Goal: Transaction & Acquisition: Purchase product/service

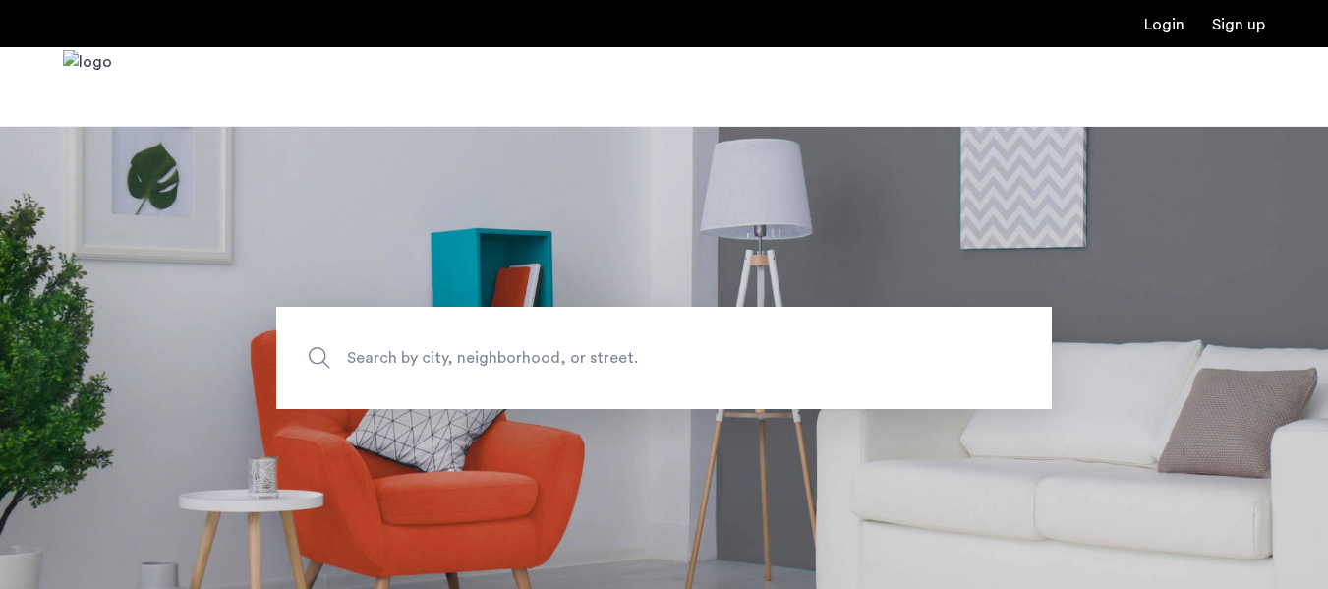
click at [578, 367] on span "Search by city, neighborhood, or street." at bounding box center [618, 357] width 543 height 27
click at [578, 367] on input "Search by city, neighborhood, or street." at bounding box center [664, 358] width 776 height 102
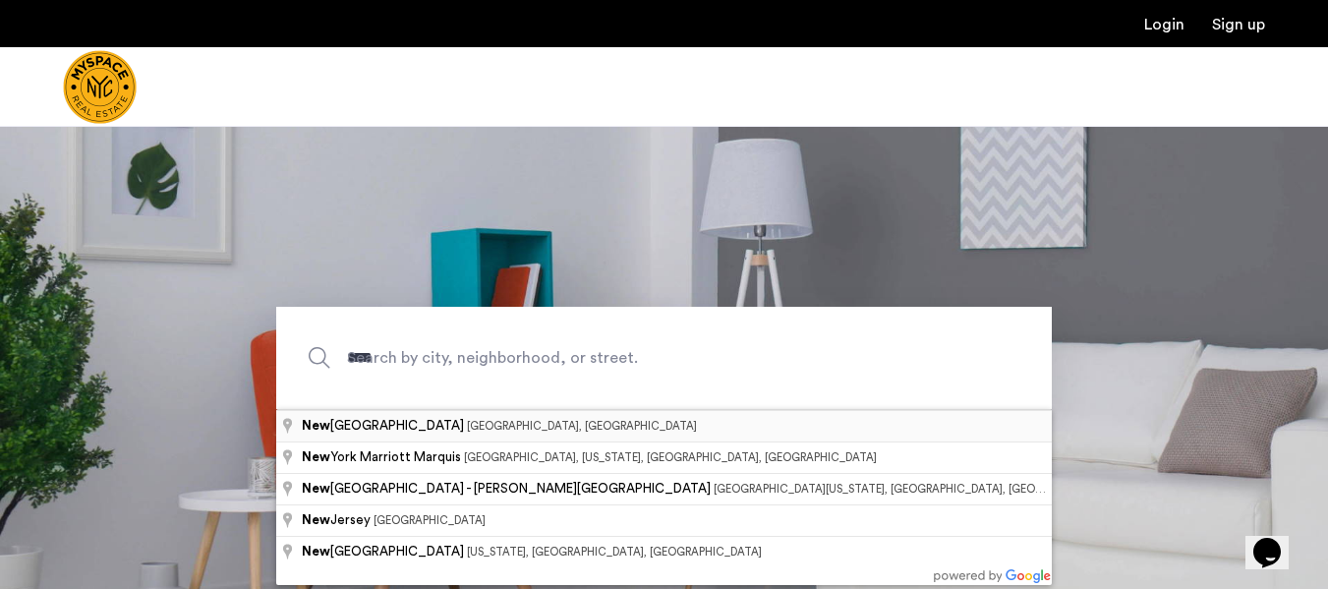
type input "**********"
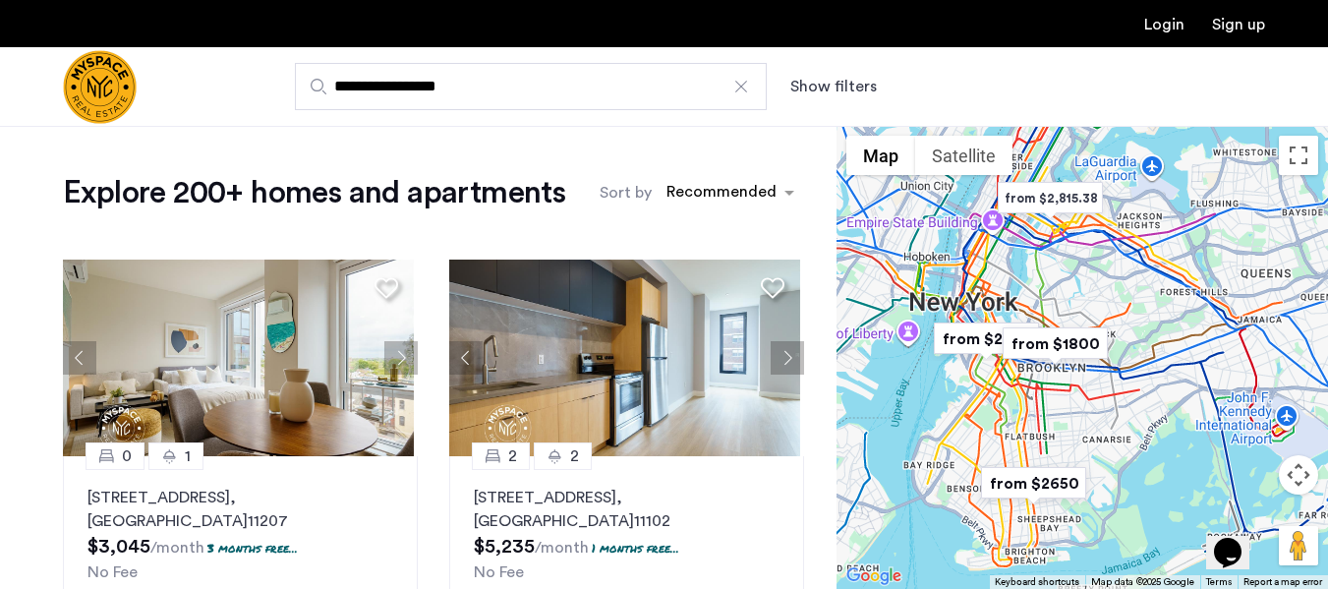
click at [828, 96] on button "Show filters" at bounding box center [834, 87] width 87 height 24
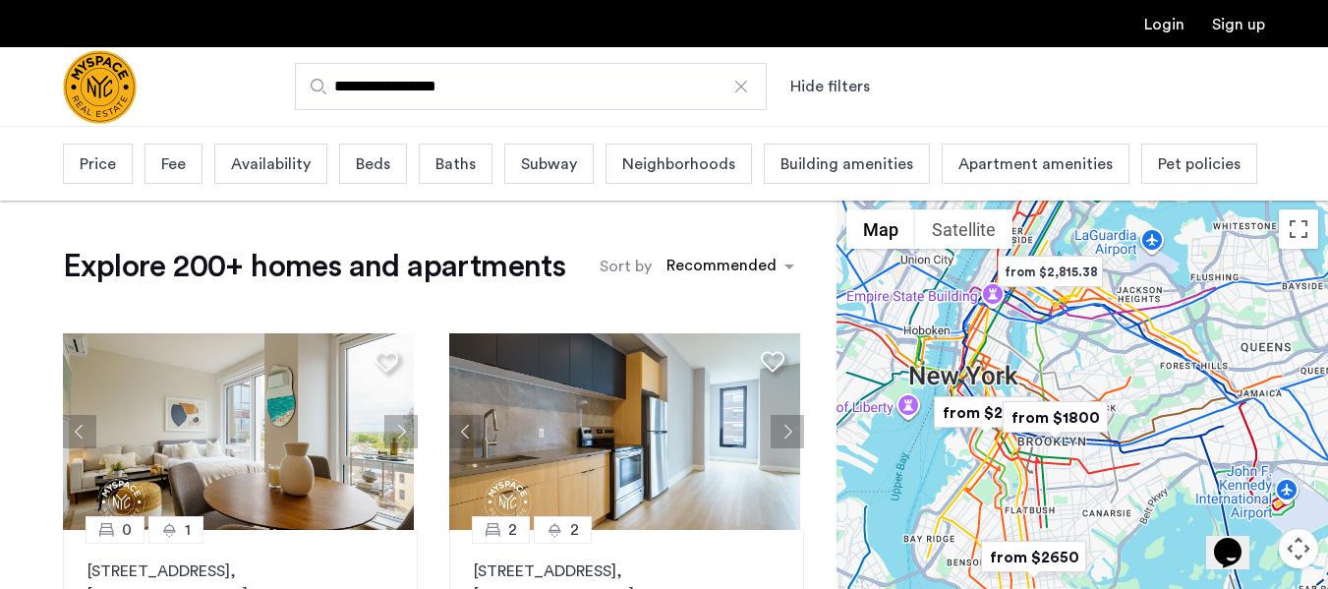
click at [1154, 28] on link "Login" at bounding box center [1165, 25] width 40 height 16
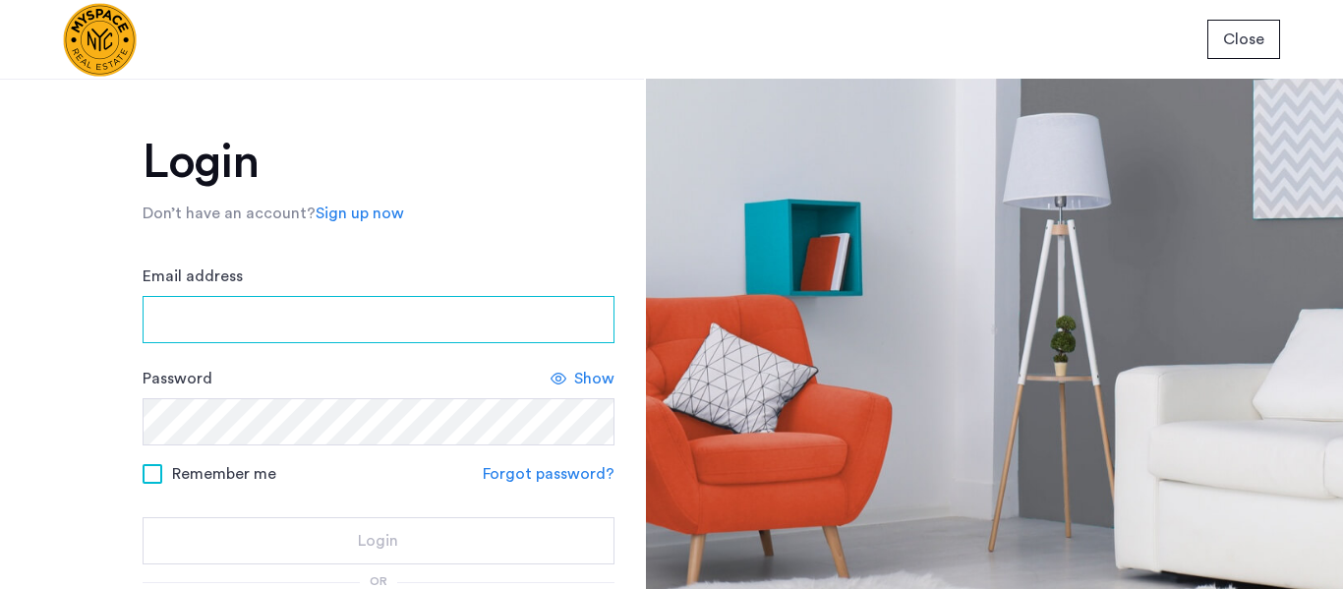
click at [385, 323] on input "Email address" at bounding box center [379, 319] width 472 height 47
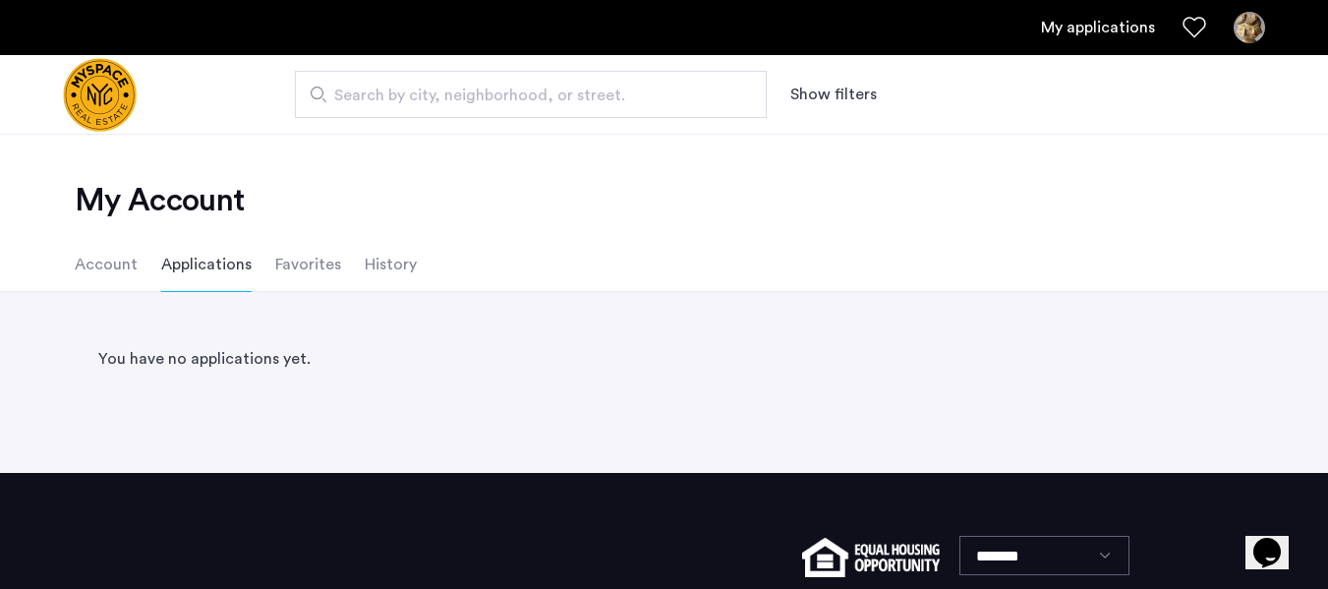
click at [112, 273] on li "Account" at bounding box center [106, 264] width 63 height 55
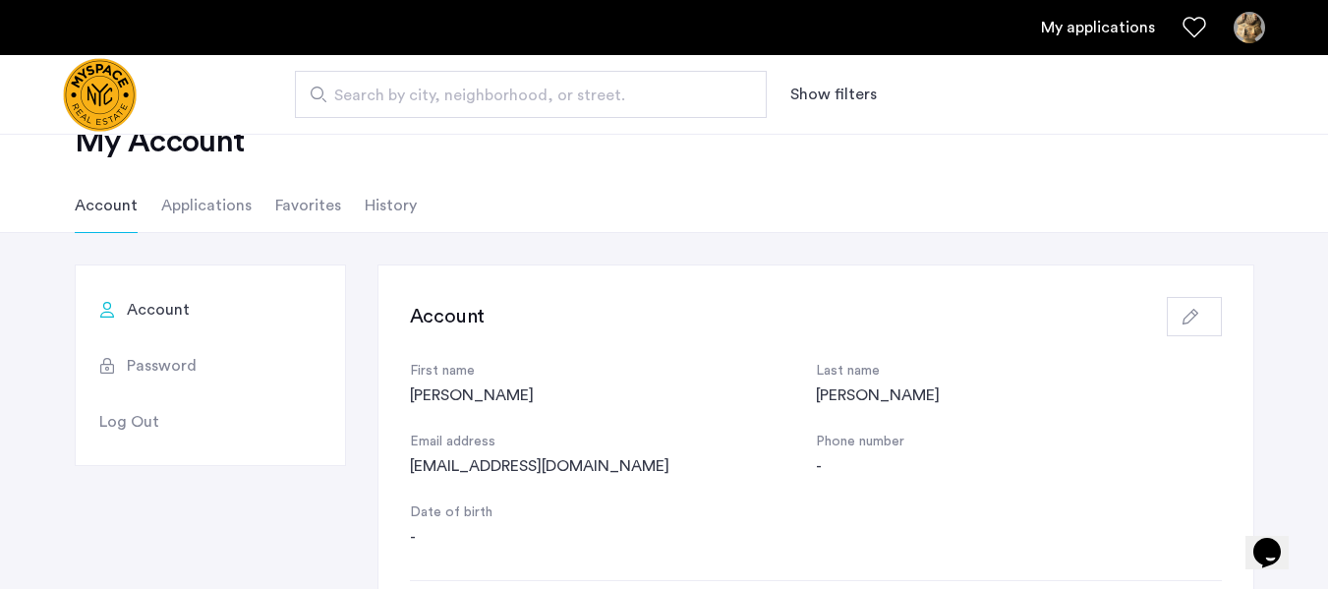
scroll to position [77, 0]
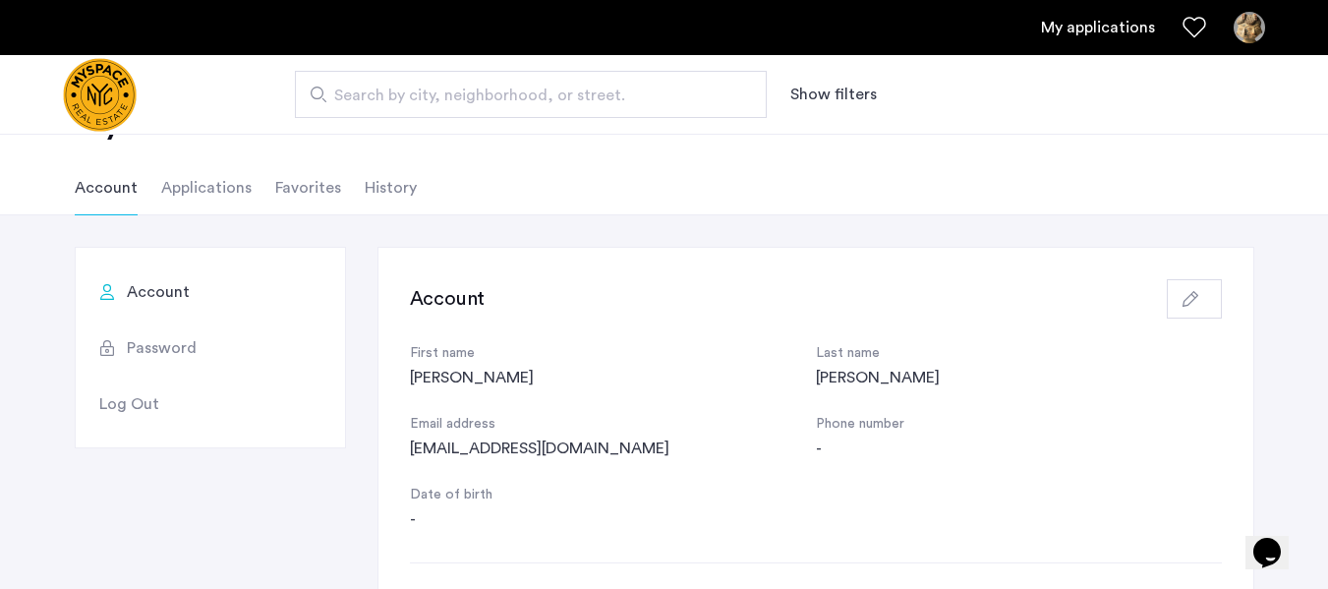
click at [1190, 307] on button "button" at bounding box center [1194, 298] width 55 height 39
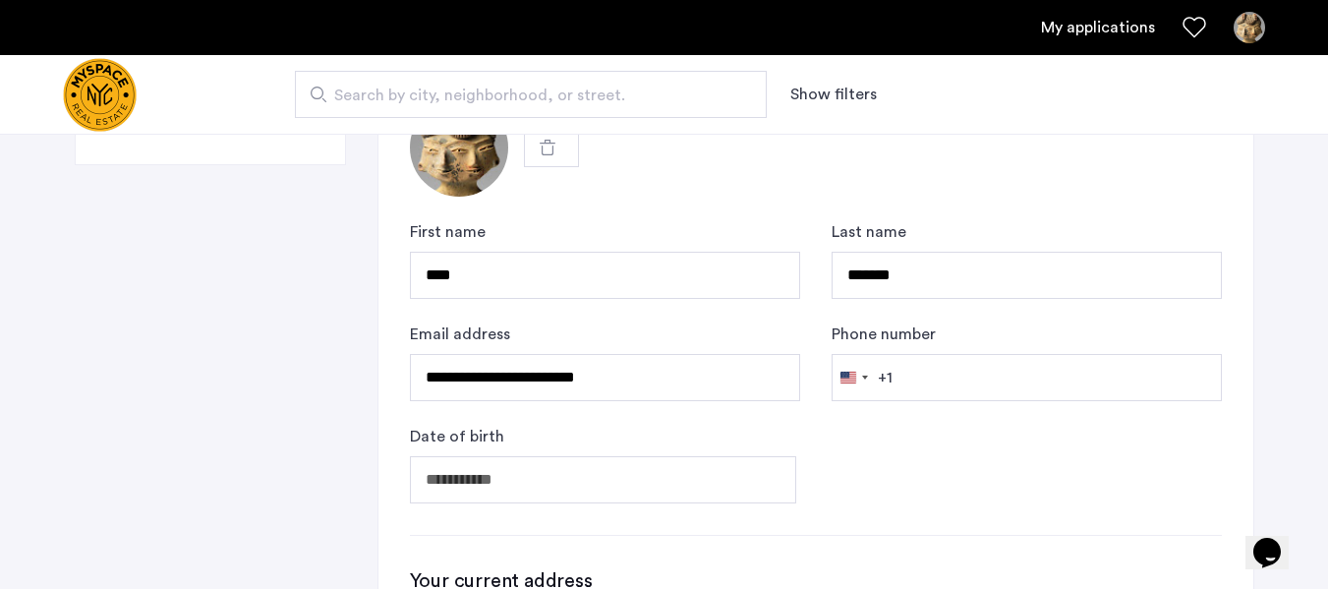
scroll to position [359, 0]
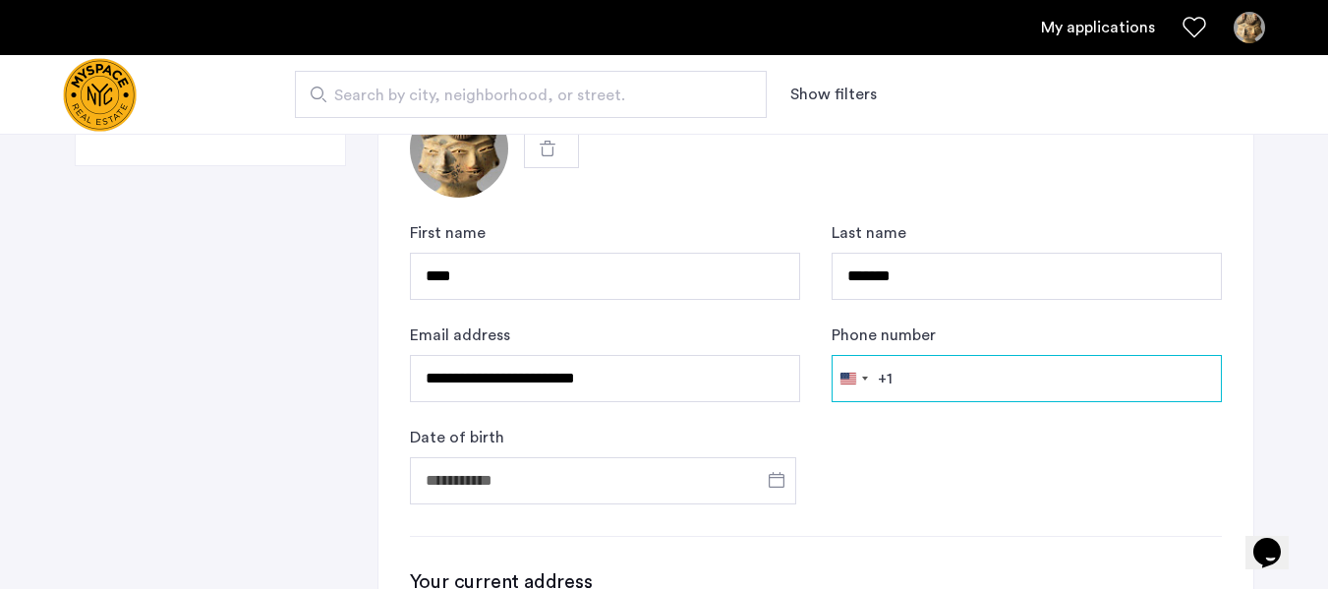
click at [954, 381] on input "Phone number" at bounding box center [1027, 378] width 390 height 47
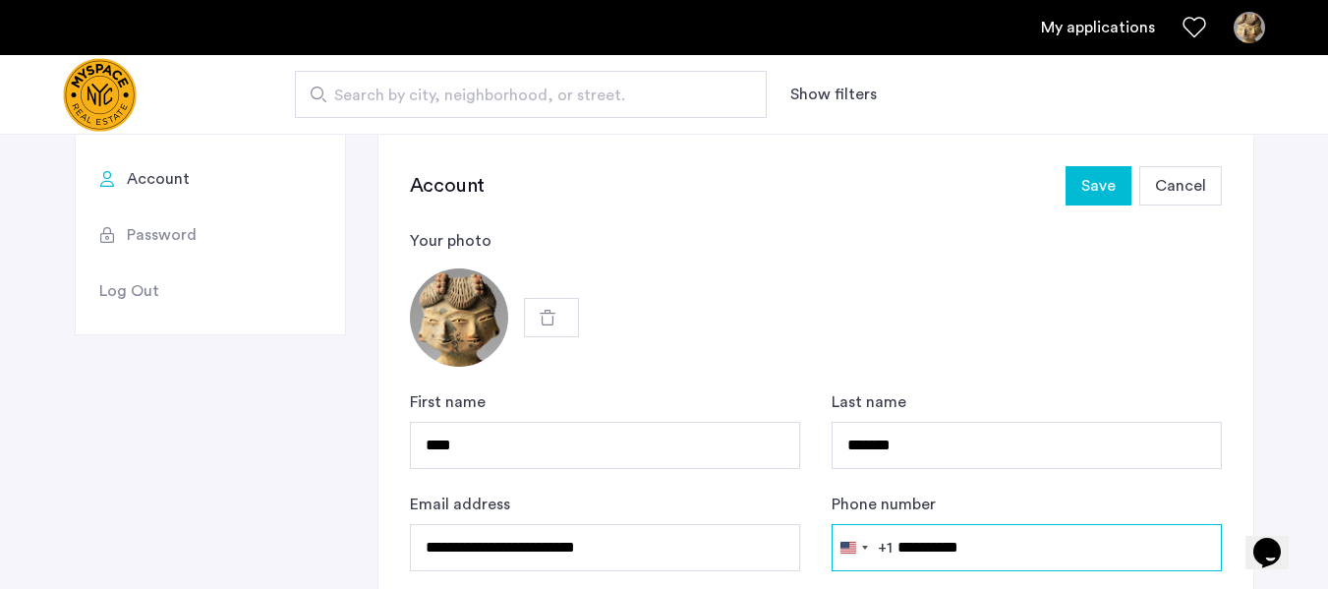
scroll to position [0, 0]
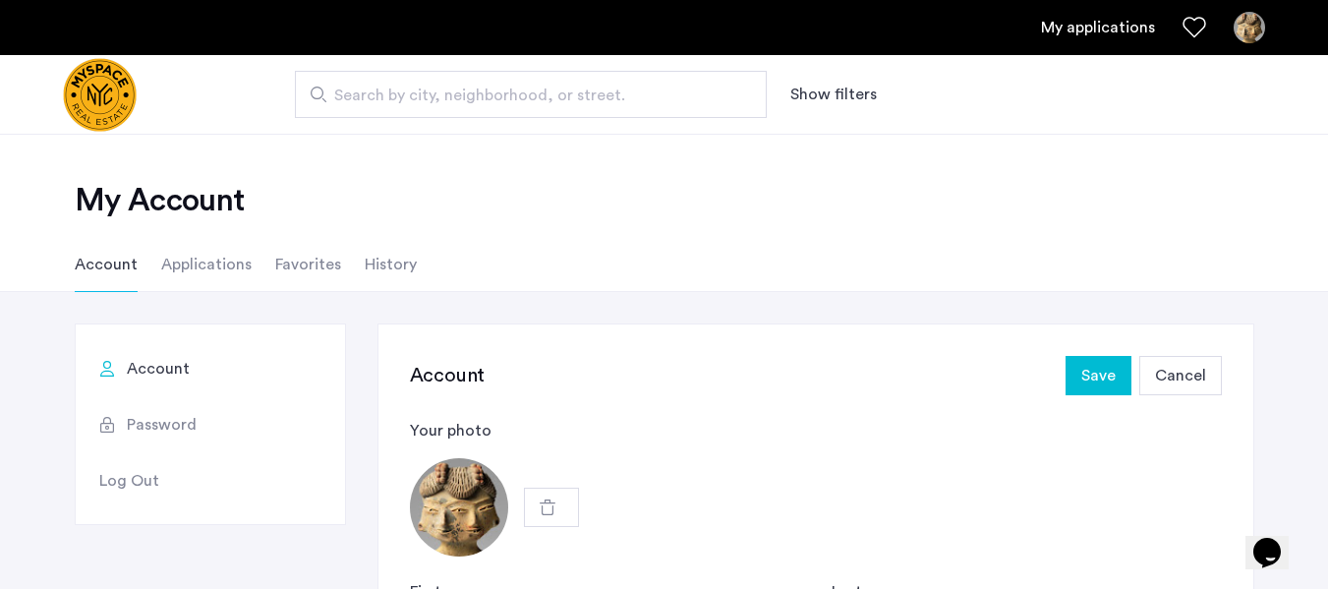
type input "**********"
click at [1072, 357] on button "Save" at bounding box center [1099, 375] width 66 height 39
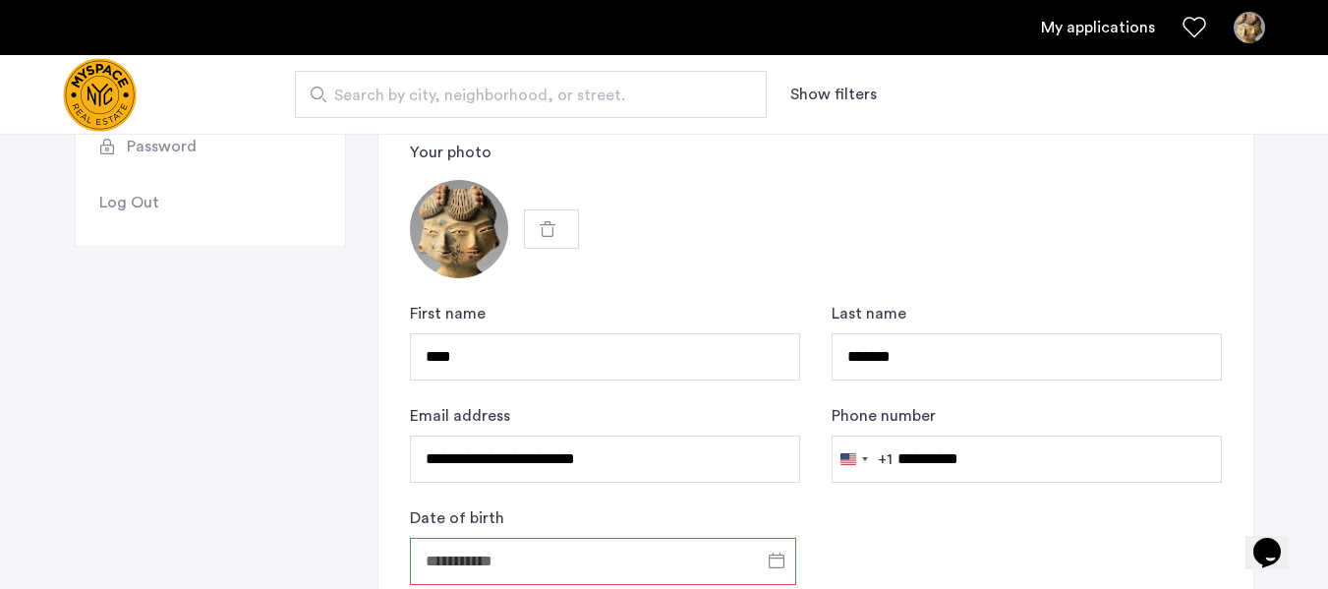
scroll to position [125, 0]
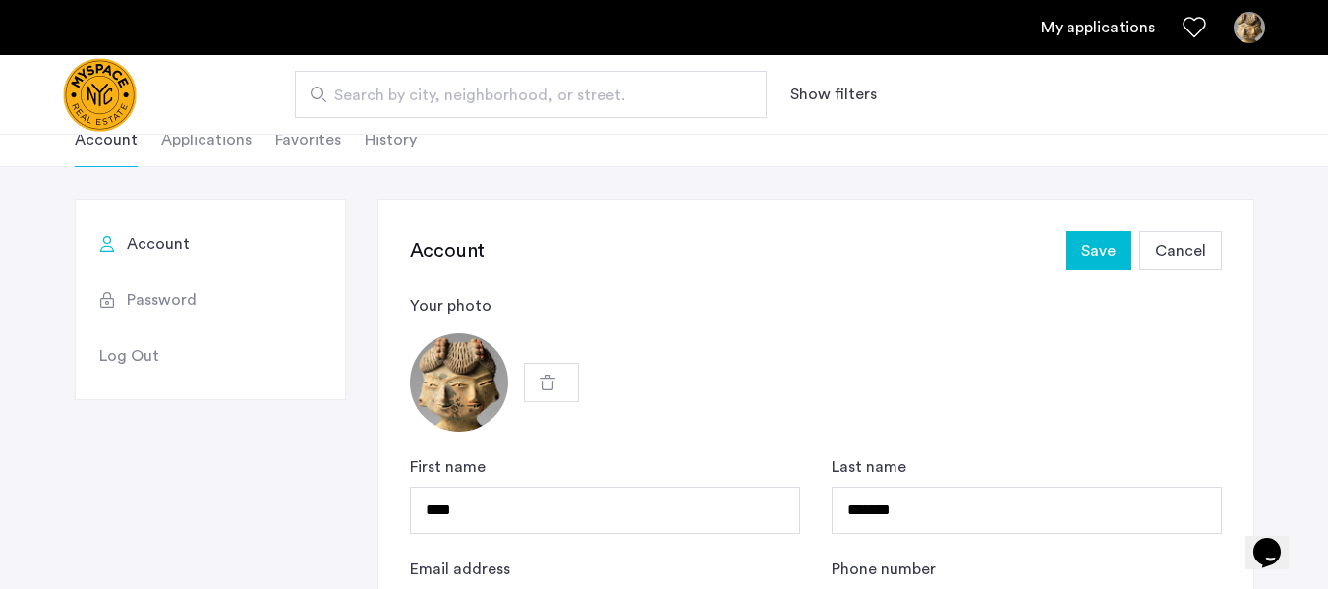
click at [1188, 262] on span "Cancel" at bounding box center [1180, 251] width 51 height 24
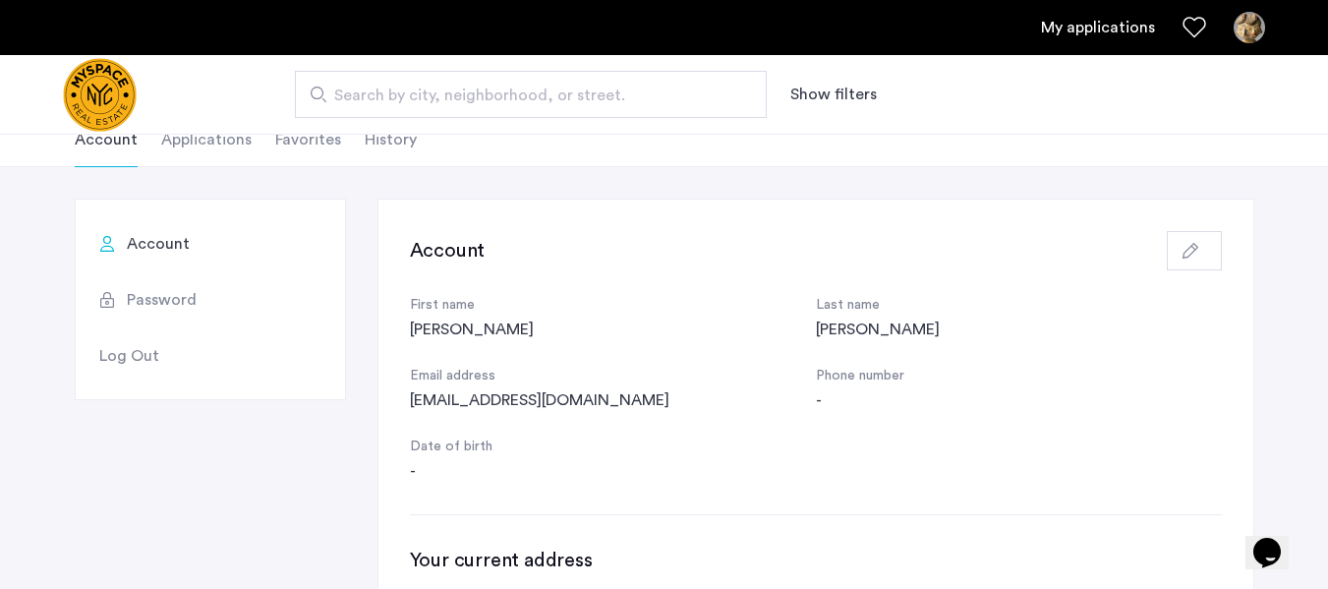
click at [111, 107] on img "Cazamio logo" at bounding box center [100, 95] width 74 height 74
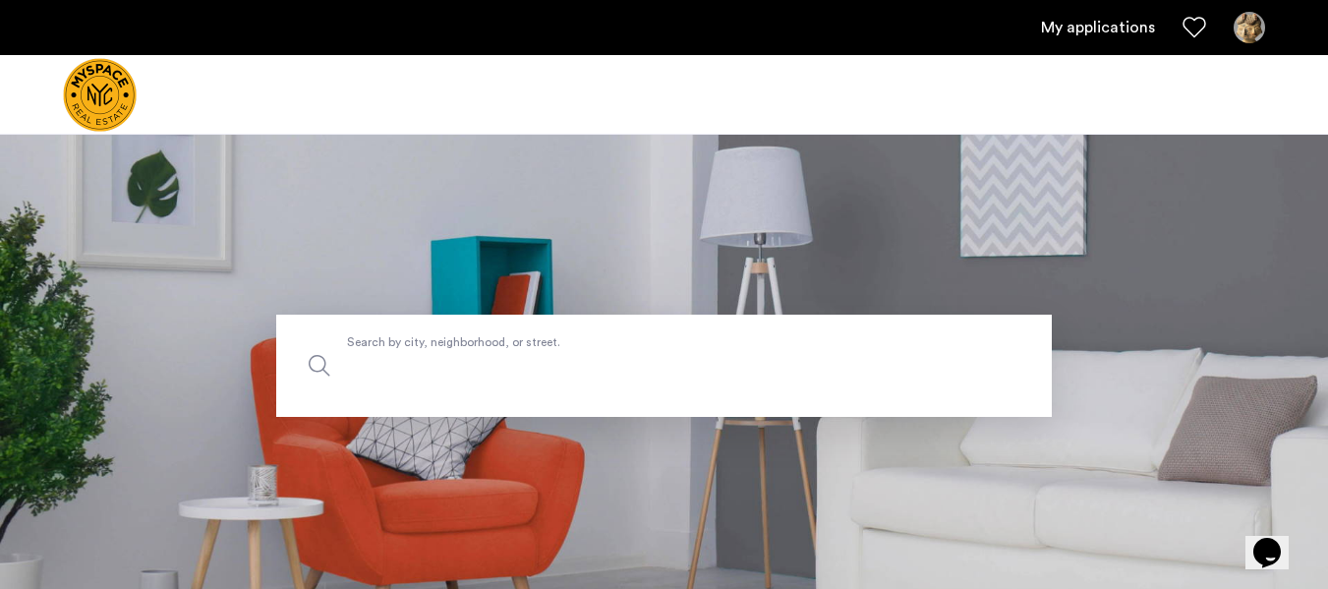
click at [461, 351] on label "Search by city, neighborhood, or street." at bounding box center [664, 366] width 776 height 102
click at [461, 351] on input "Search by city, neighborhood, or street." at bounding box center [664, 366] width 776 height 102
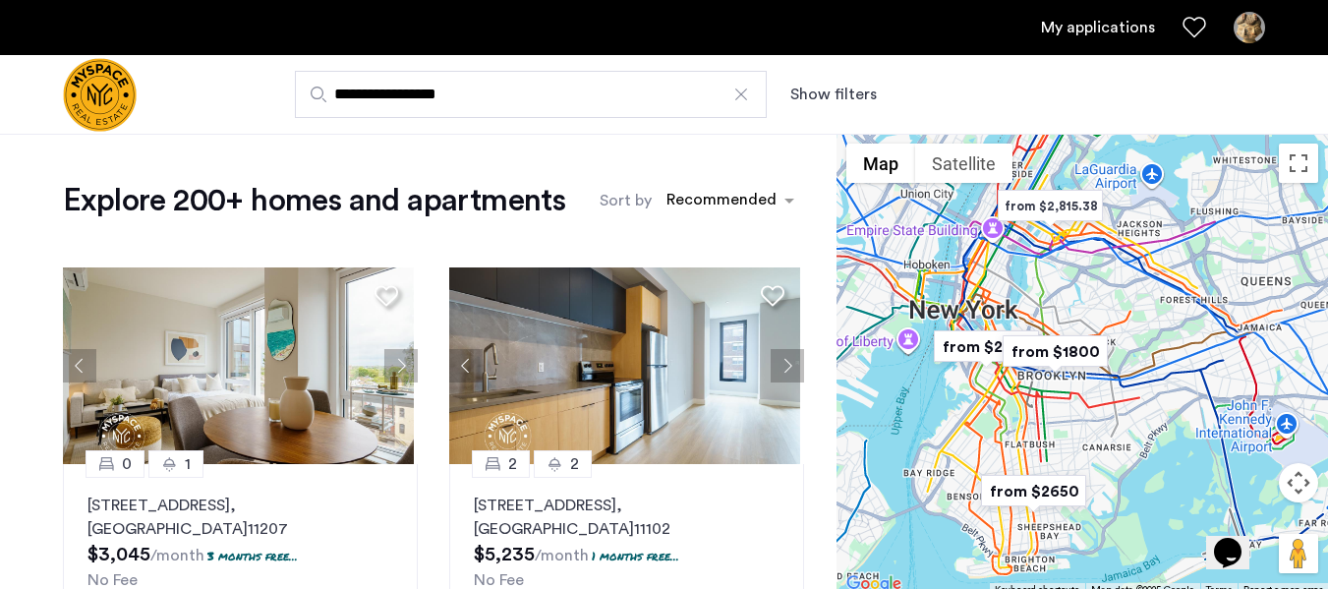
click at [835, 89] on button "Show filters" at bounding box center [834, 95] width 87 height 24
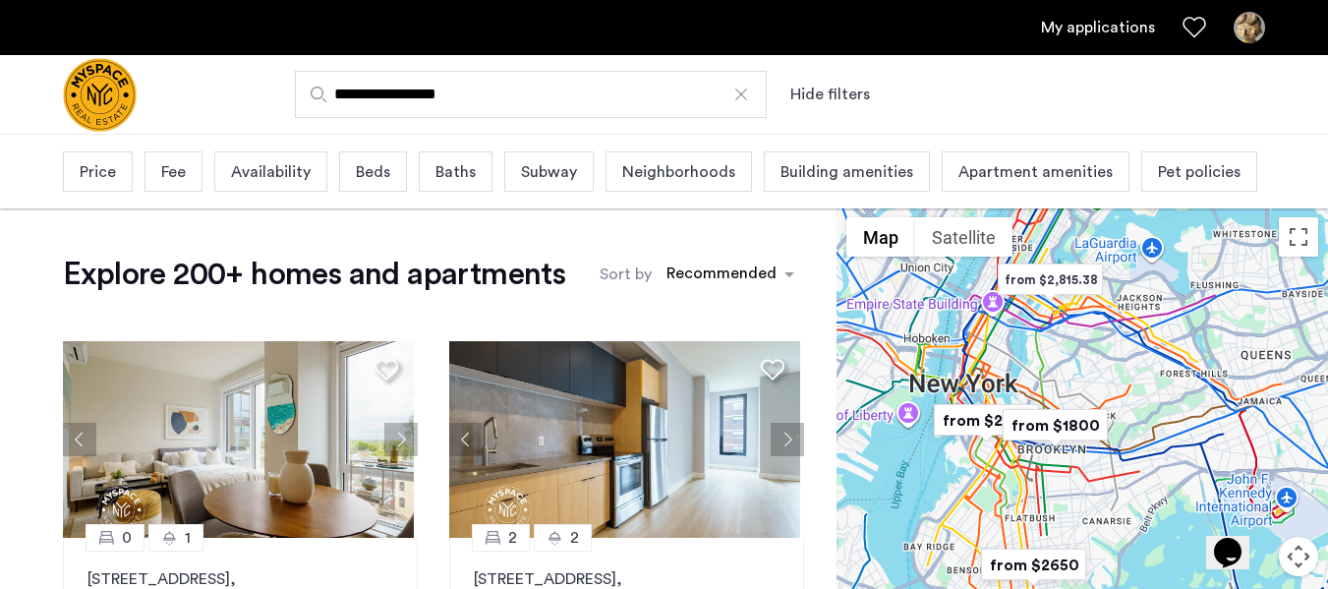
click at [107, 170] on span "Price" at bounding box center [98, 172] width 36 height 24
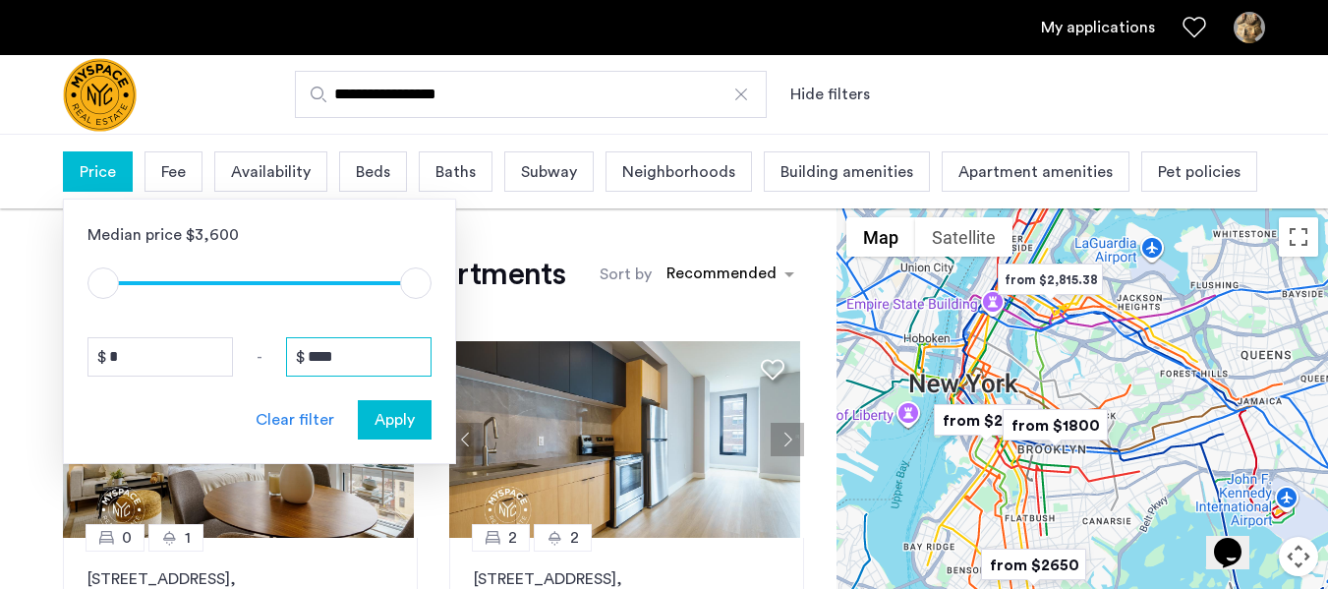
click at [376, 343] on input "****" at bounding box center [359, 356] width 146 height 39
drag, startPoint x: 376, startPoint y: 343, endPoint x: 227, endPoint y: 341, distance: 148.5
click at [227, 341] on div "* - ****" at bounding box center [260, 356] width 344 height 39
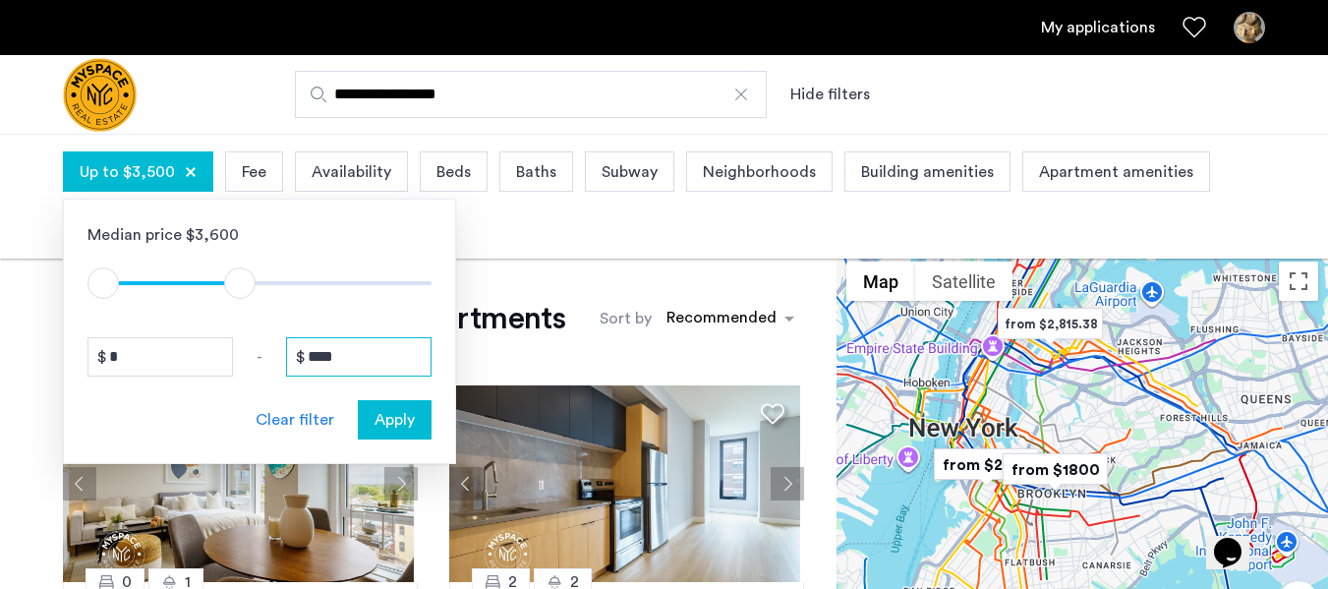
type input "****"
click at [378, 421] on span "Apply" at bounding box center [395, 420] width 40 height 24
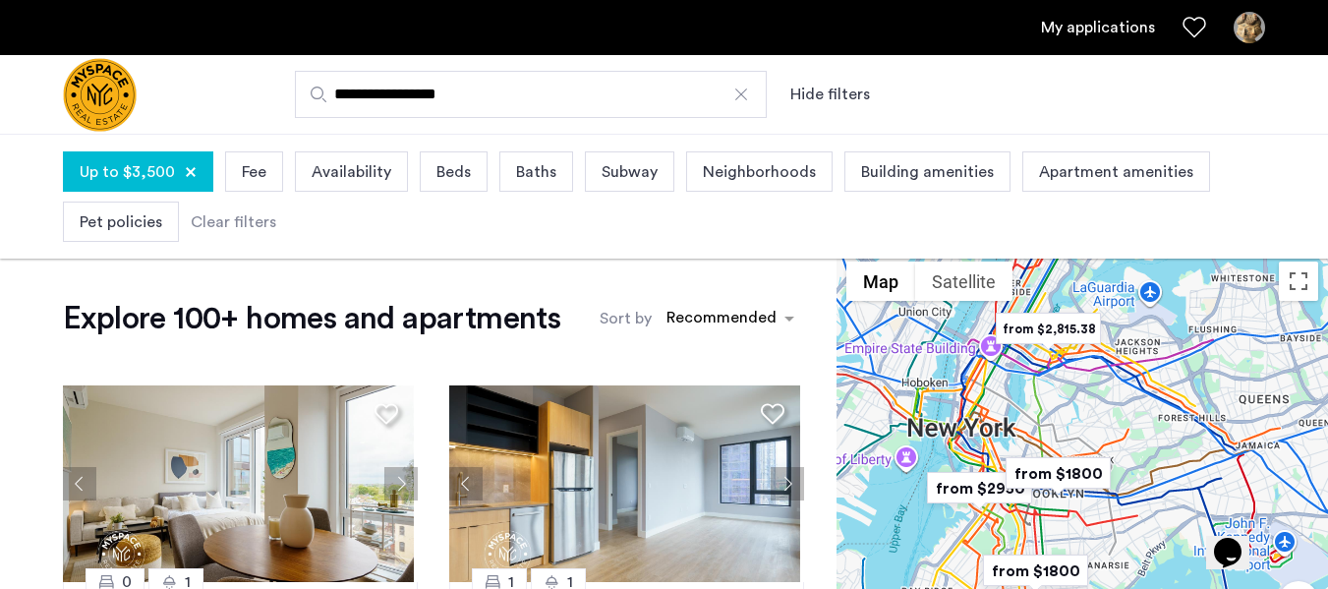
click at [467, 166] on div "Beds" at bounding box center [454, 171] width 68 height 40
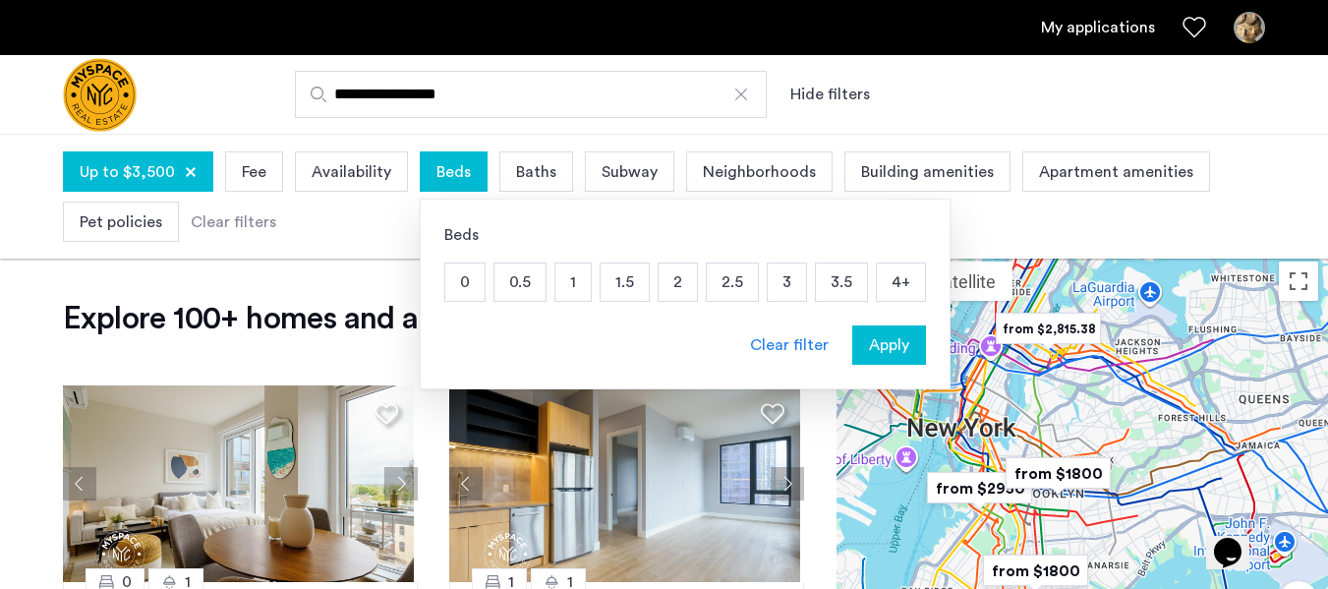
click at [577, 289] on p "1" at bounding box center [573, 282] width 35 height 37
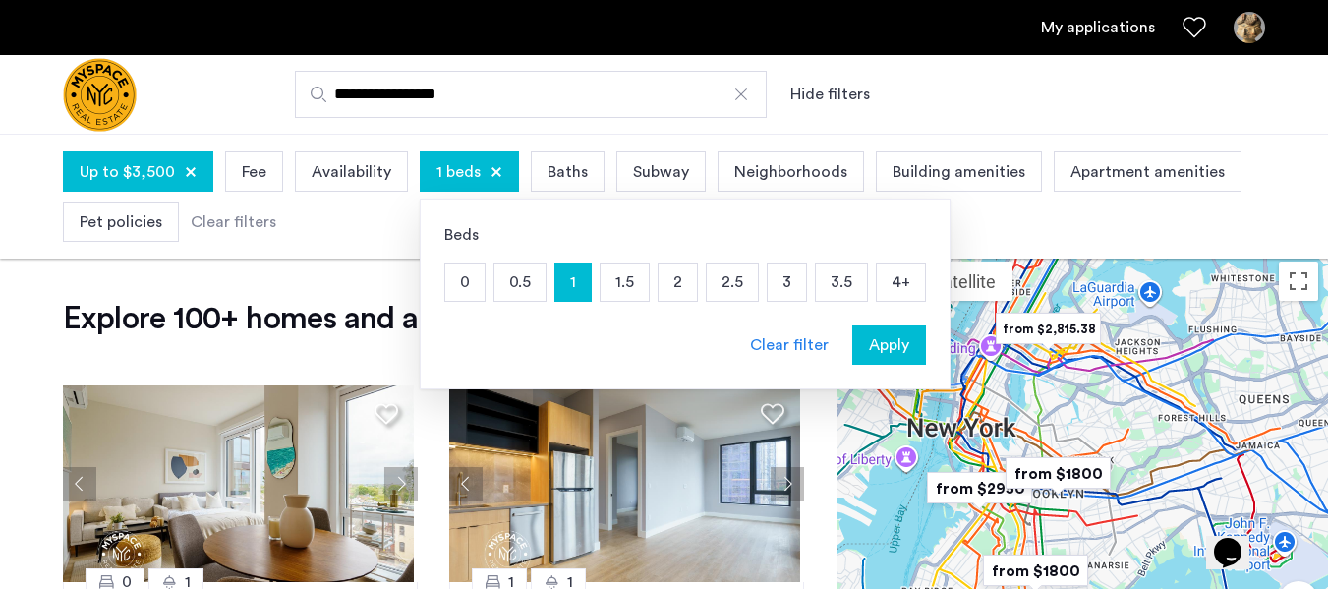
click at [909, 277] on p "4+" at bounding box center [901, 282] width 48 height 37
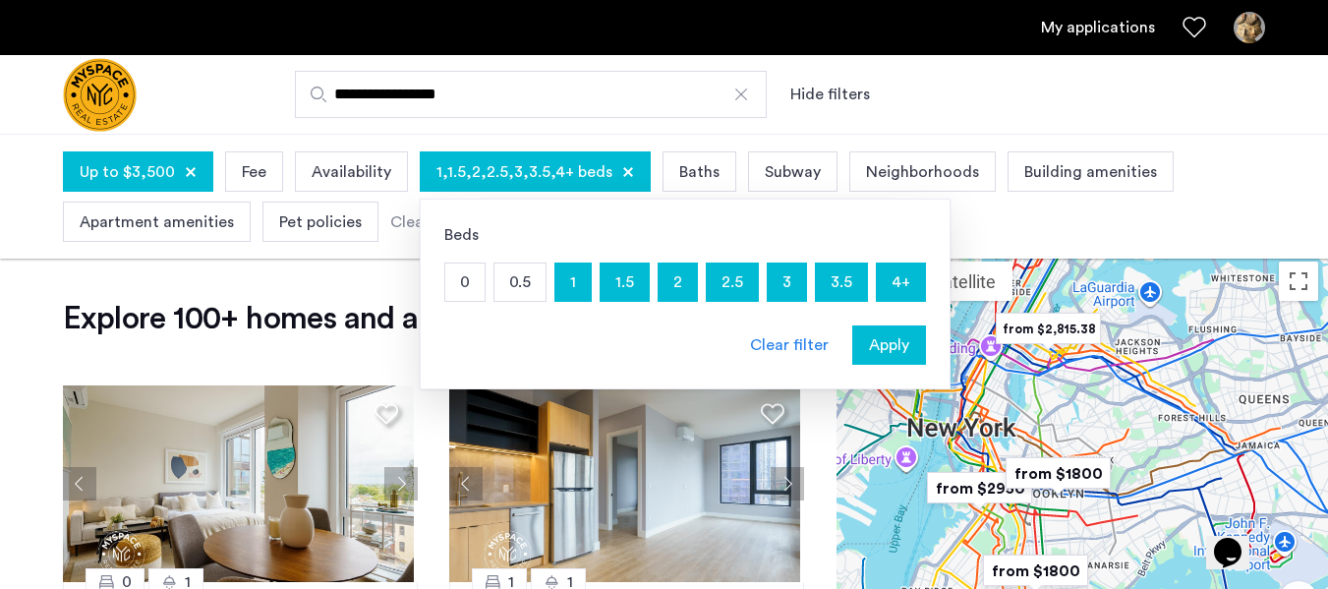
click at [893, 351] on span "Apply" at bounding box center [889, 345] width 40 height 24
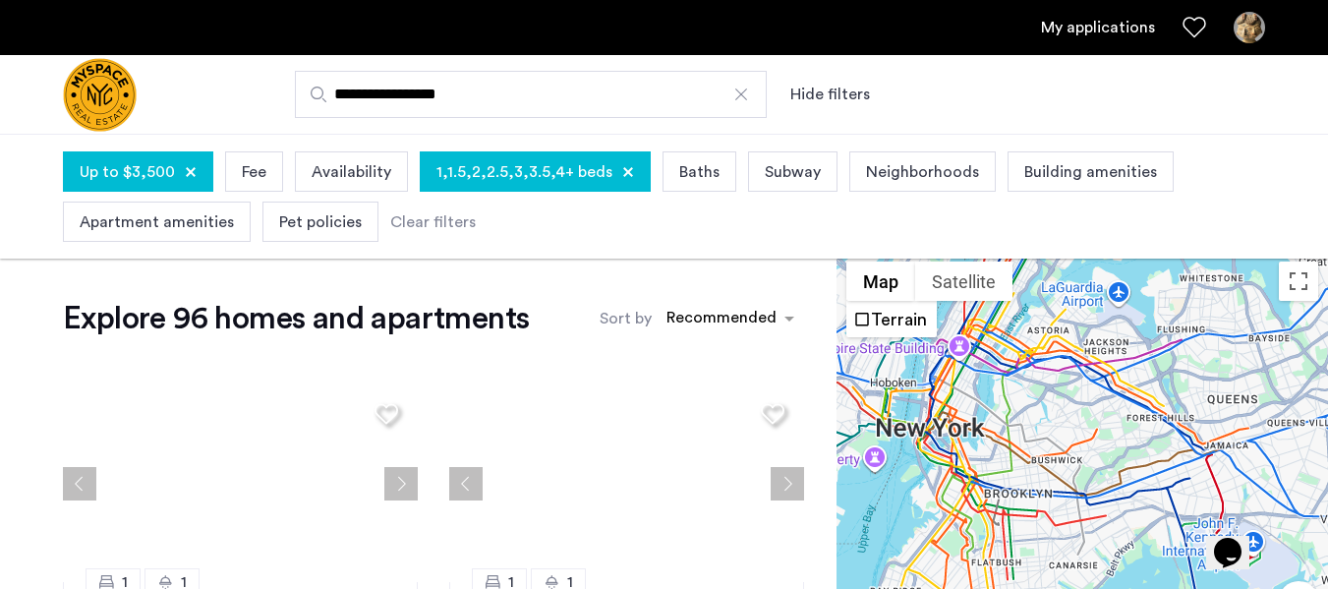
click at [912, 169] on span "Neighborhoods" at bounding box center [922, 172] width 113 height 24
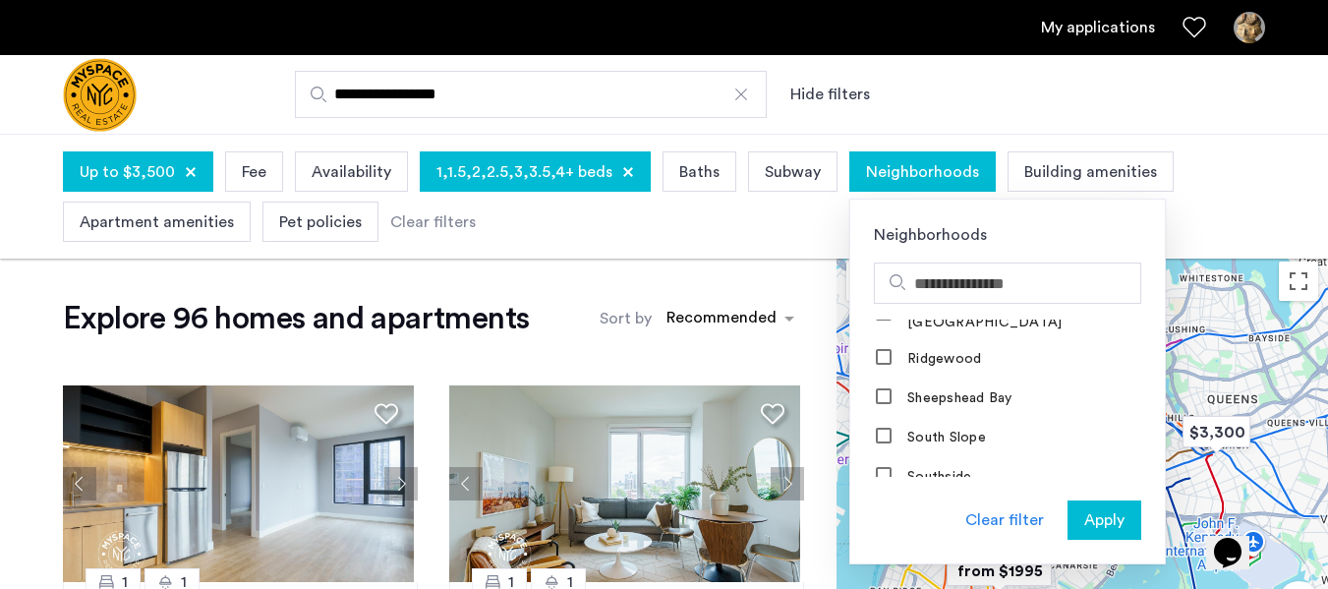
scroll to position [2438, 0]
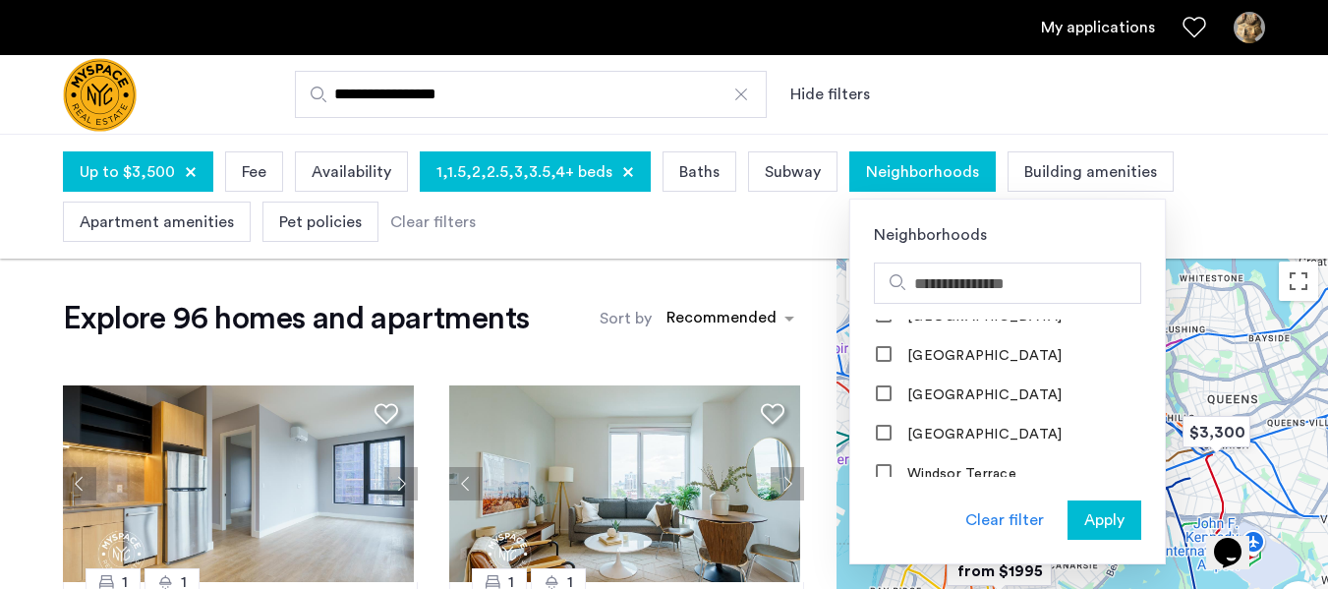
click at [1227, 214] on div "Up to $3,500 Fee Availability 1,1.5,2,2.5,3,3.5,4+ beds Baths Subway Neighborho…" at bounding box center [664, 197] width 1203 height 100
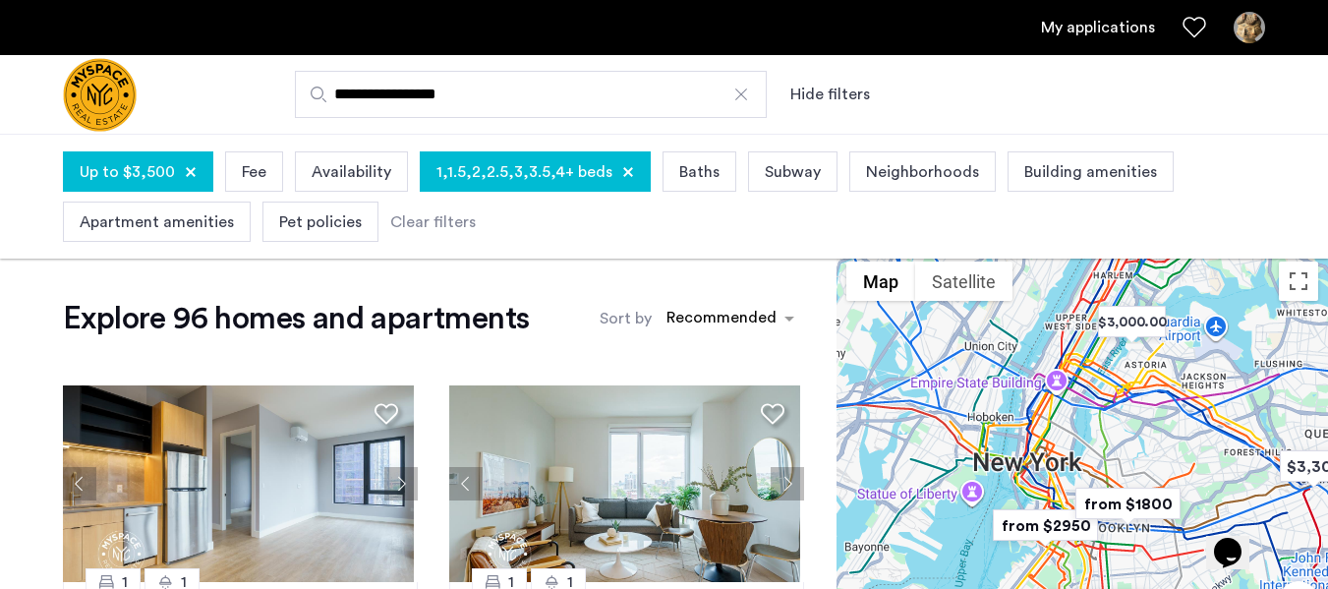
drag, startPoint x: 1085, startPoint y: 409, endPoint x: 1175, endPoint y: 449, distance: 99.0
click at [1176, 449] on div at bounding box center [1083, 483] width 492 height 463
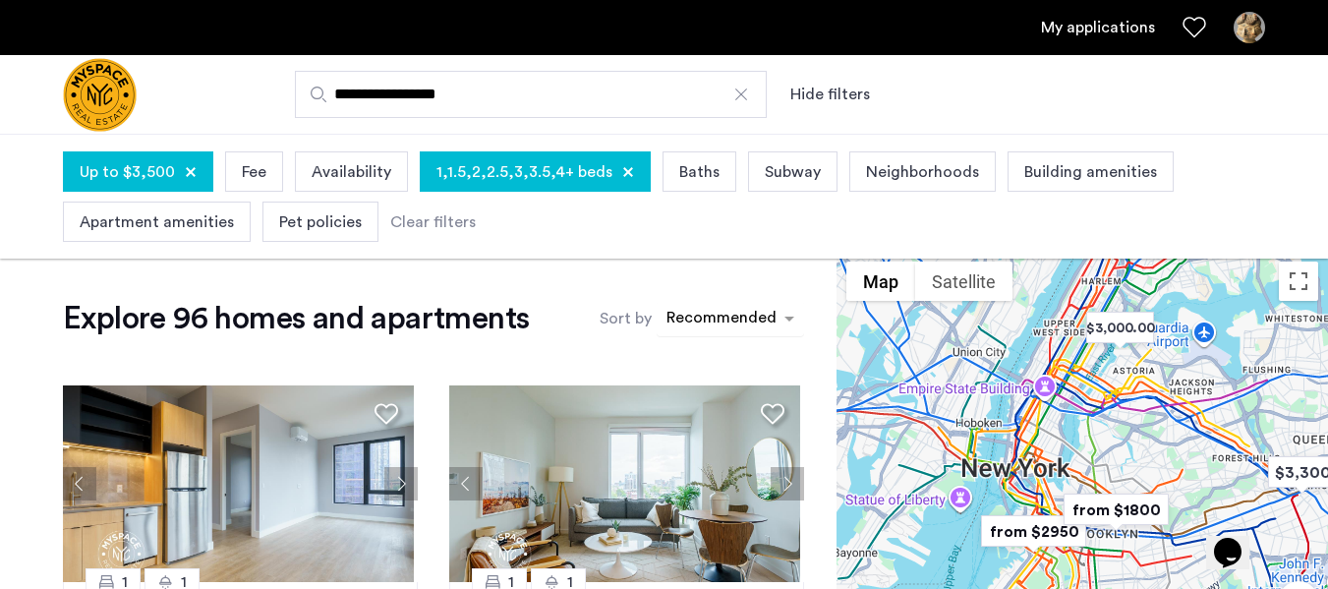
click at [684, 332] on div "sort-apartment" at bounding box center [722, 321] width 116 height 27
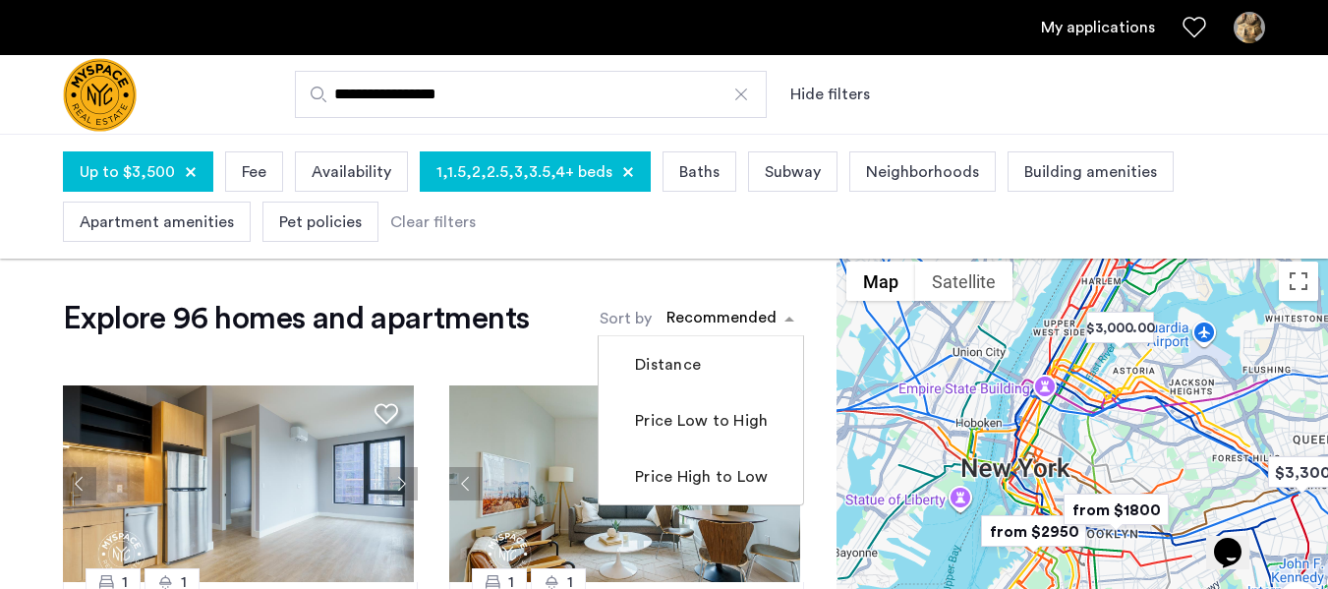
click at [1153, 431] on div at bounding box center [1083, 483] width 492 height 463
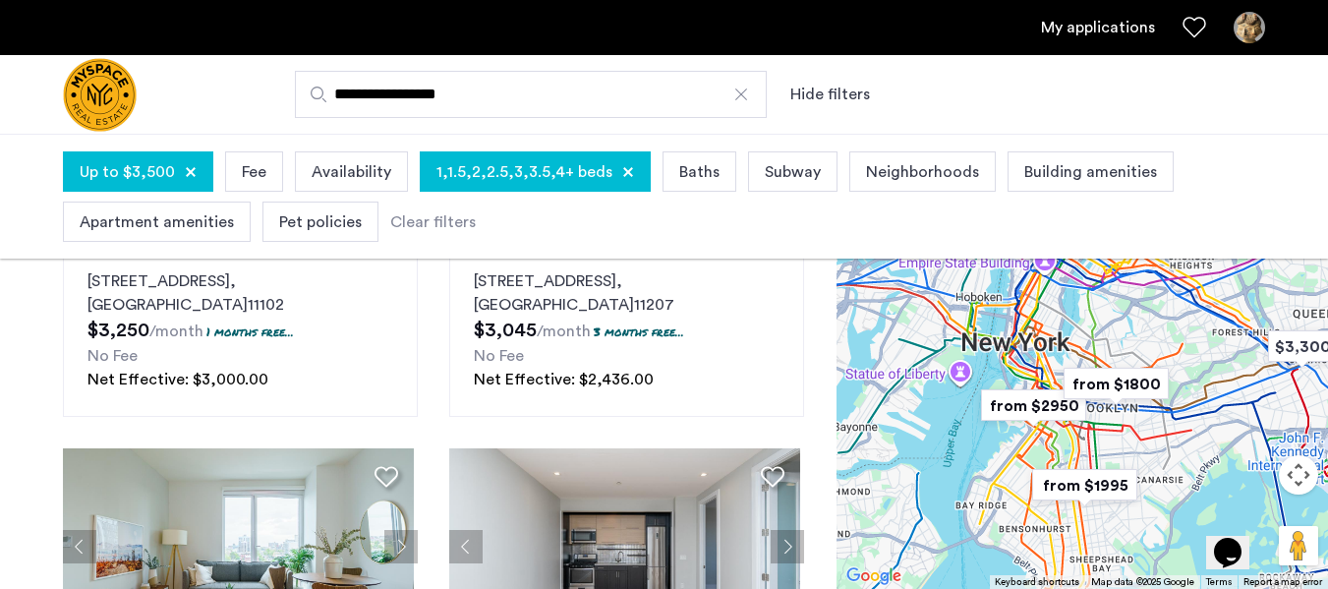
scroll to position [225, 0]
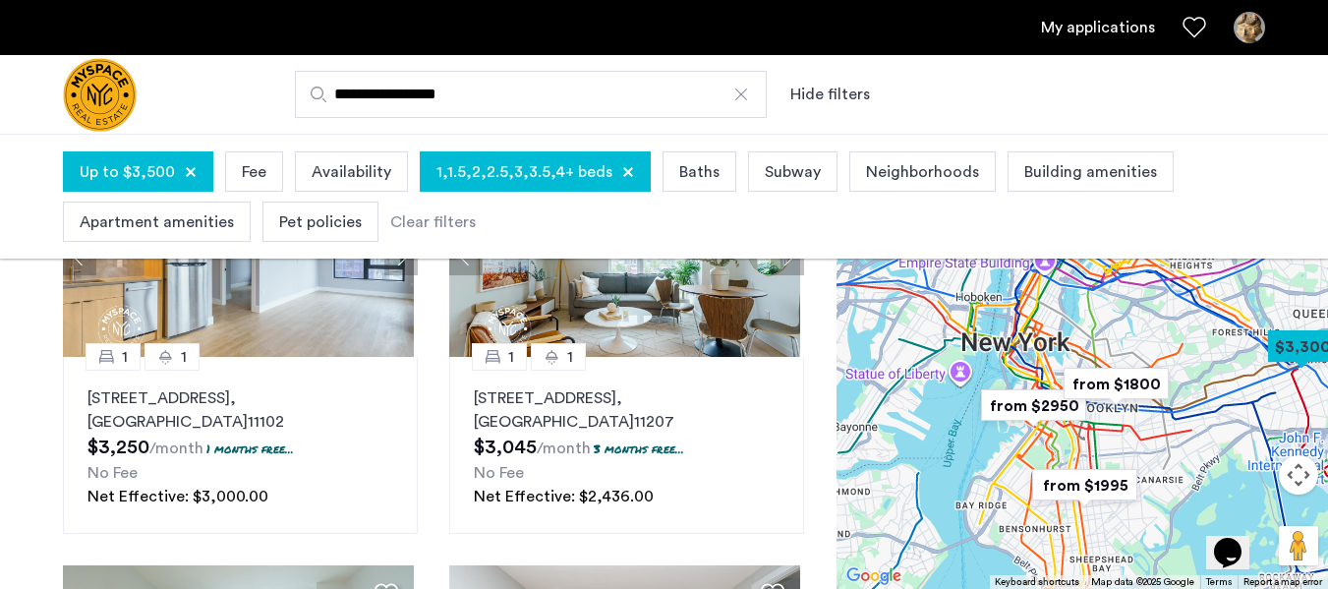
click at [1295, 483] on button "Map camera controls" at bounding box center [1298, 474] width 39 height 39
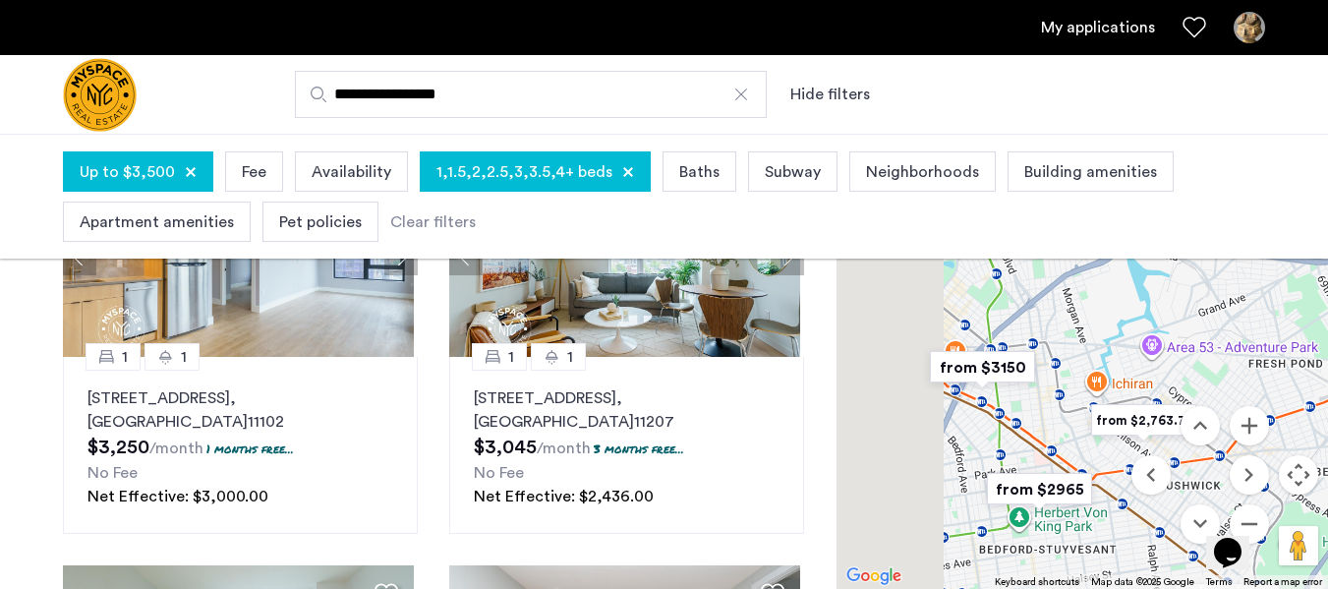
drag, startPoint x: 1036, startPoint y: 402, endPoint x: 1182, endPoint y: 338, distance: 158.9
click at [1182, 338] on div at bounding box center [1083, 357] width 492 height 463
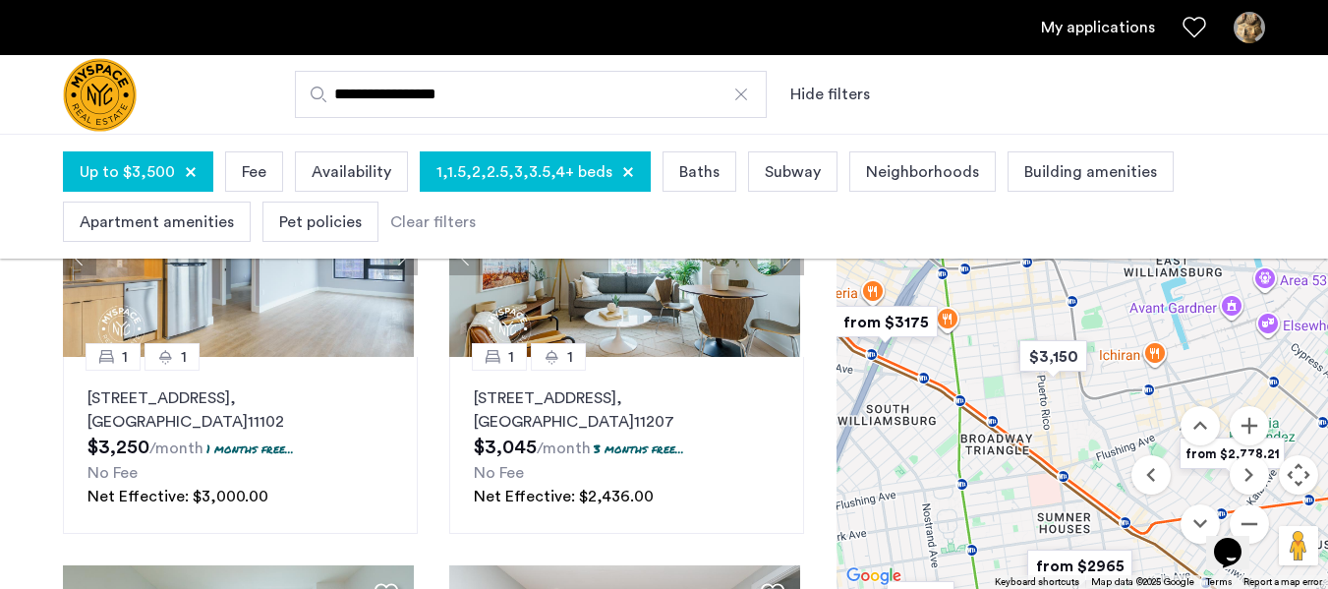
drag, startPoint x: 1017, startPoint y: 359, endPoint x: 1142, endPoint y: 286, distance: 144.5
click at [1142, 286] on div at bounding box center [1083, 357] width 492 height 463
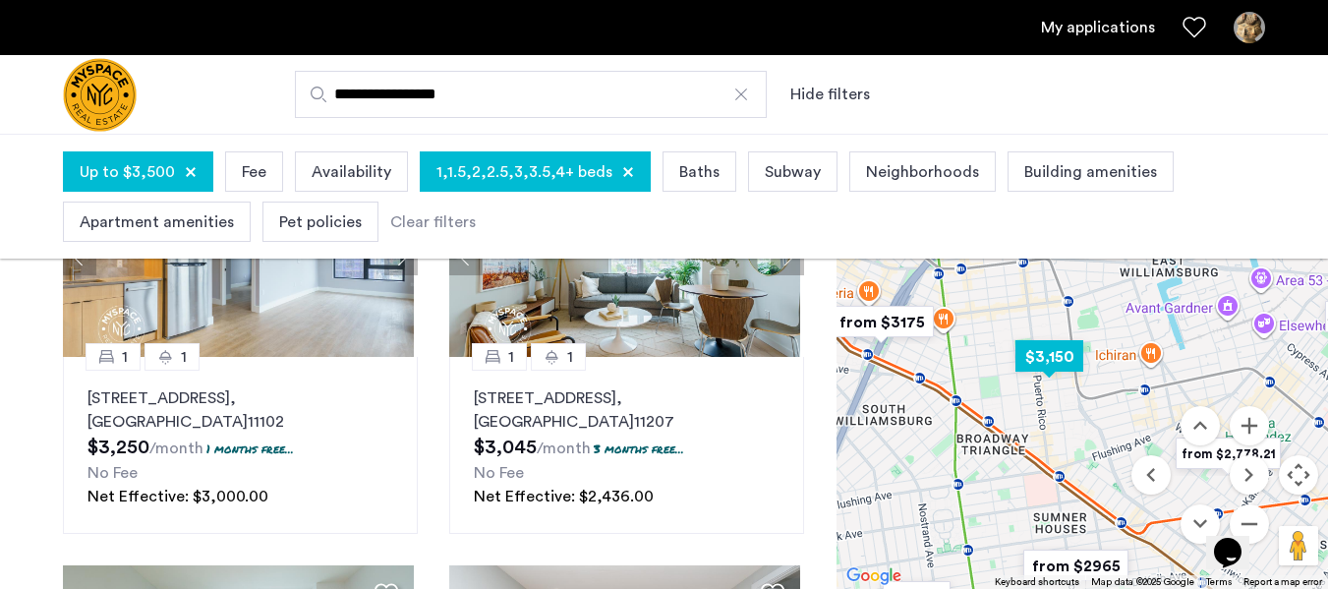
click at [1043, 354] on img "$3,150" at bounding box center [1050, 356] width 84 height 44
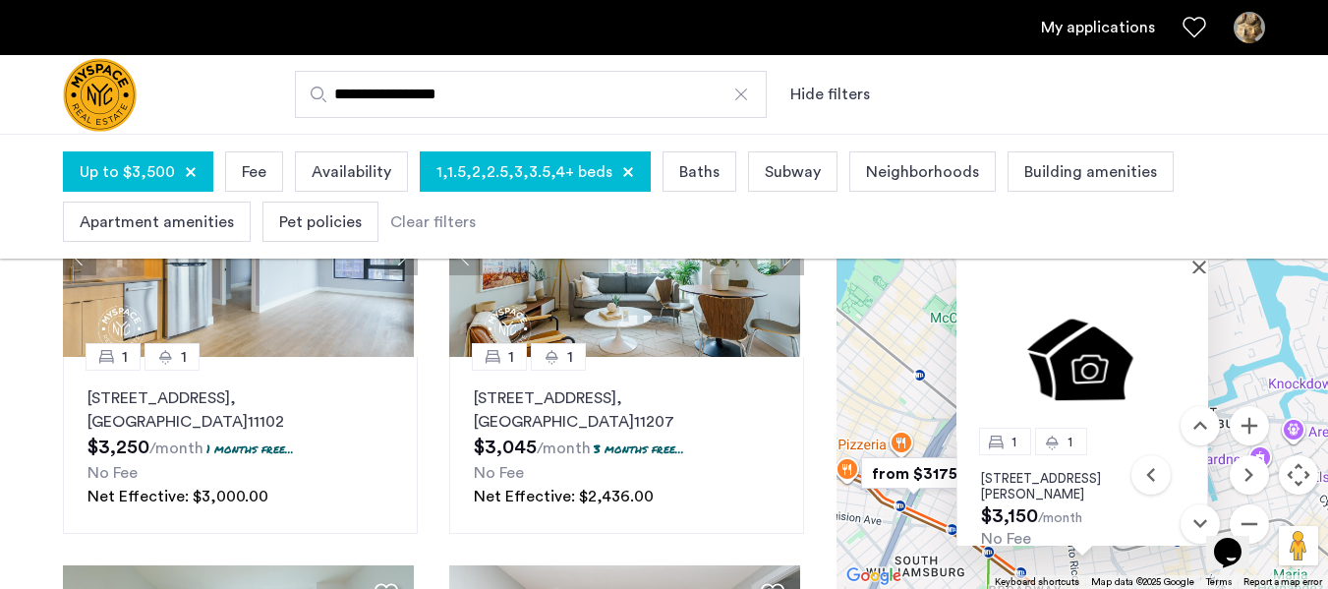
click at [1043, 490] on p "197 Johnson Ave, Unit 4A, Brooklyn, NY 11206" at bounding box center [1082, 486] width 203 height 31
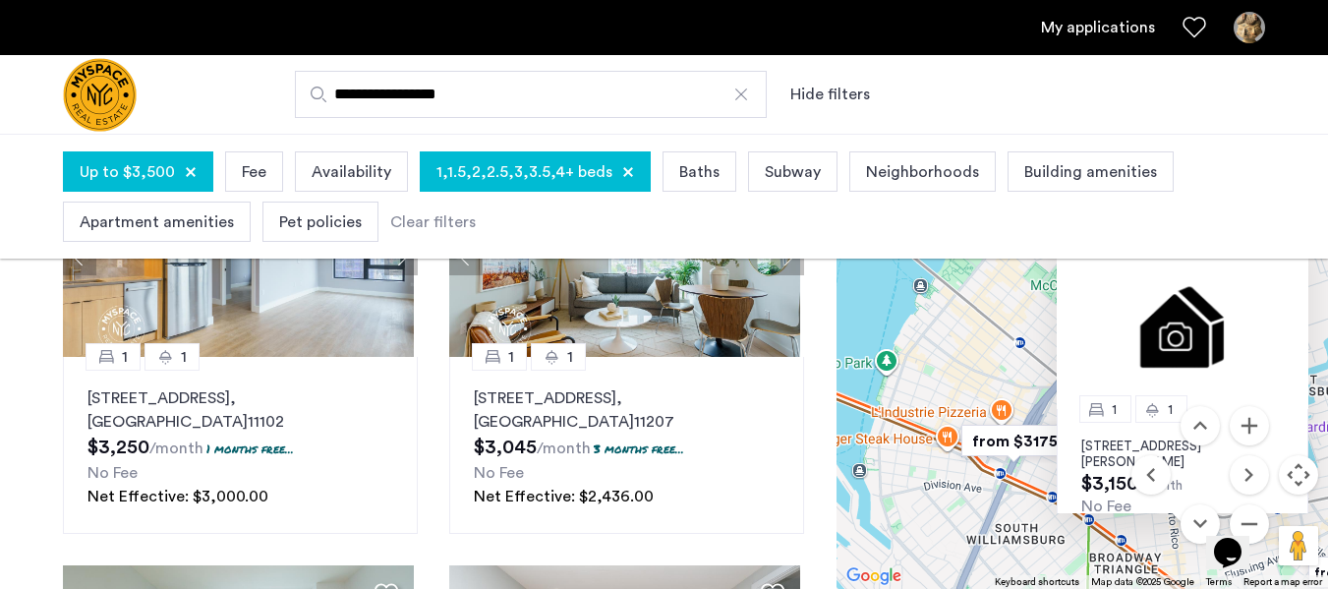
drag, startPoint x: 910, startPoint y: 394, endPoint x: 1038, endPoint y: 358, distance: 132.9
click at [1038, 358] on div "1 1 197 Johnson Ave, Unit 4A, Brooklyn, NY 11206 $3,150 /month No Fee" at bounding box center [1083, 357] width 492 height 463
click at [1000, 458] on img "from $3175" at bounding box center [1014, 441] width 121 height 44
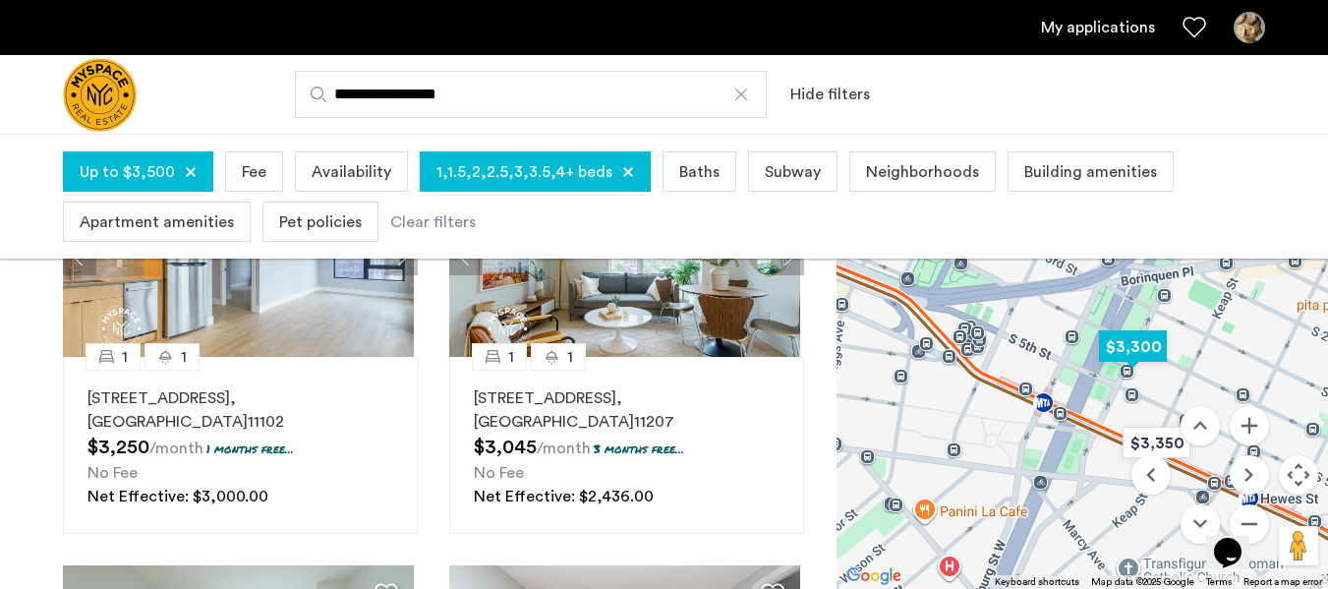
click at [1141, 346] on img "$3,300" at bounding box center [1133, 346] width 84 height 44
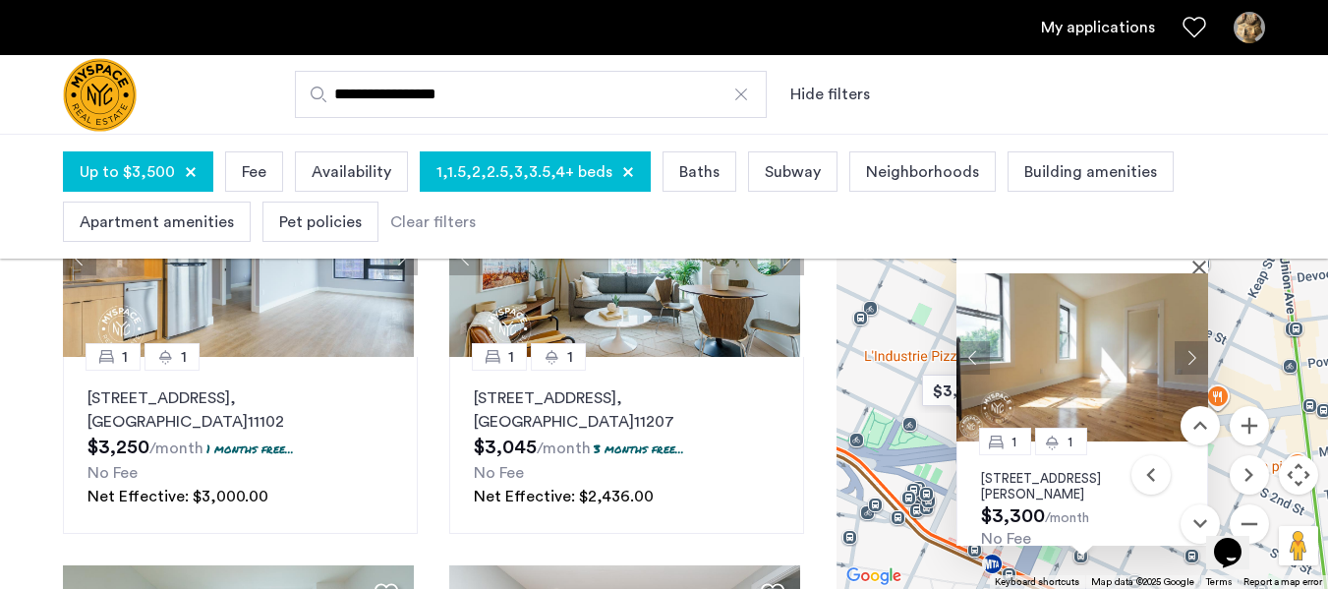
click at [1025, 479] on p "322 Rodney St, Unit 21, Brooklyn, NY 11211" at bounding box center [1082, 486] width 203 height 31
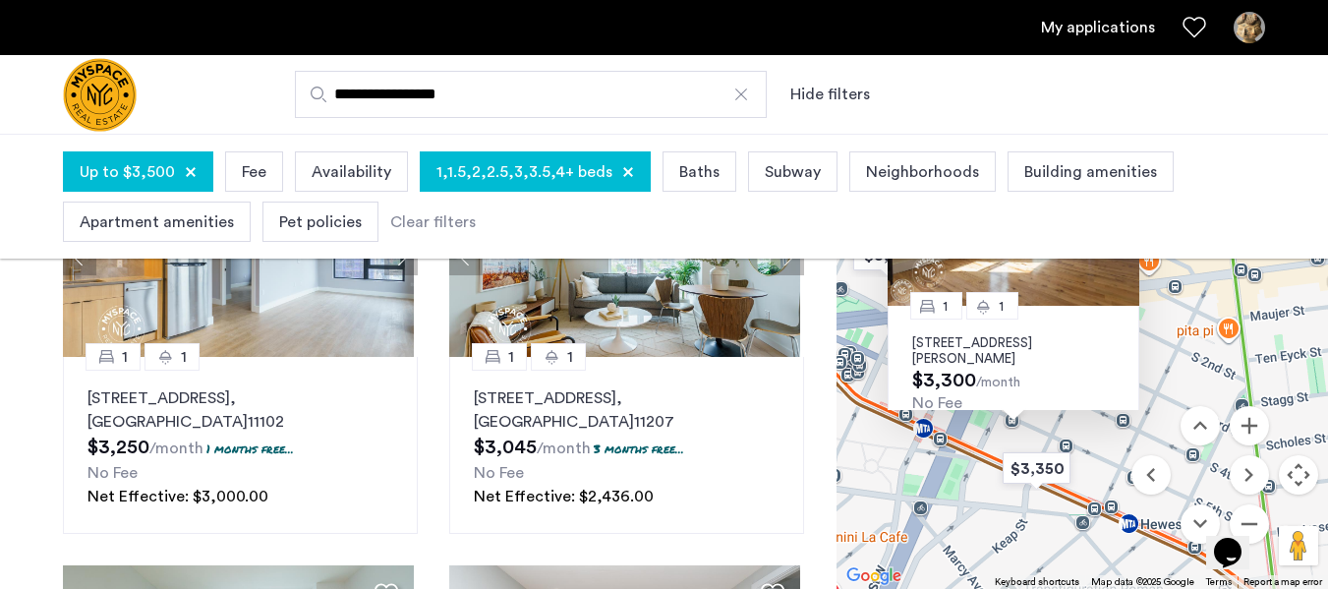
drag, startPoint x: 1274, startPoint y: 357, endPoint x: 1199, endPoint y: 223, distance: 153.7
click at [1199, 223] on app-root "**********" at bounding box center [664, 499] width 1328 height 1448
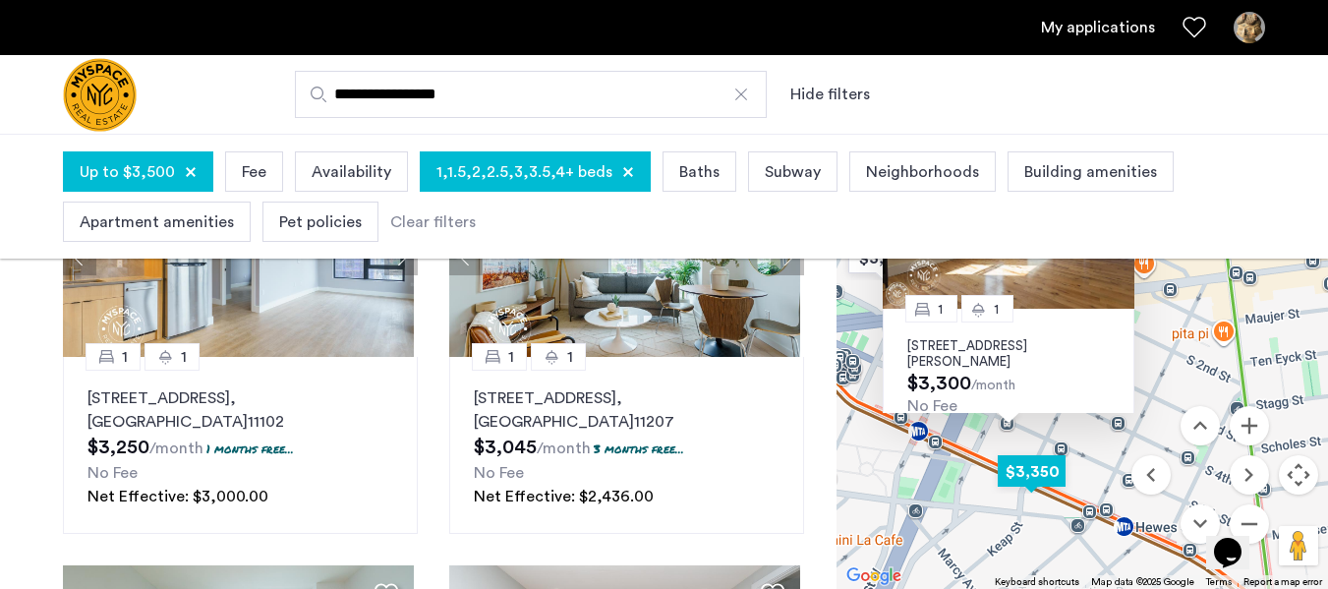
click at [1019, 473] on img "$3,350" at bounding box center [1032, 471] width 84 height 44
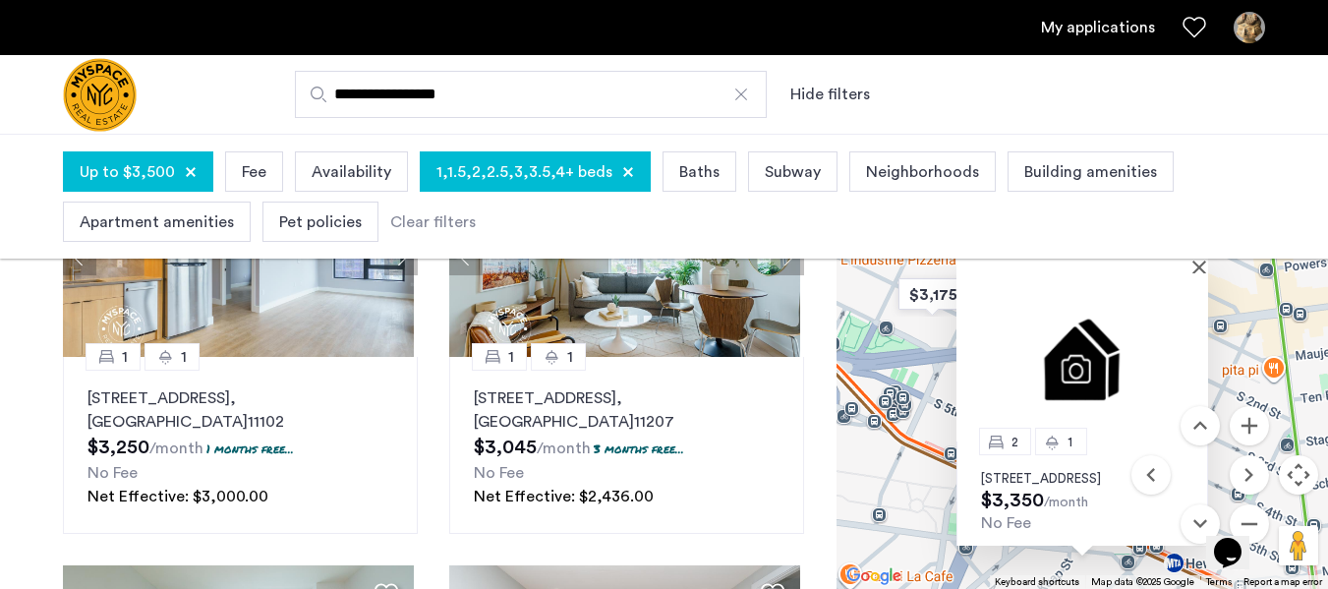
click at [1081, 343] on img at bounding box center [1083, 357] width 252 height 168
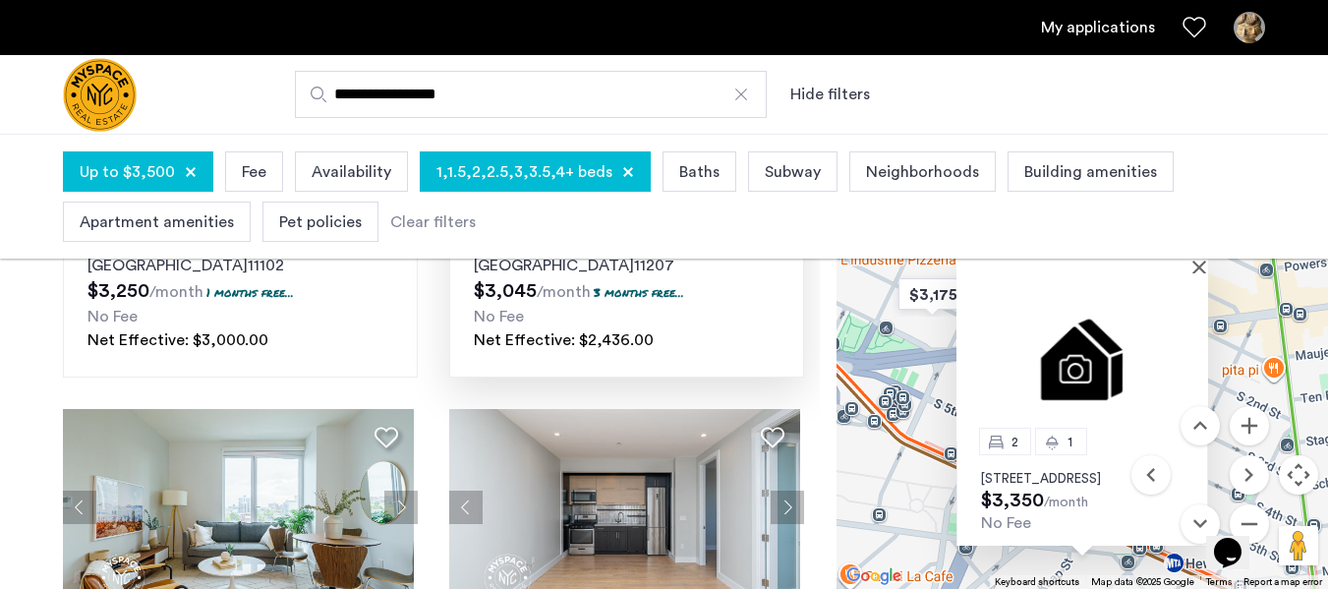
scroll to position [280, 0]
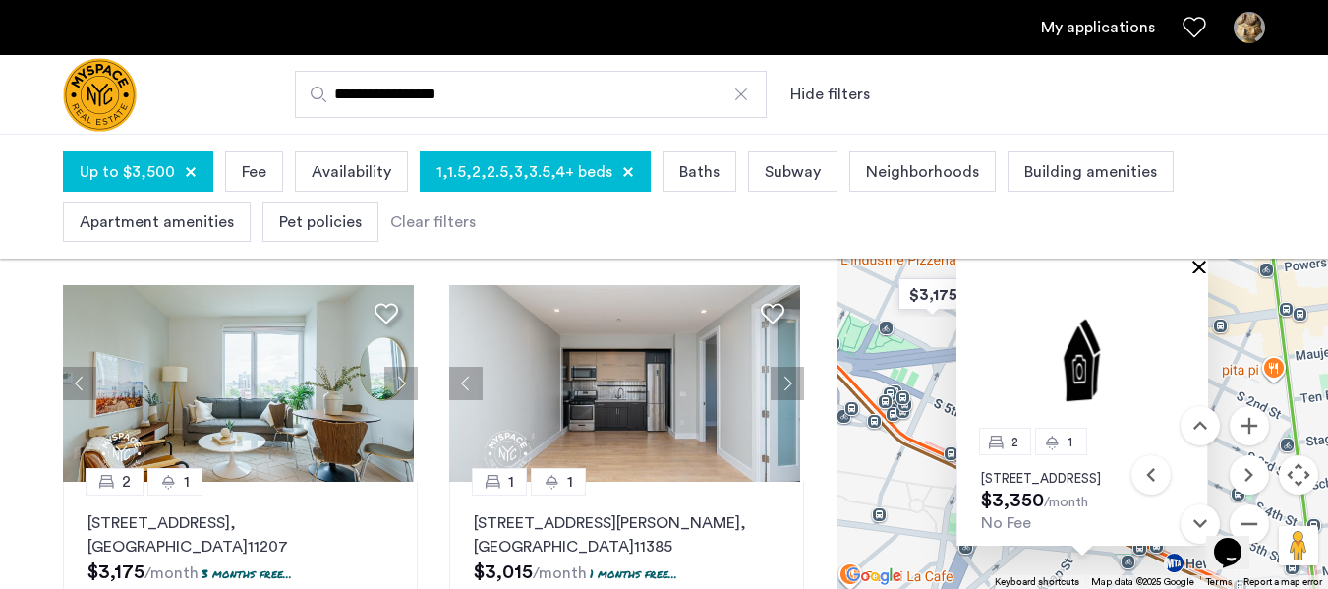
click at [1204, 272] on button "Close" at bounding box center [1204, 267] width 14 height 14
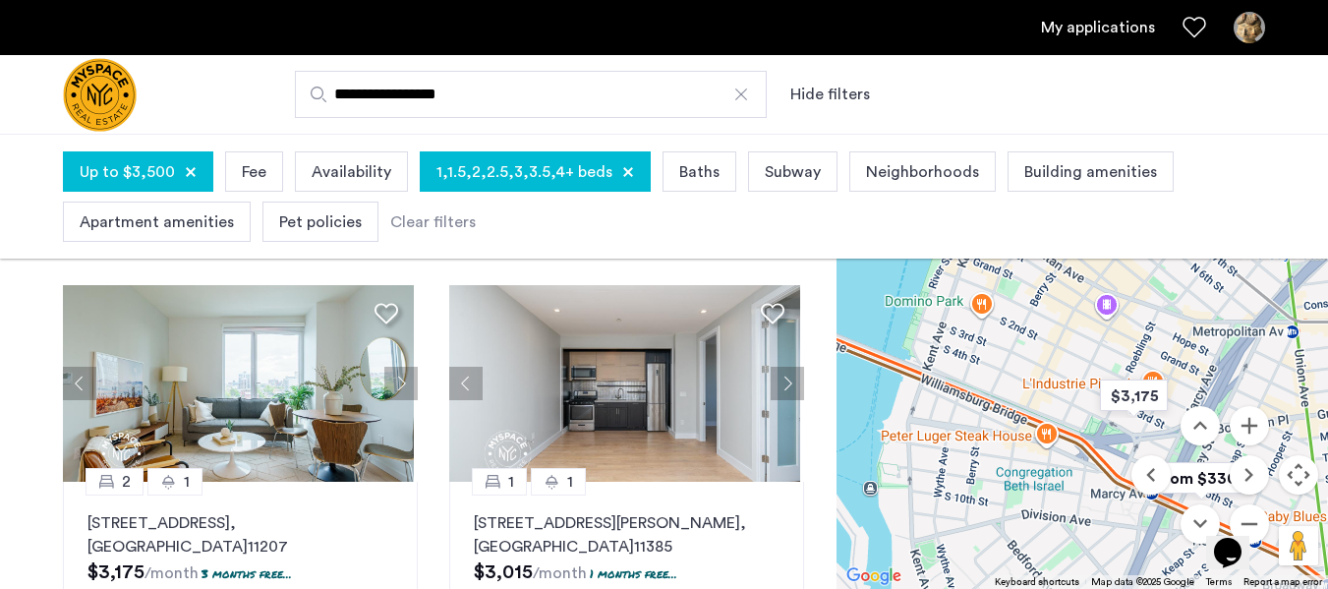
drag, startPoint x: 927, startPoint y: 491, endPoint x: 1083, endPoint y: 493, distance: 155.4
click at [1086, 493] on div at bounding box center [1083, 357] width 492 height 463
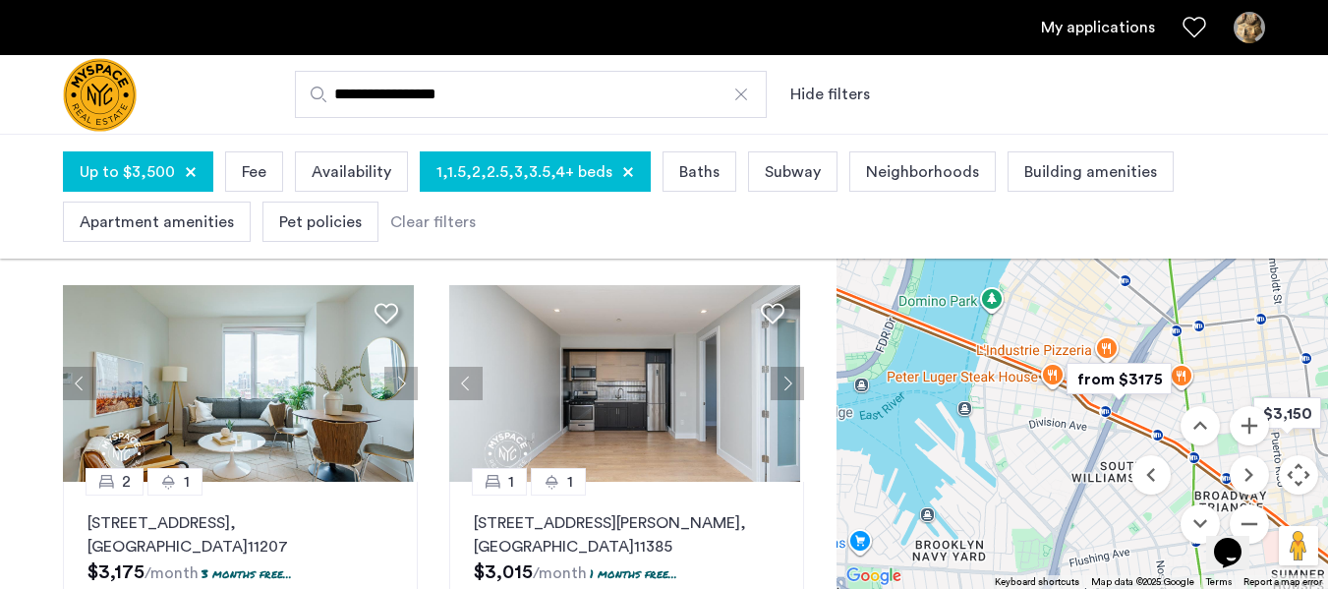
drag, startPoint x: 1043, startPoint y: 400, endPoint x: 1004, endPoint y: 240, distance: 165.0
click at [1006, 239] on app-root "**********" at bounding box center [664, 499] width 1328 height 1448
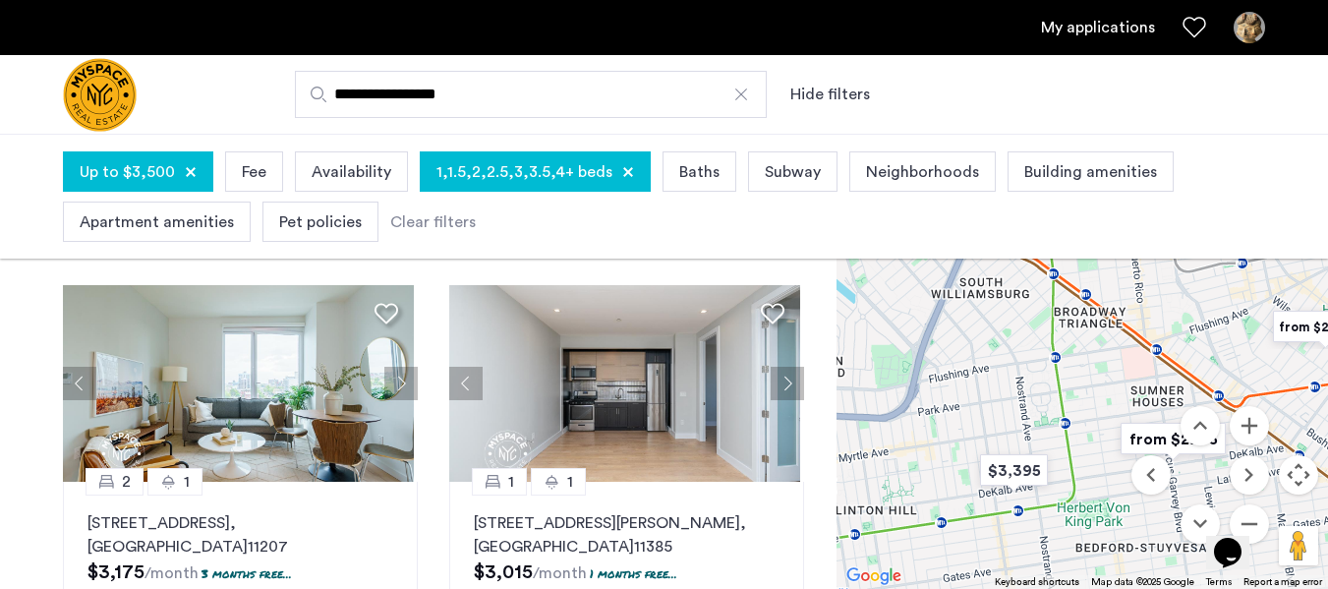
drag, startPoint x: 1055, startPoint y: 438, endPoint x: 984, endPoint y: 339, distance: 121.2
click at [984, 339] on div at bounding box center [1083, 357] width 492 height 463
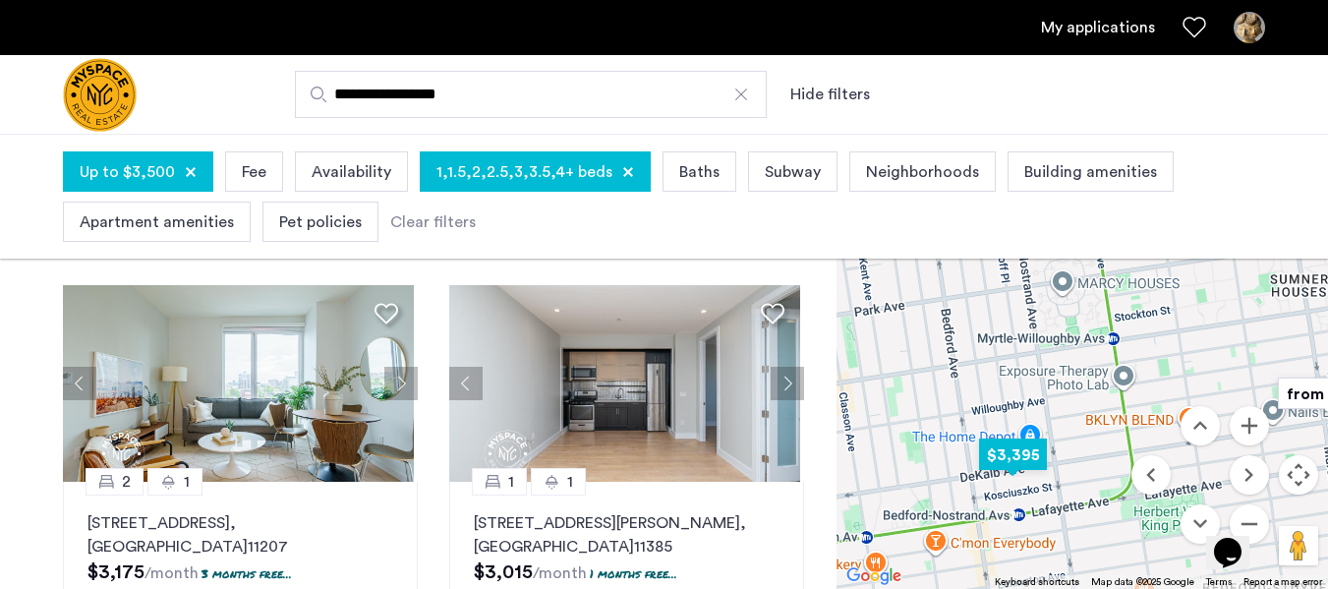
click at [1012, 469] on img "$3,395" at bounding box center [1013, 455] width 84 height 44
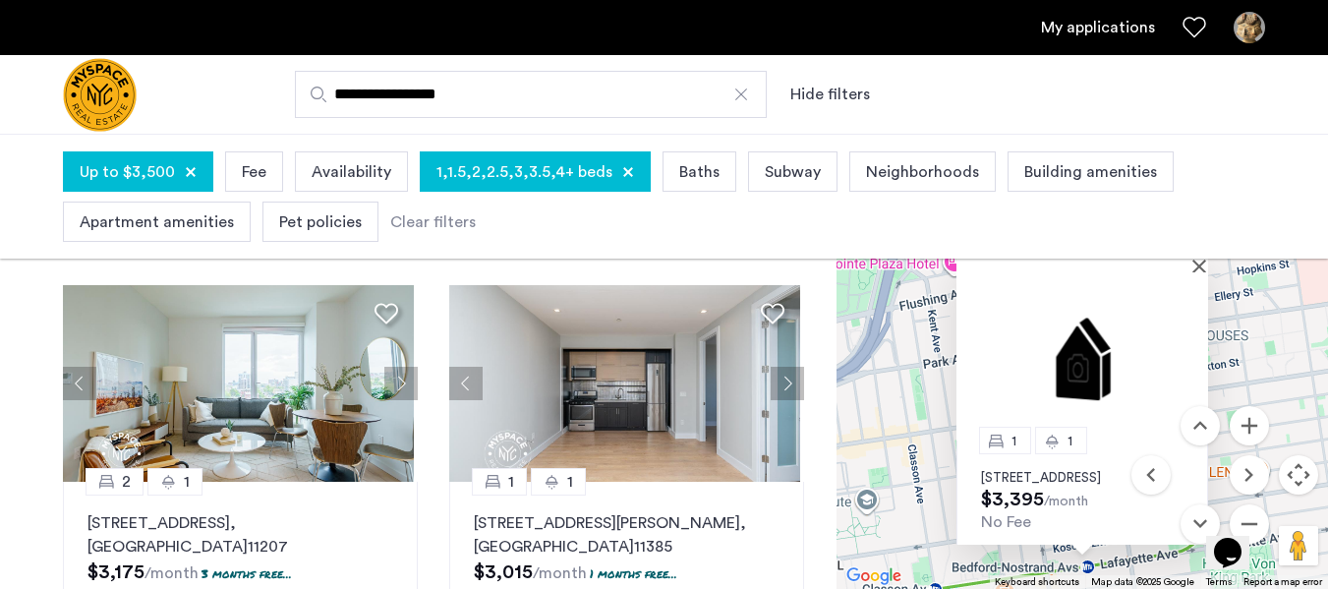
click at [1081, 401] on img at bounding box center [1083, 356] width 252 height 168
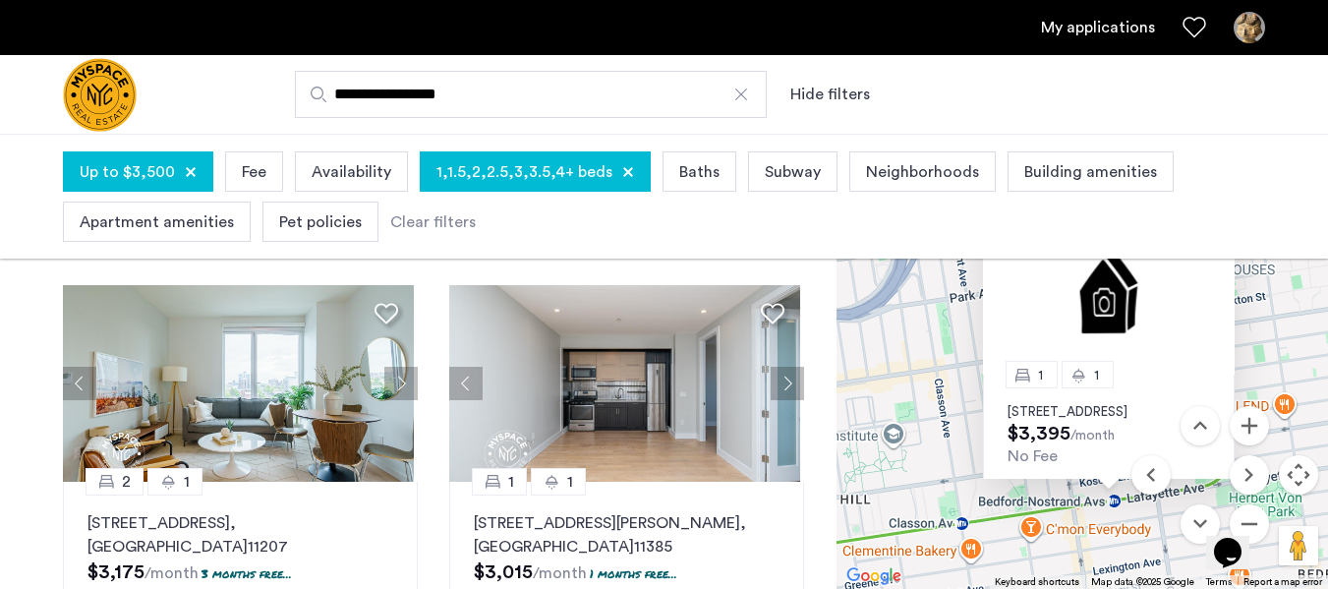
drag, startPoint x: 906, startPoint y: 404, endPoint x: 927, endPoint y: 330, distance: 76.9
click at [927, 330] on div "1 1 566 DeKalb Avenue, Unit 1C, Brooklyn, NY 11205 $3,395 /month No Fee" at bounding box center [1083, 357] width 492 height 463
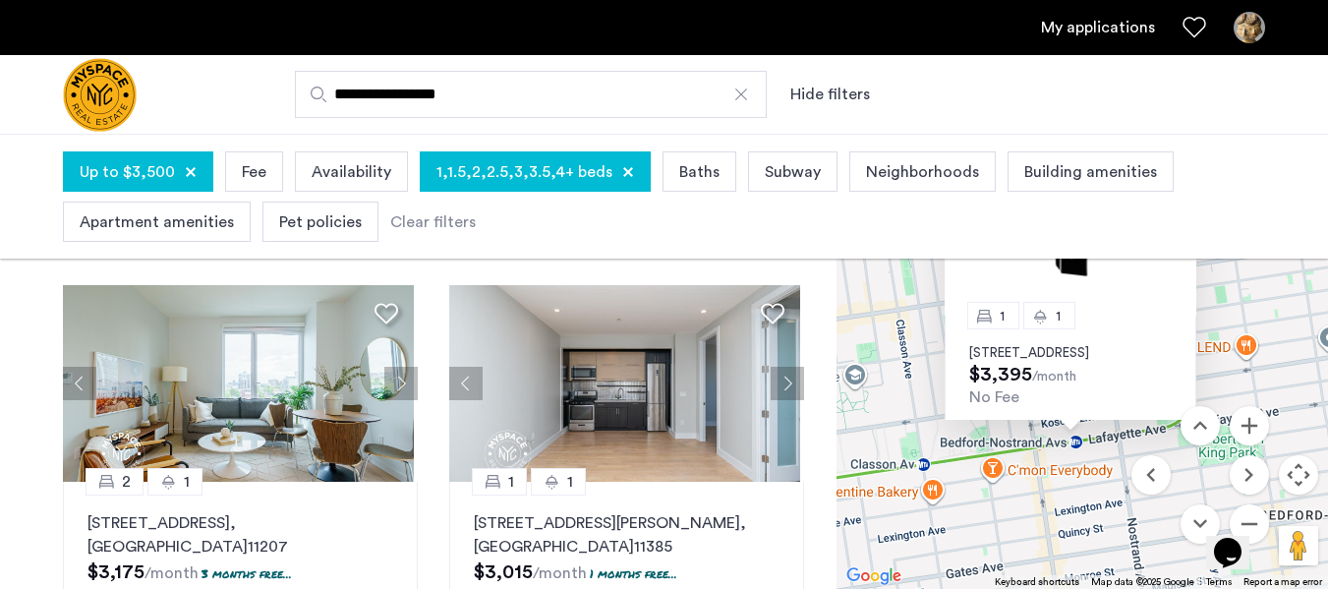
drag, startPoint x: 876, startPoint y: 497, endPoint x: 907, endPoint y: 361, distance: 139.1
click at [907, 361] on div "1 1 566 DeKalb Avenue, Unit 1C, Brooklyn, NY 11205 $3,395 /month No Fee" at bounding box center [1083, 357] width 492 height 463
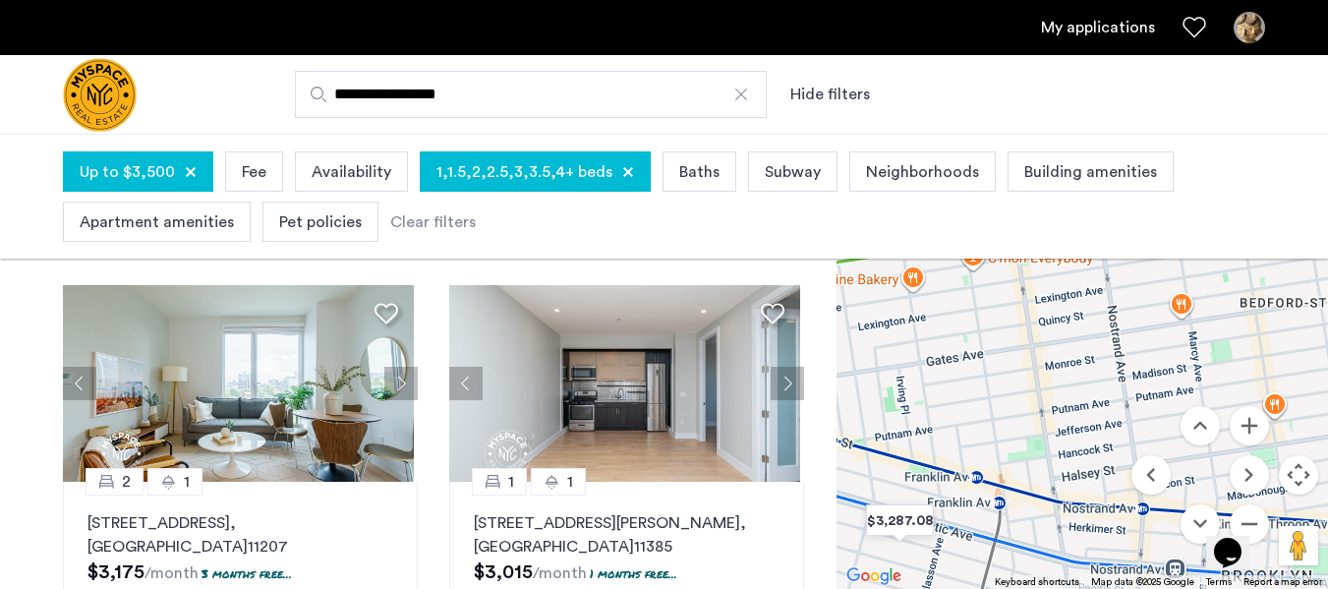
drag, startPoint x: 1070, startPoint y: 535, endPoint x: 1052, endPoint y: 323, distance: 213.1
click at [1052, 323] on div "1 1 566 DeKalb Avenue, Unit 1C, Brooklyn, NY 11205 $3,395 /month No Fee" at bounding box center [1083, 357] width 492 height 463
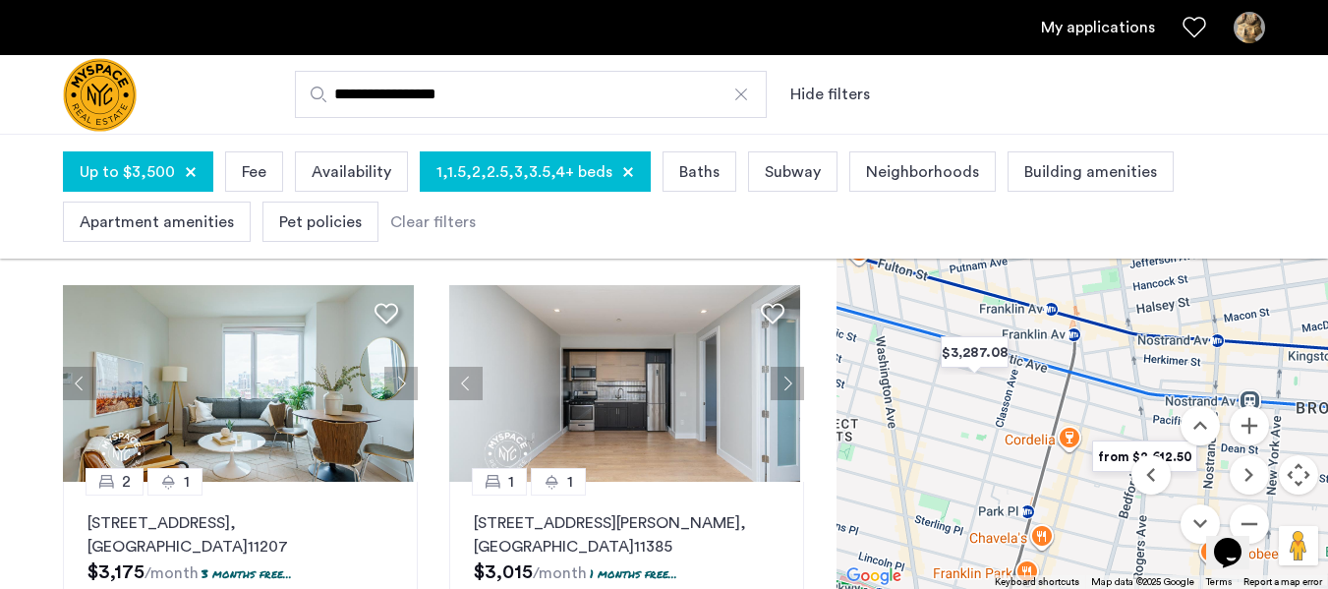
drag, startPoint x: 1051, startPoint y: 382, endPoint x: 1124, endPoint y: 208, distance: 187.7
click at [1124, 208] on app-root "**********" at bounding box center [664, 499] width 1328 height 1448
click at [959, 352] on img "$3,287.08" at bounding box center [972, 352] width 84 height 44
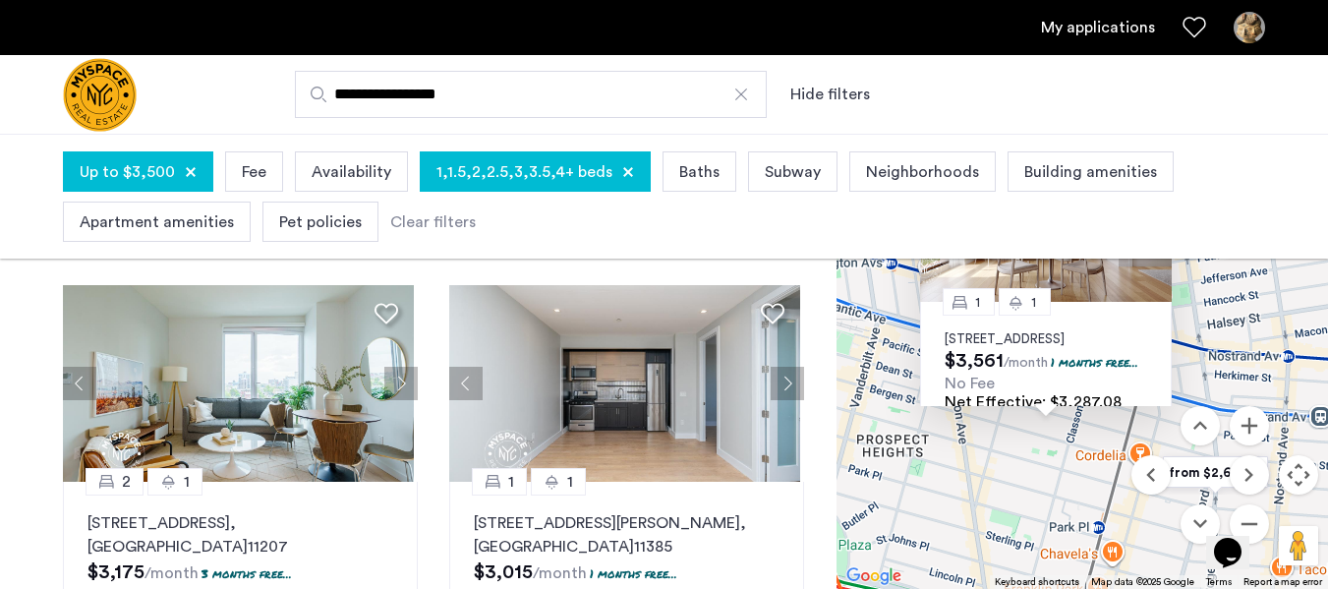
drag, startPoint x: 908, startPoint y: 449, endPoint x: 852, endPoint y: 289, distance: 169.8
click at [853, 289] on div "1 1 1010 Pacific Street, Unit 512, Brooklyn, NY 11238 $3,561 /month 1 months fr…" at bounding box center [1083, 357] width 492 height 463
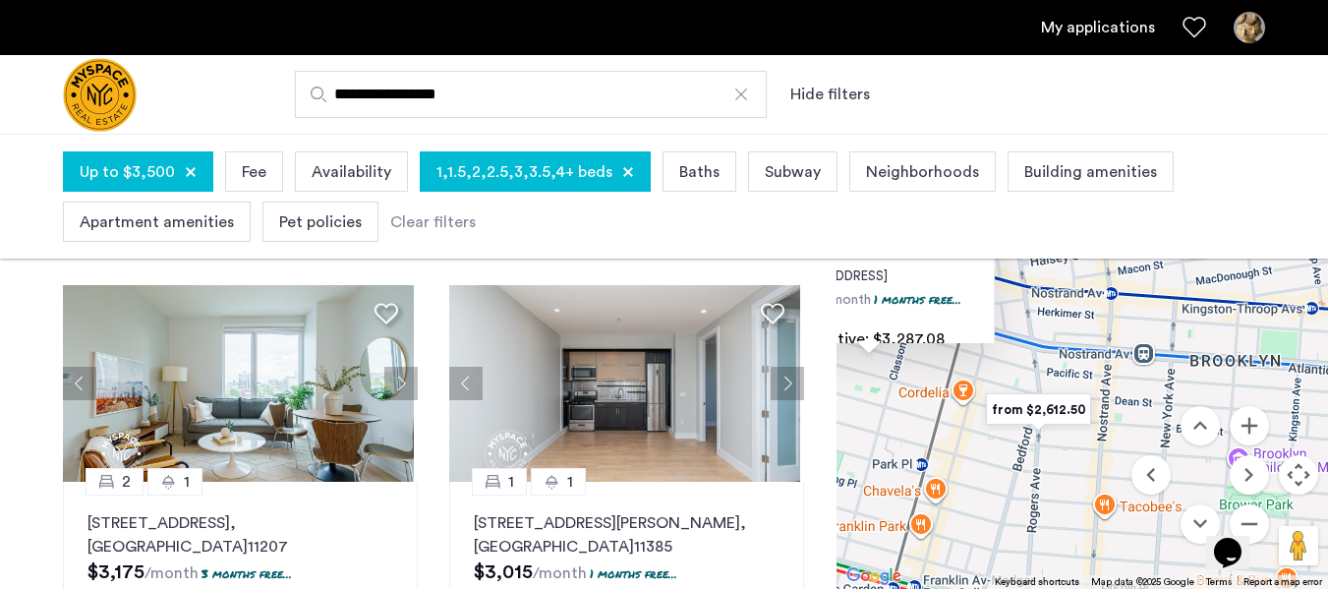
drag, startPoint x: 1045, startPoint y: 498, endPoint x: 886, endPoint y: 472, distance: 161.3
click at [886, 472] on div "1 1 1010 Pacific Street, Unit 512, Brooklyn, NY 11238 $3,561 /month 1 months fr…" at bounding box center [1083, 357] width 492 height 463
click at [1019, 405] on img "from $2,612.50" at bounding box center [1037, 410] width 121 height 44
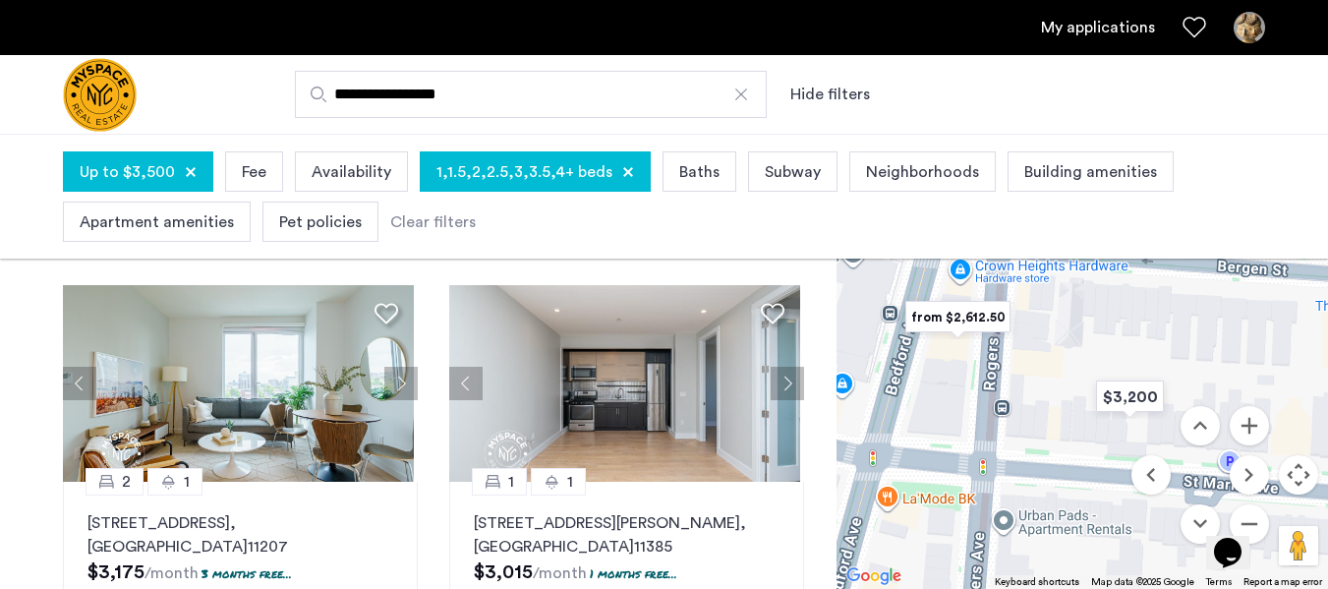
click at [960, 325] on img "from $2,612.50" at bounding box center [958, 317] width 121 height 44
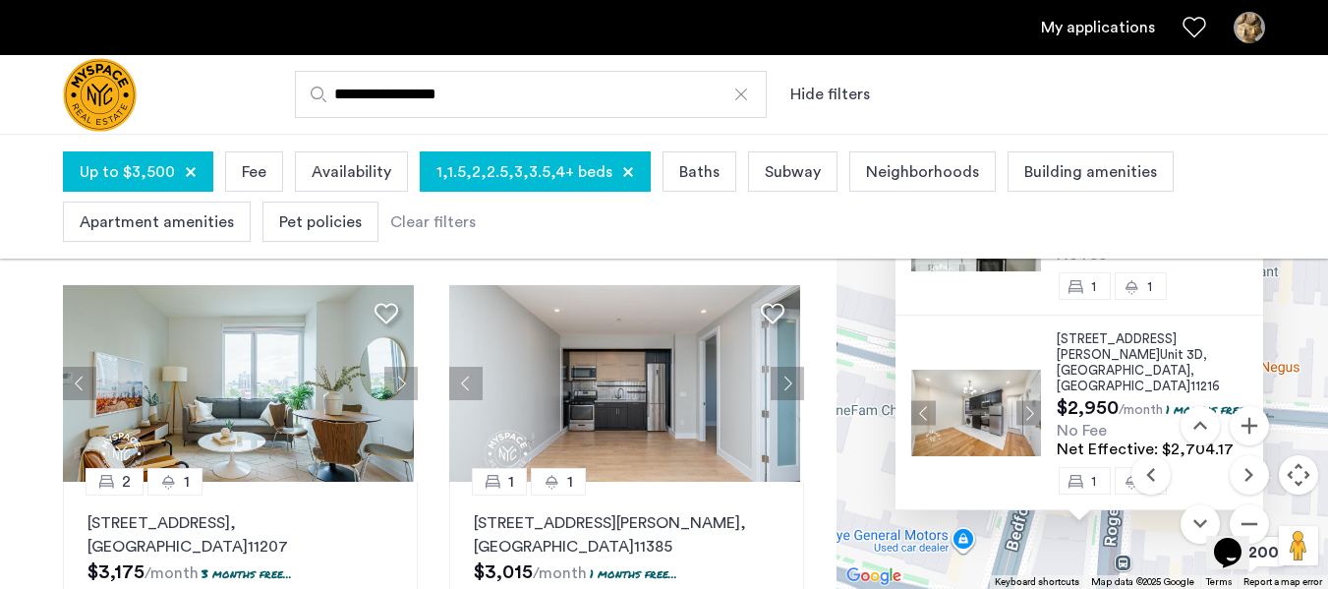
scroll to position [366, 0]
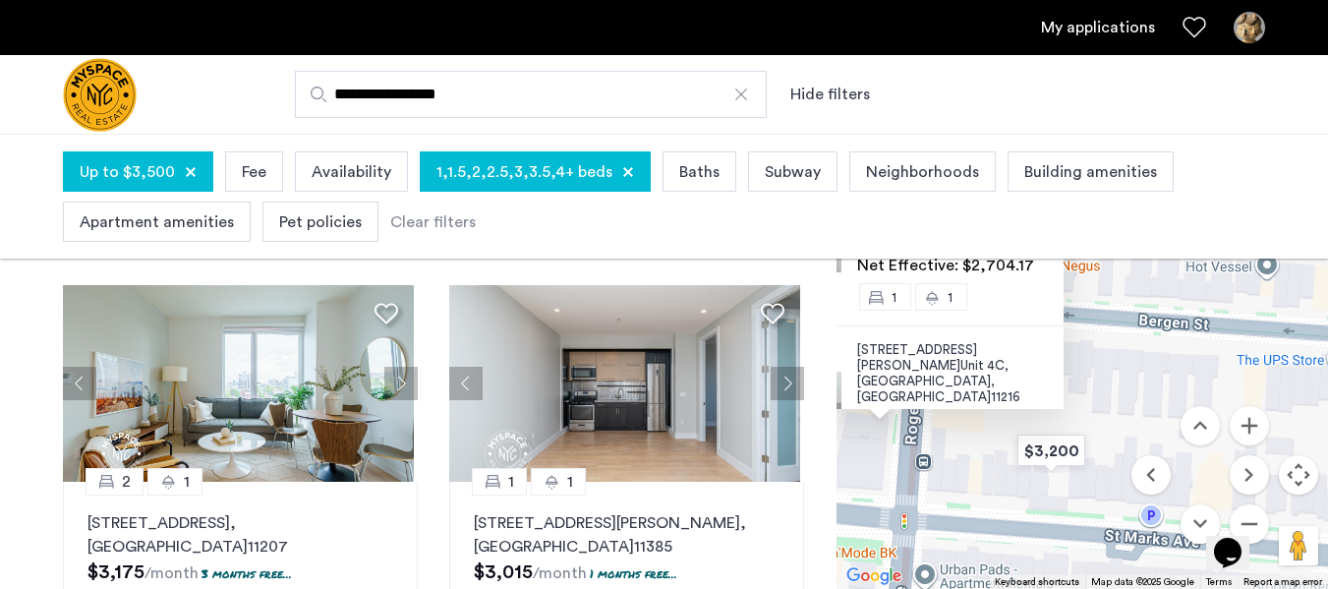
drag, startPoint x: 1067, startPoint y: 541, endPoint x: 855, endPoint y: 427, distance: 240.2
click at [855, 427] on div "24 Rogers Ave, Unit 1B, Brooklyn , NY 11216 $2,850 /month 1 months free... No F…" at bounding box center [1083, 357] width 492 height 463
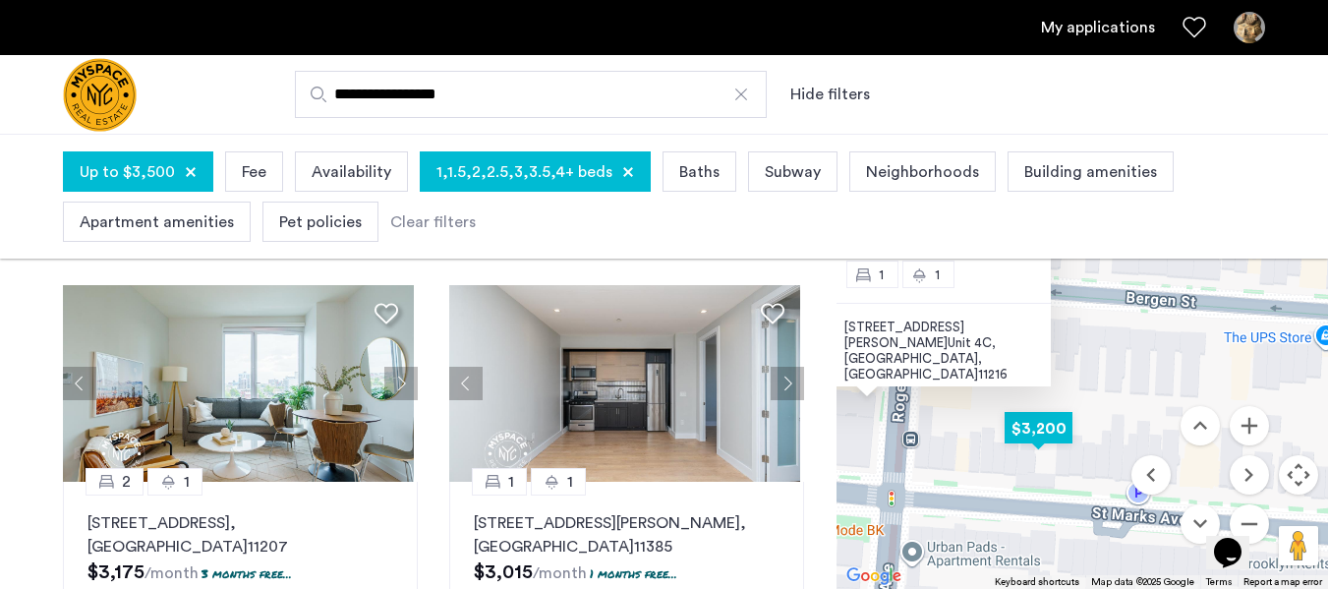
click at [1036, 436] on img "$3,200" at bounding box center [1039, 428] width 84 height 44
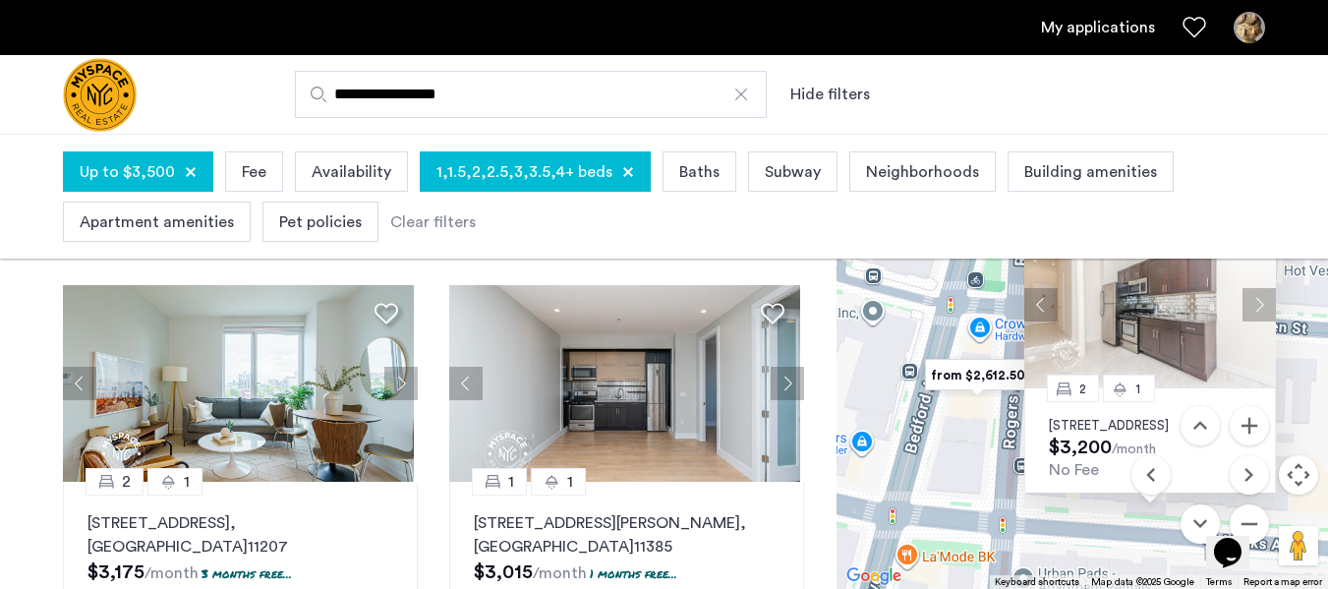
drag, startPoint x: 887, startPoint y: 497, endPoint x: 966, endPoint y: 400, distance: 124.4
click at [966, 400] on div "2 1 641 St Marks Ave, Unit 4E, Brooklyn, NY 11216 $3,200 /month No Fee" at bounding box center [1083, 357] width 492 height 463
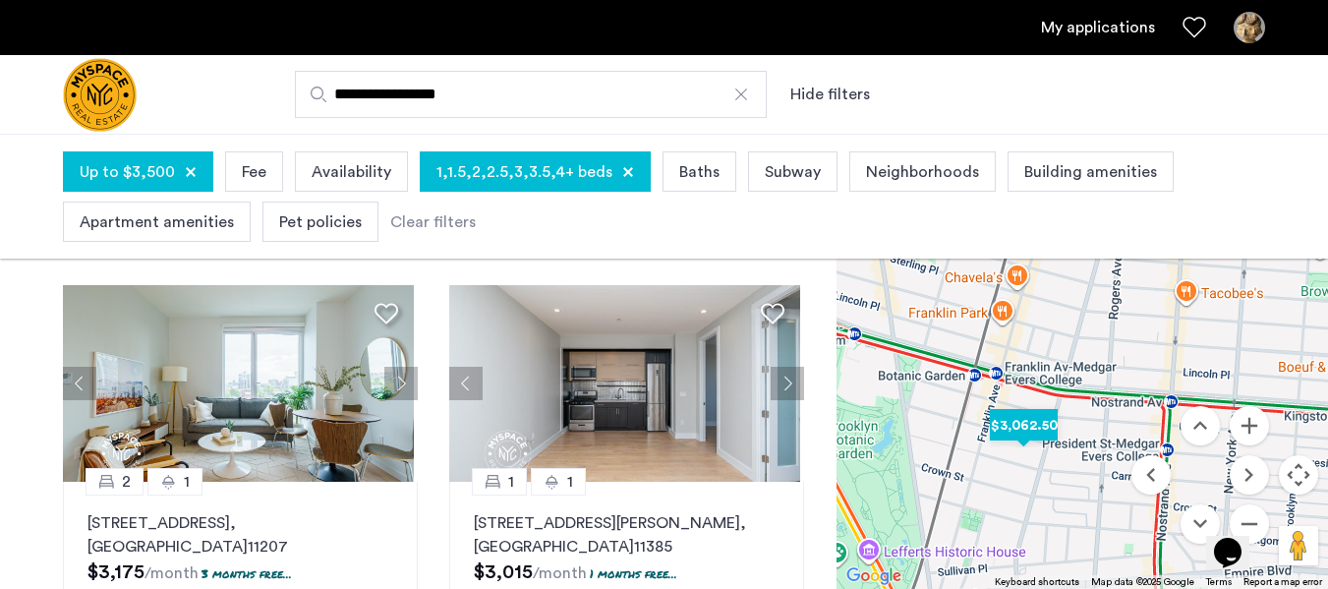
drag, startPoint x: 980, startPoint y: 493, endPoint x: 1042, endPoint y: 337, distance: 167.2
click at [1042, 337] on div at bounding box center [1083, 357] width 492 height 463
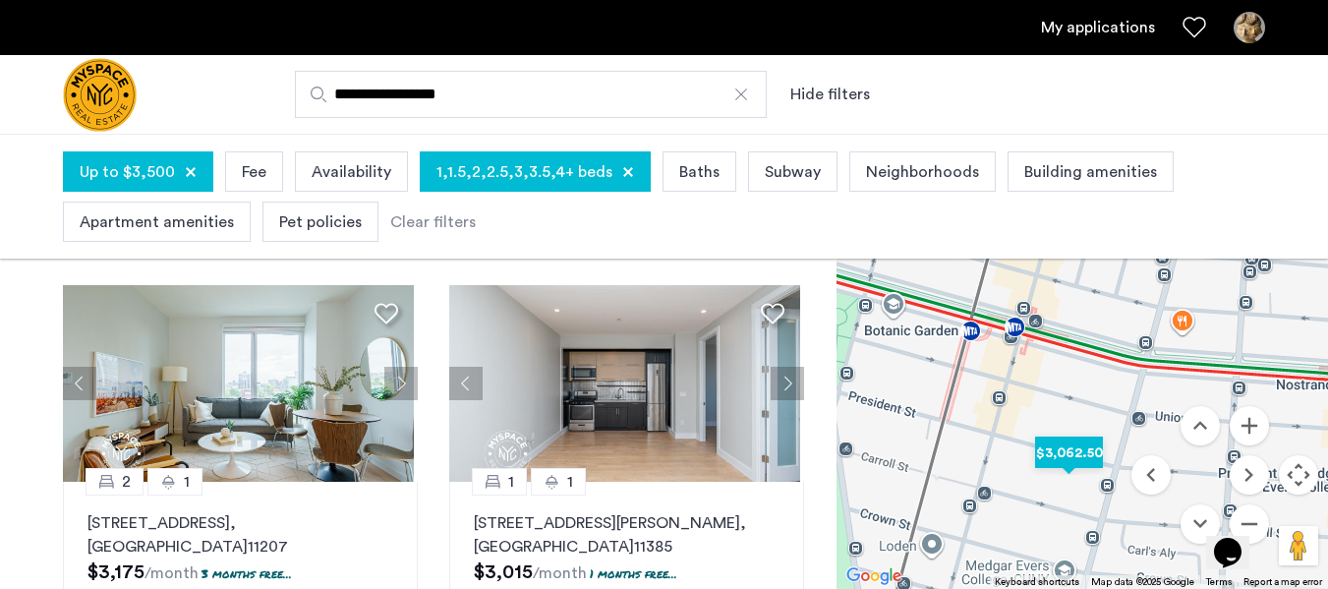
click at [1077, 453] on img "$3,062.50" at bounding box center [1070, 453] width 84 height 44
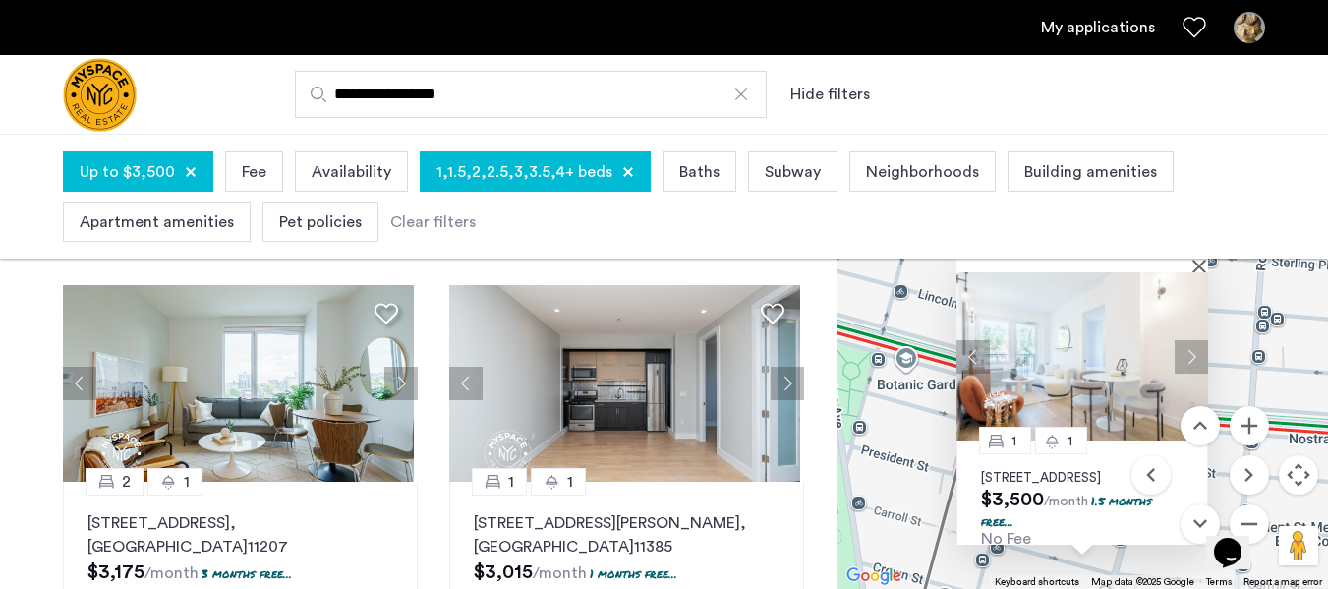
click at [1090, 387] on img at bounding box center [1083, 356] width 252 height 168
click at [1201, 270] on button "Close" at bounding box center [1204, 266] width 14 height 14
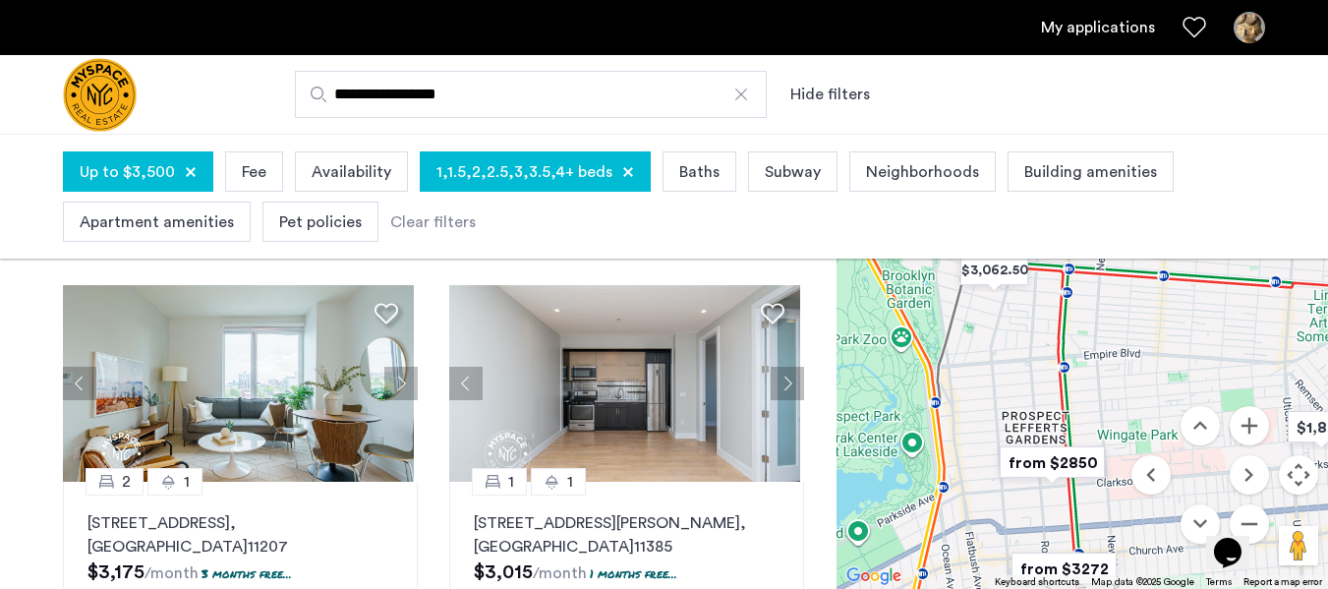
drag, startPoint x: 1051, startPoint y: 512, endPoint x: 991, endPoint y: 353, distance: 170.2
click at [991, 353] on div at bounding box center [1083, 357] width 492 height 463
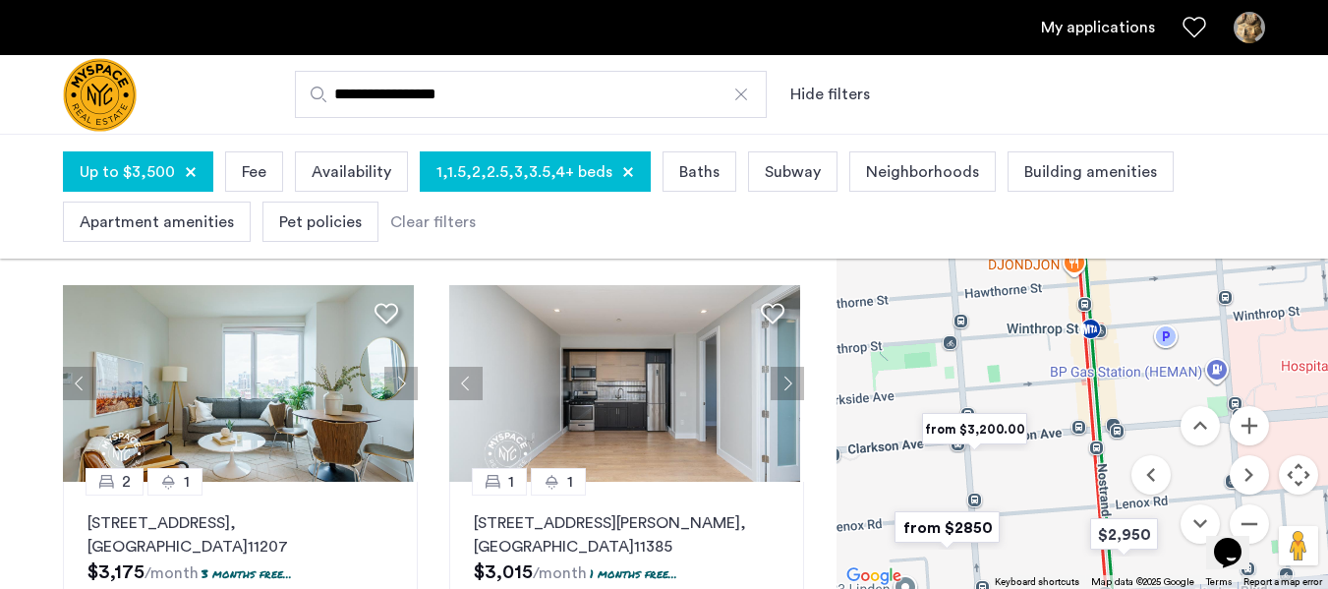
drag, startPoint x: 1089, startPoint y: 471, endPoint x: 971, endPoint y: 291, distance: 215.2
click at [971, 291] on div at bounding box center [1083, 357] width 492 height 463
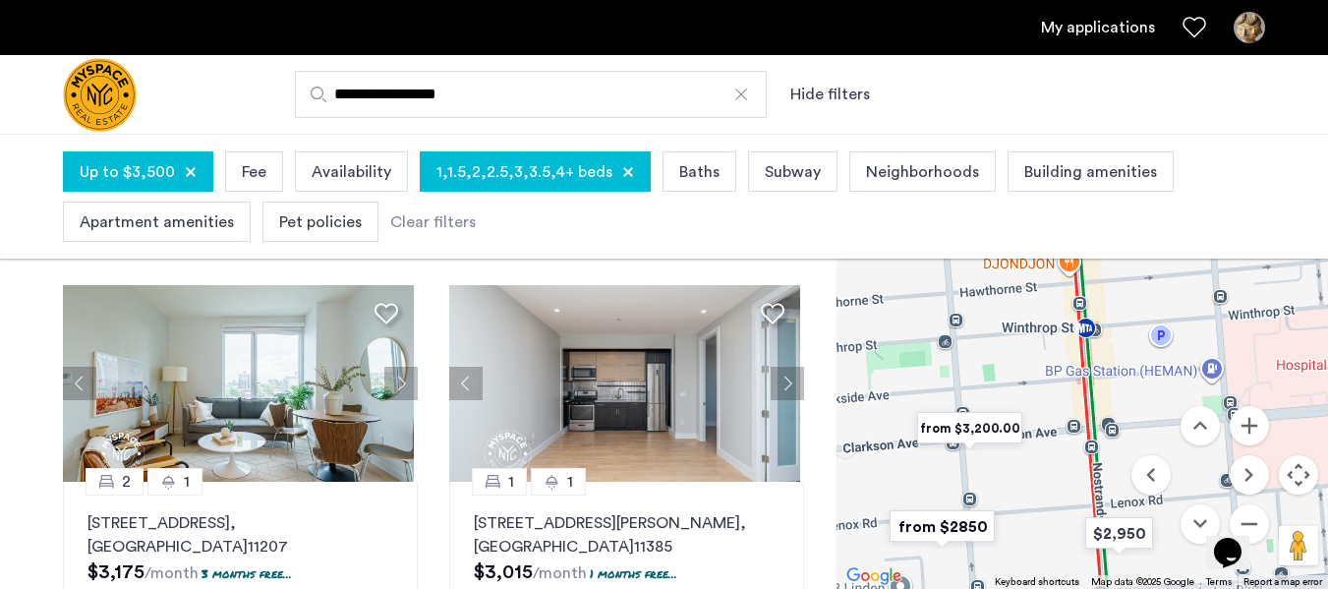
click at [980, 419] on img "from $3,200.00" at bounding box center [970, 428] width 121 height 44
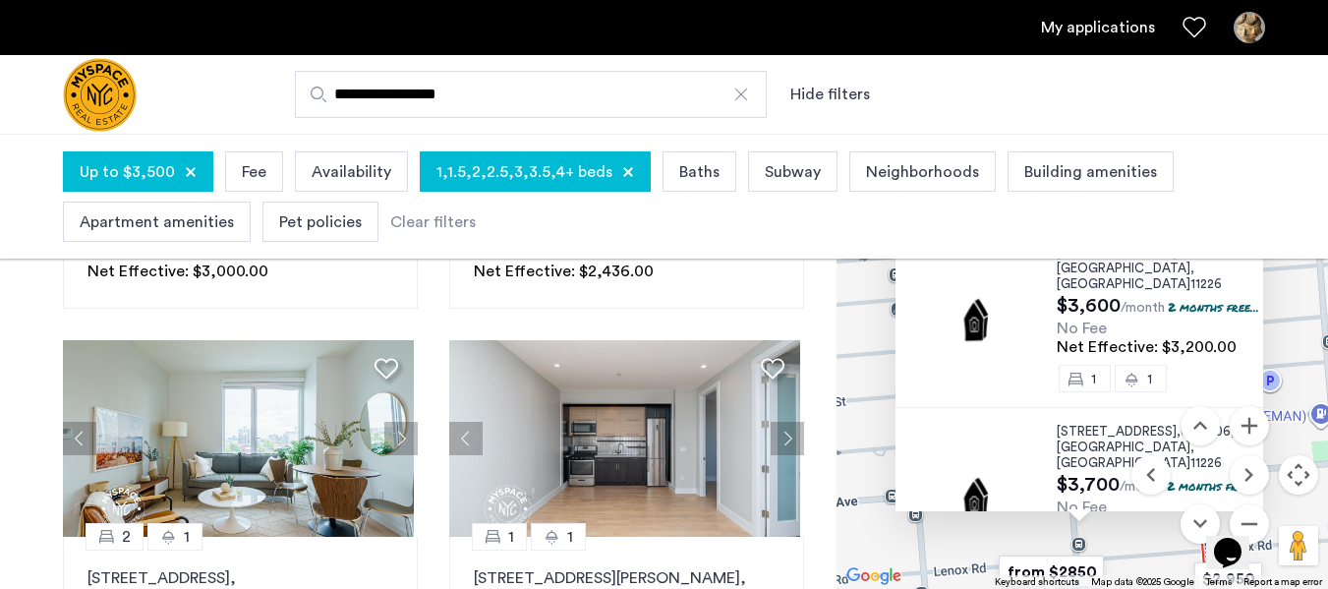
scroll to position [212, 0]
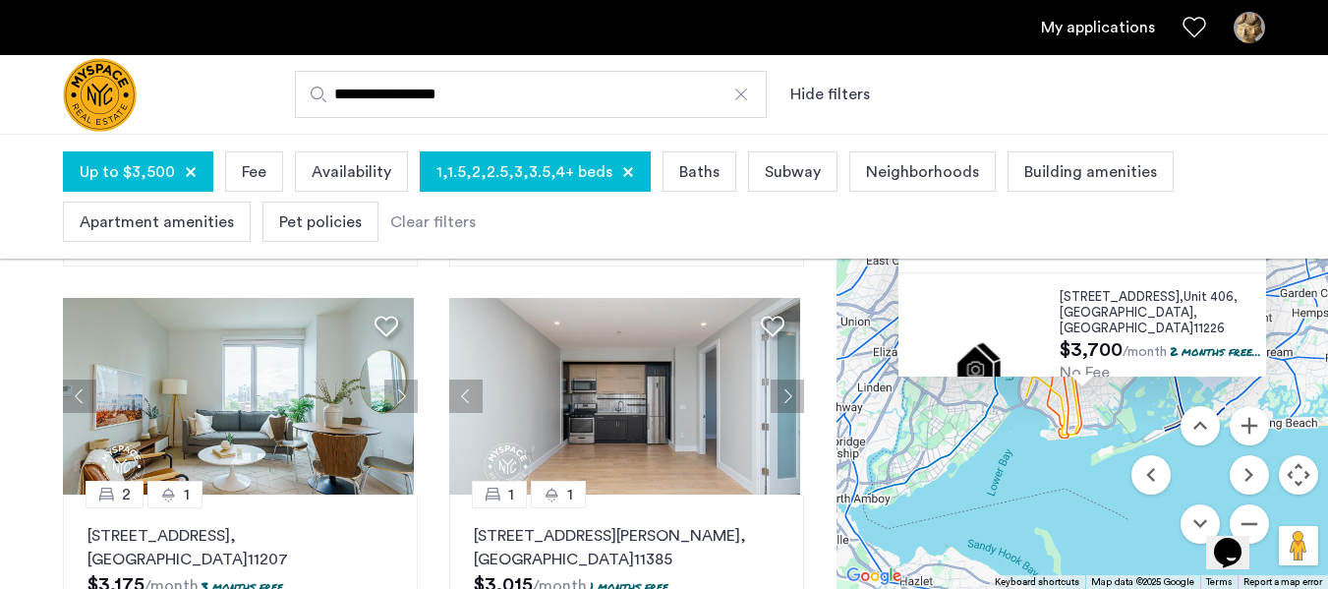
click at [1138, 298] on span "210 Clarkson Avenue," at bounding box center [1122, 296] width 124 height 13
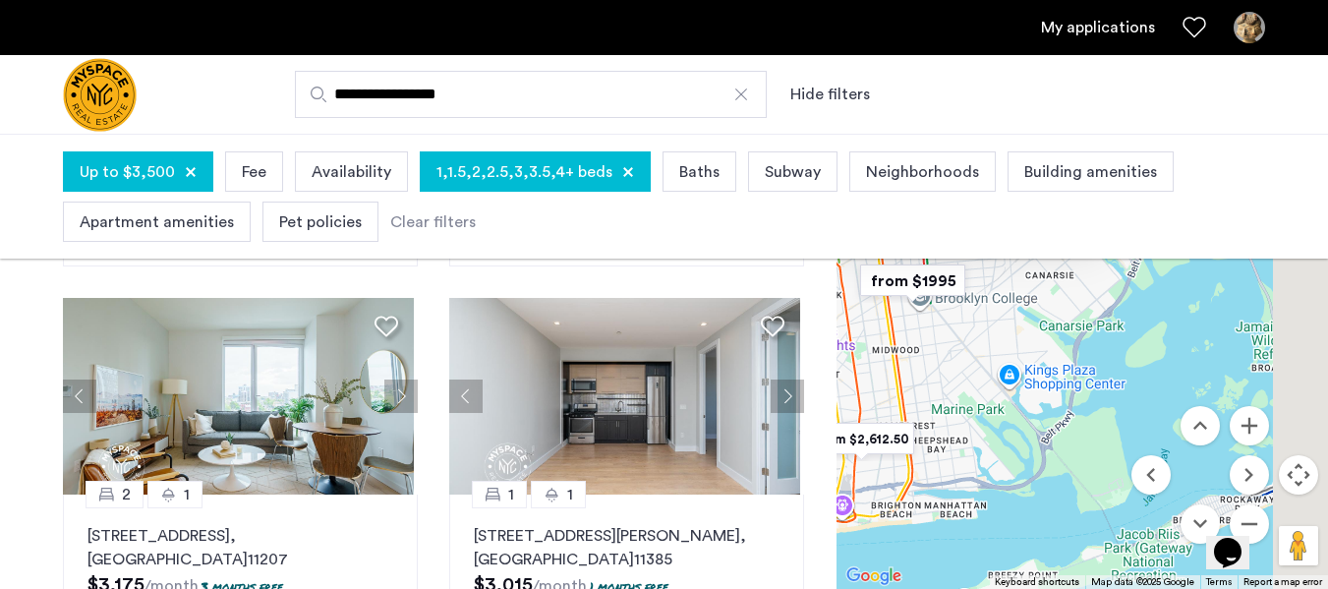
drag, startPoint x: 1145, startPoint y: 385, endPoint x: 1055, endPoint y: 584, distance: 217.8
click at [1055, 584] on div "$3,300 $3,000.00 $2,350 $1,800 from $2,436.00 from $2,612.50 from $2,612.50 fro…" at bounding box center [1083, 357] width 492 height 463
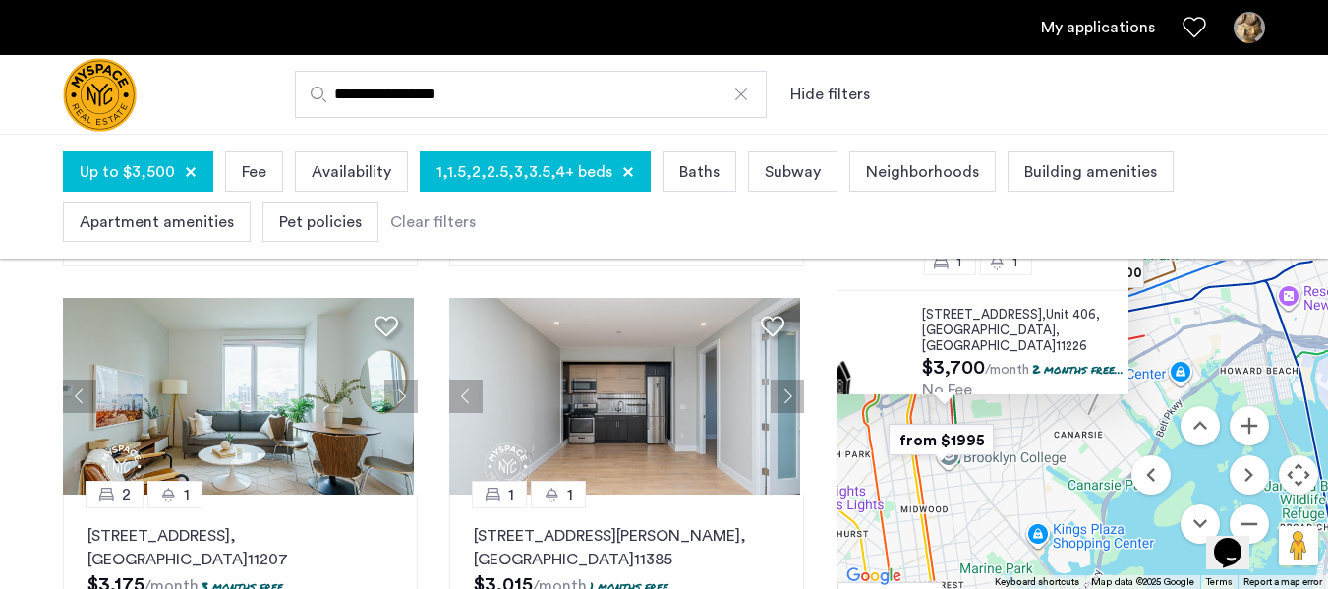
drag, startPoint x: 976, startPoint y: 416, endPoint x: 1009, endPoint y: 581, distance: 168.3
click at [1009, 581] on div "$3,300 $3,000.00 $2,350 $1,800 from $2,436.00 from $2,763.75 from $2,612.50 fro…" at bounding box center [1083, 357] width 492 height 463
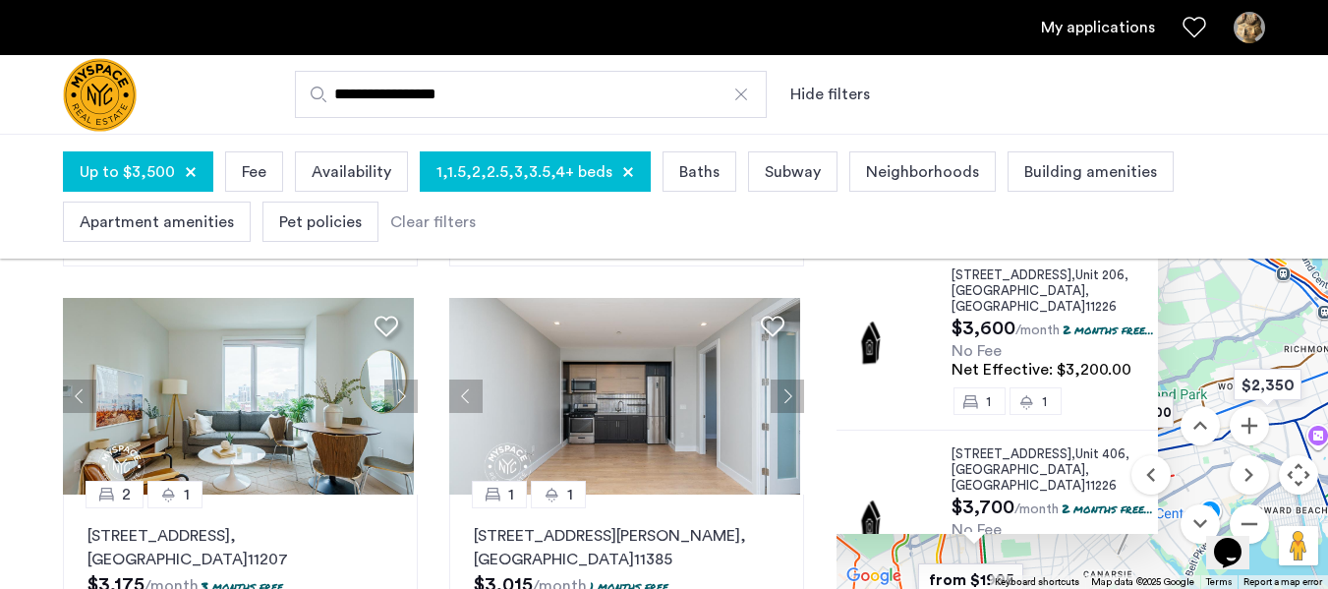
drag, startPoint x: 1077, startPoint y: 454, endPoint x: 1105, endPoint y: 593, distance: 141.5
click at [1105, 377] on html "**********" at bounding box center [664, 82] width 1328 height 589
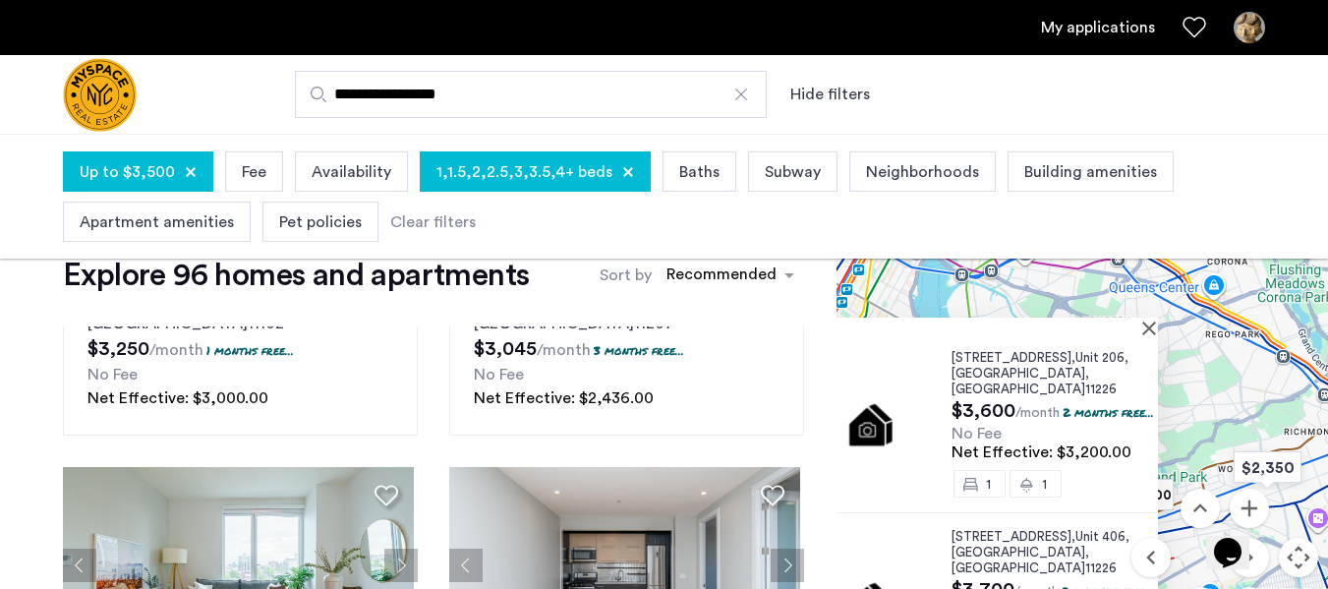
scroll to position [42, 0]
click at [1146, 327] on button "Close" at bounding box center [1153, 329] width 14 height 14
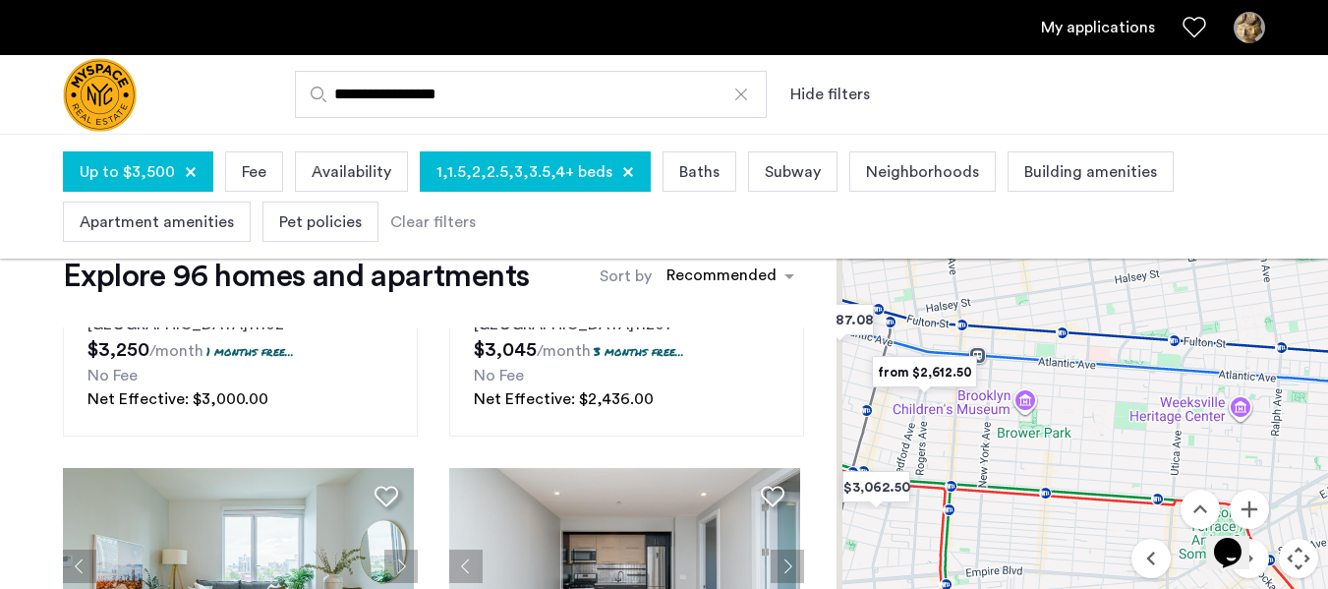
drag, startPoint x: 1011, startPoint y: 505, endPoint x: 1068, endPoint y: 319, distance: 195.3
click at [1068, 319] on div at bounding box center [1083, 440] width 492 height 463
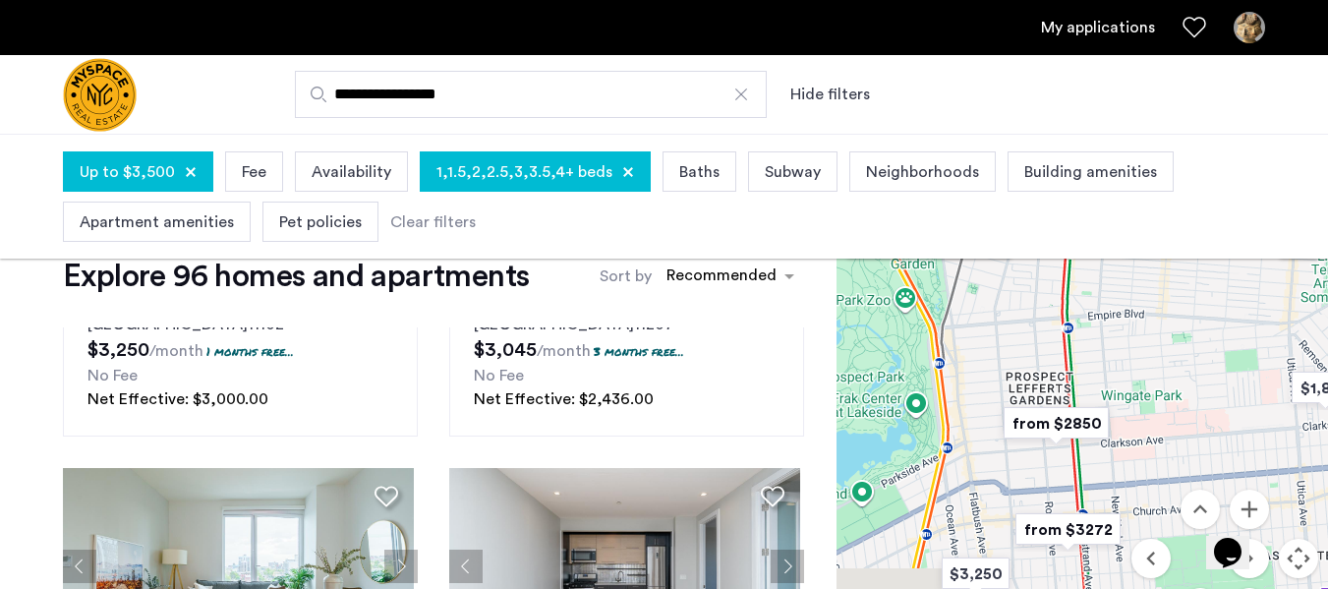
drag, startPoint x: 1017, startPoint y: 469, endPoint x: 1140, endPoint y: 245, distance: 255.7
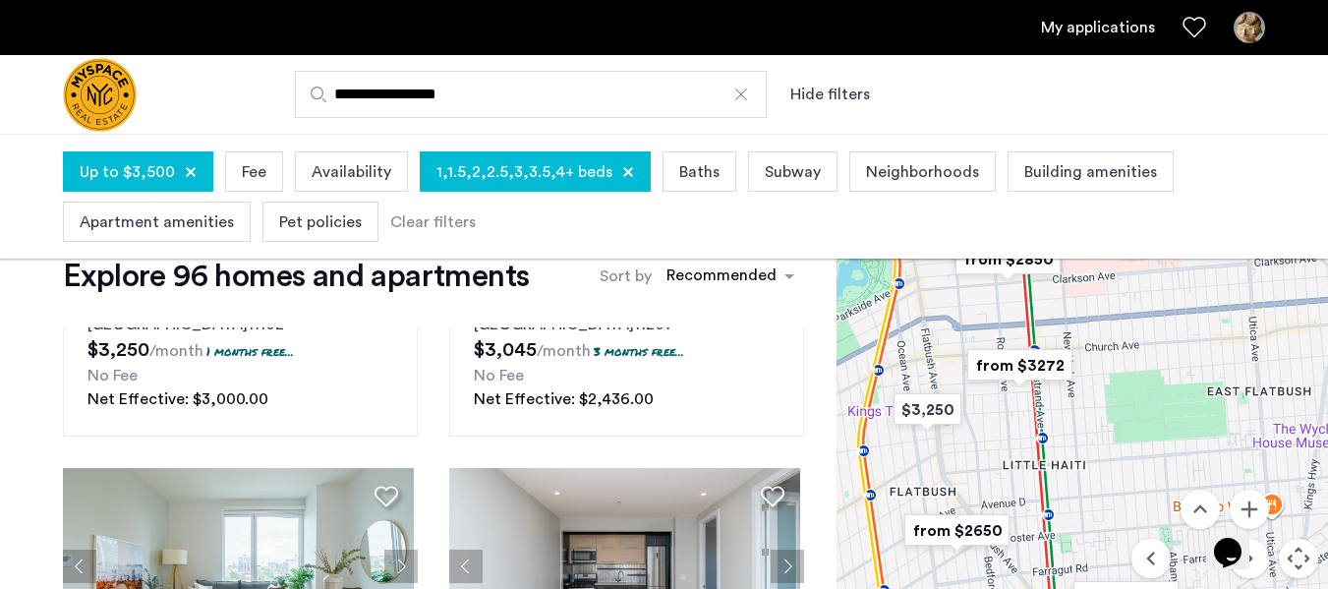
drag, startPoint x: 1128, startPoint y: 461, endPoint x: 1079, endPoint y: 292, distance: 176.1
click at [1079, 292] on div at bounding box center [1083, 440] width 492 height 463
click at [1015, 367] on img "from $3272" at bounding box center [1020, 365] width 121 height 44
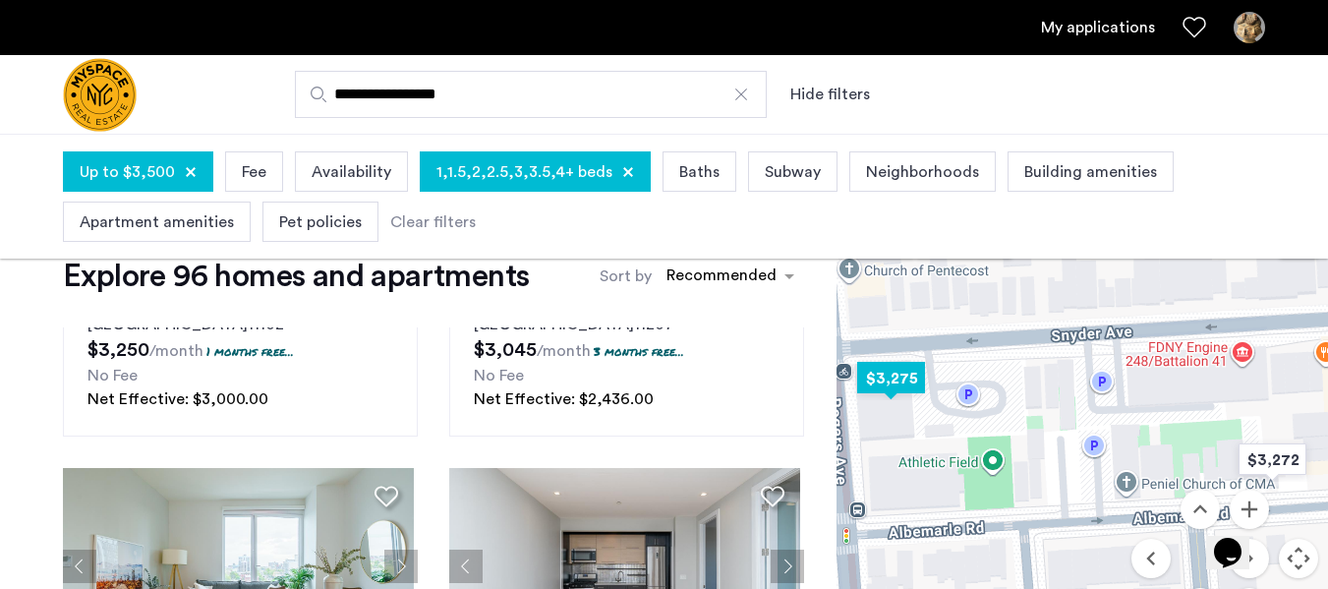
click at [889, 384] on img "$3,275" at bounding box center [892, 378] width 84 height 44
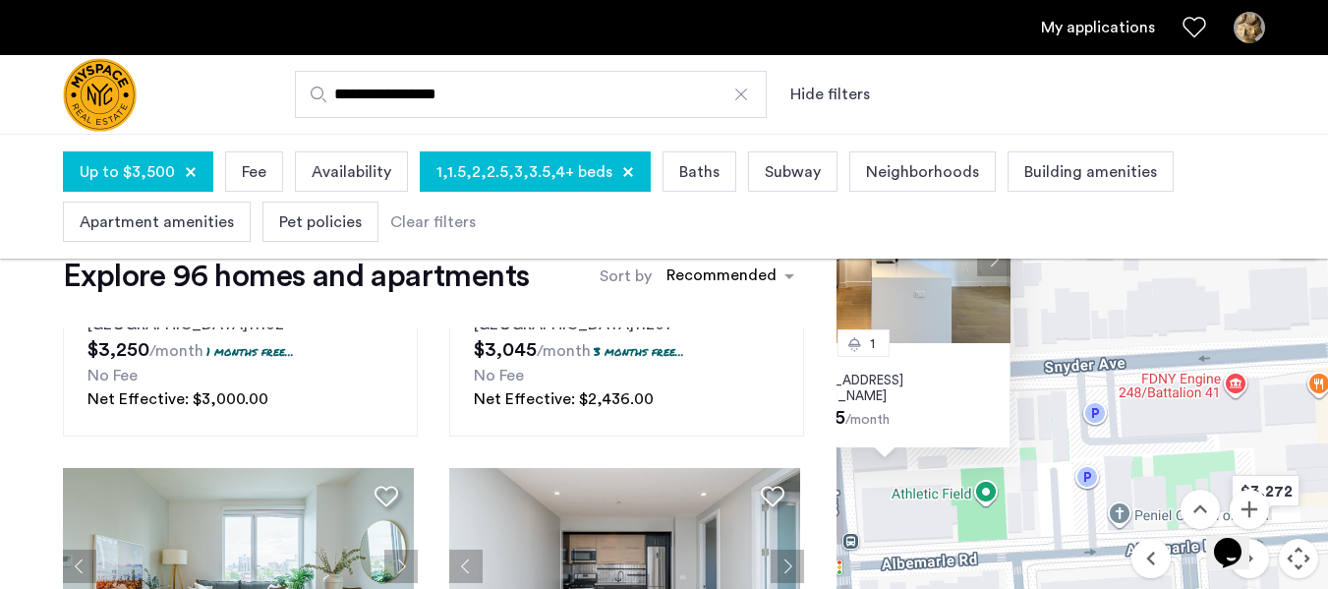
drag, startPoint x: 1265, startPoint y: 411, endPoint x: 1062, endPoint y: 221, distance: 278.3
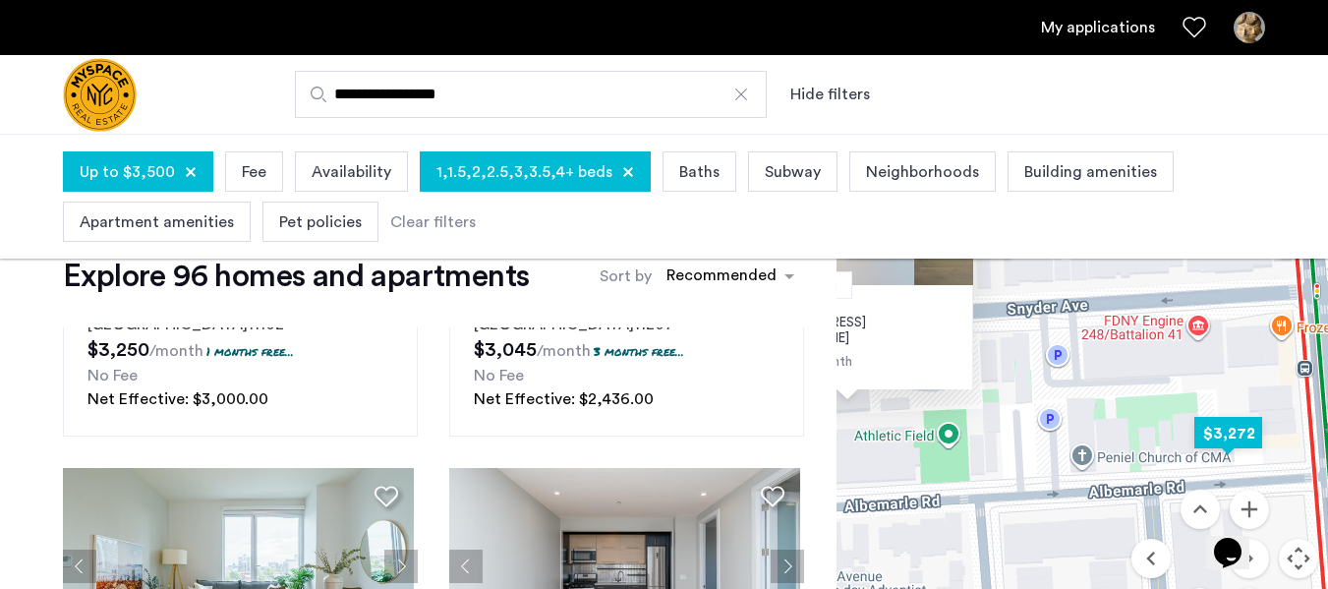
click at [1234, 423] on img "$3,272" at bounding box center [1229, 433] width 84 height 44
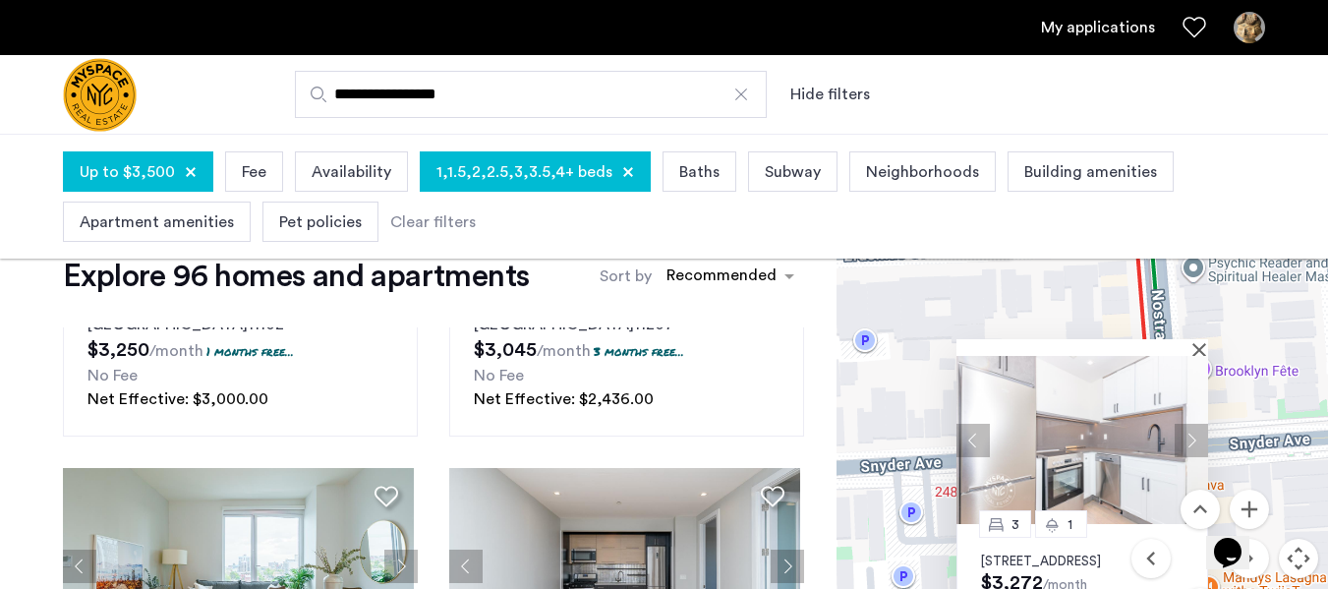
click at [1194, 348] on div at bounding box center [1076, 347] width 238 height 17
click at [1202, 350] on button "Close" at bounding box center [1204, 349] width 14 height 14
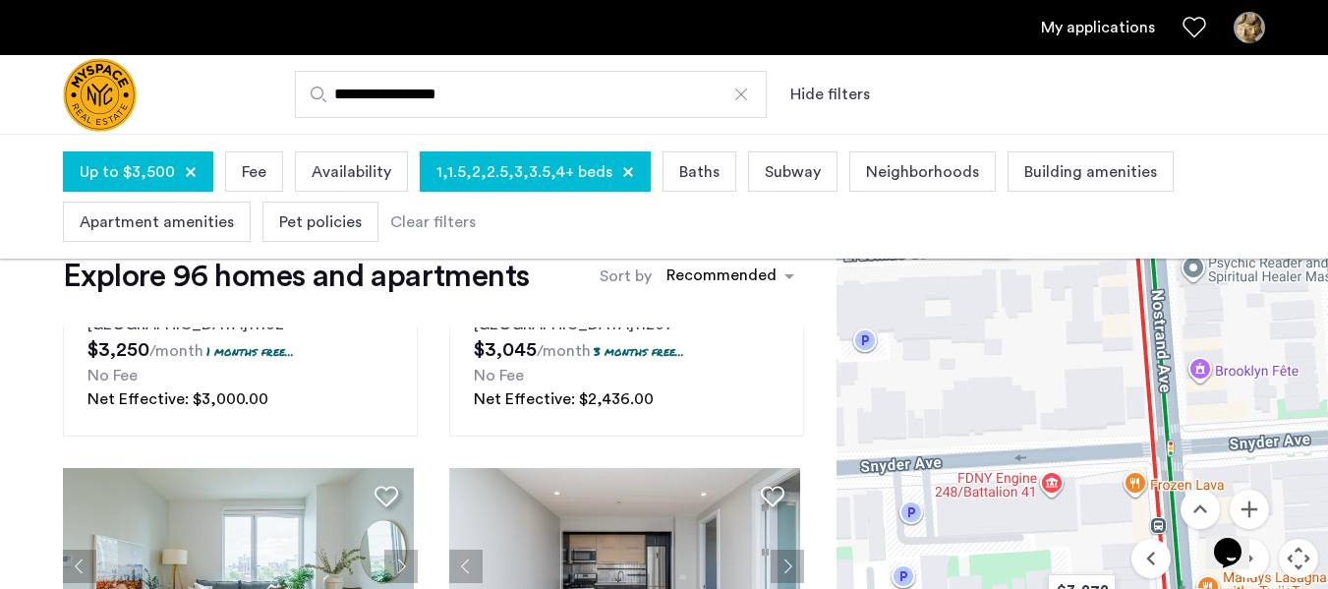
click at [1076, 391] on div "To navigate, press the arrow keys." at bounding box center [1083, 440] width 492 height 463
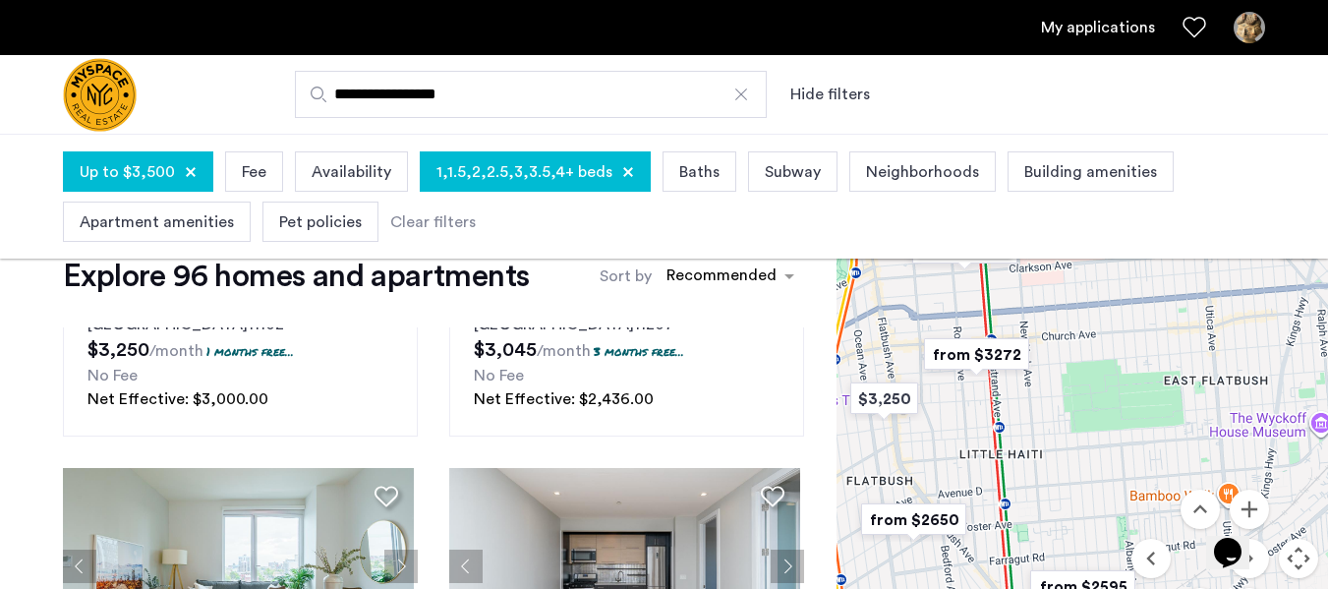
click at [923, 519] on img "from $2650" at bounding box center [913, 520] width 121 height 44
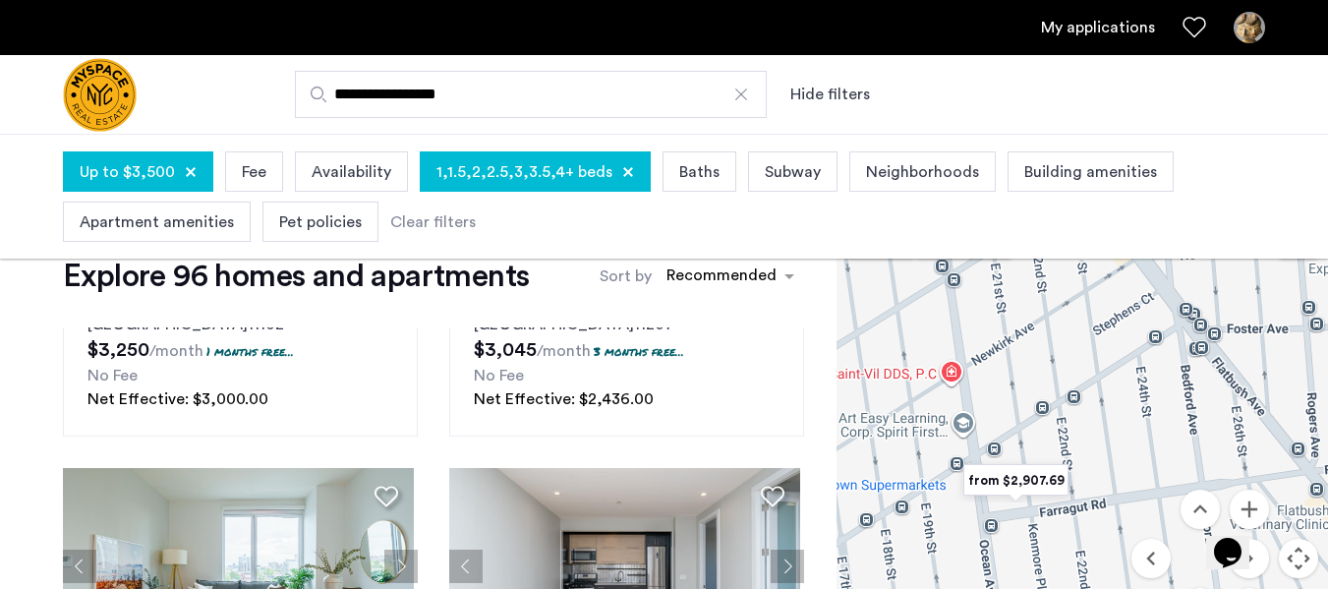
drag, startPoint x: 1054, startPoint y: 496, endPoint x: 1069, endPoint y: 380, distance: 117.0
click at [1069, 380] on div "To navigate, press the arrow keys." at bounding box center [1083, 440] width 492 height 463
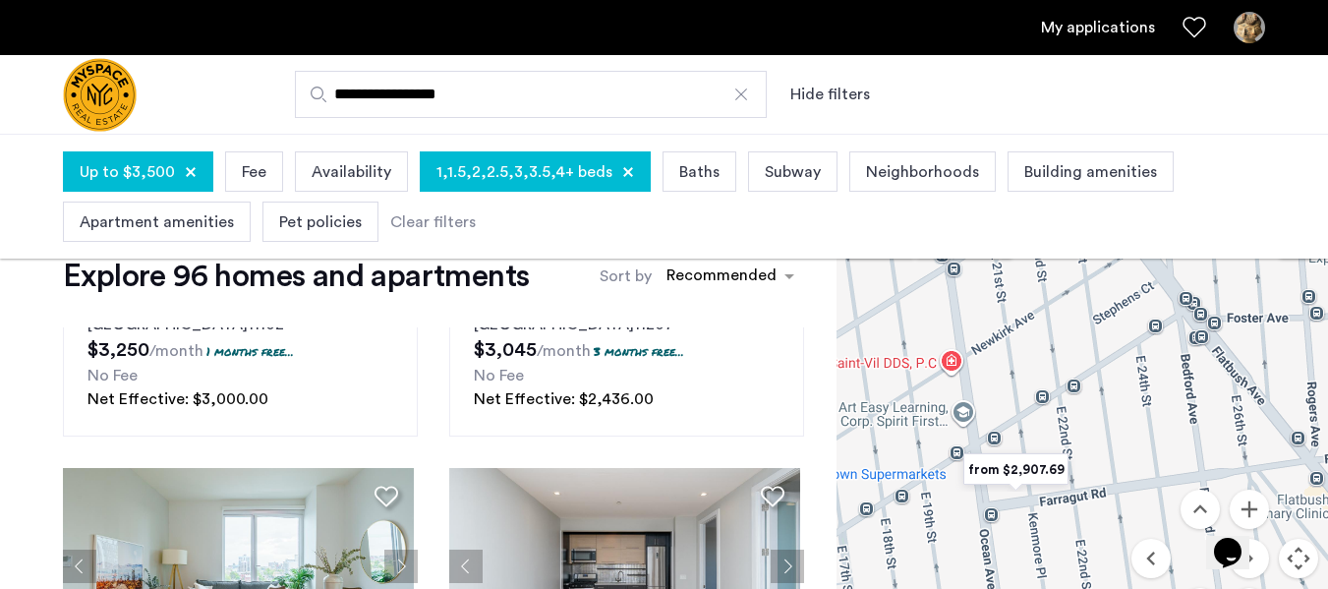
click at [1005, 464] on img "from $2,907.69" at bounding box center [1016, 469] width 121 height 44
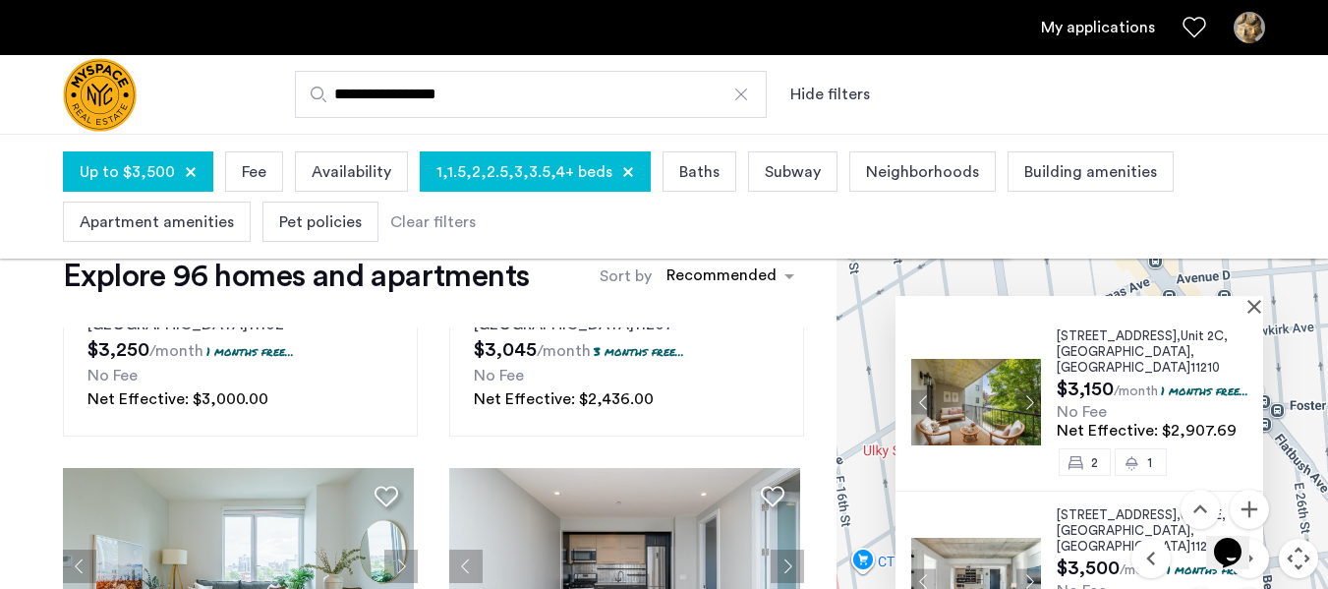
click at [955, 396] on img at bounding box center [976, 402] width 130 height 87
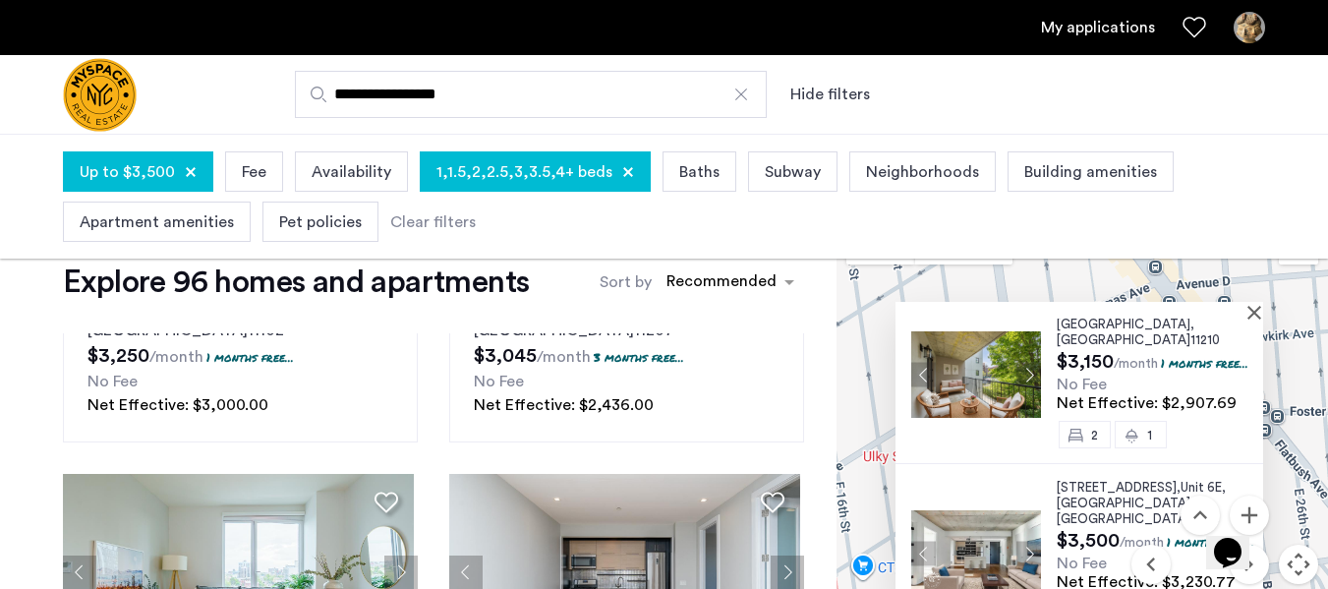
scroll to position [77, 0]
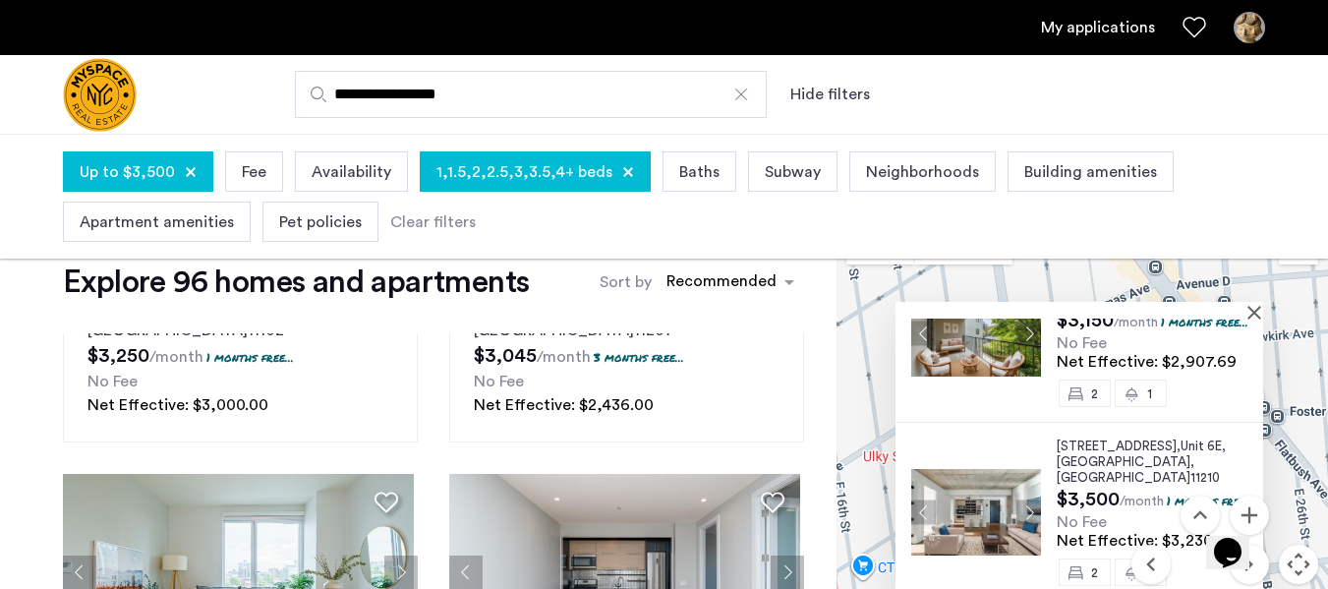
click at [1305, 449] on div "2021 Farragut Road, Unit 2C, Brooklyn , NY 11210 $3,150 /month 1 months free...…" at bounding box center [1083, 446] width 492 height 463
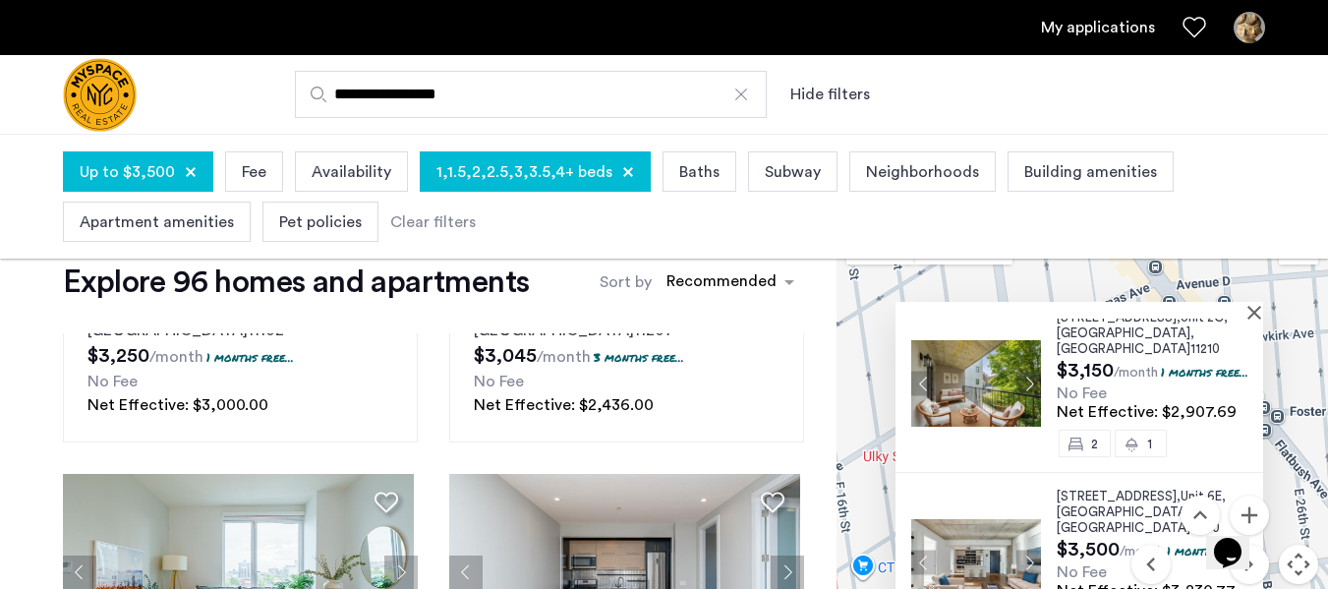
scroll to position [0, 0]
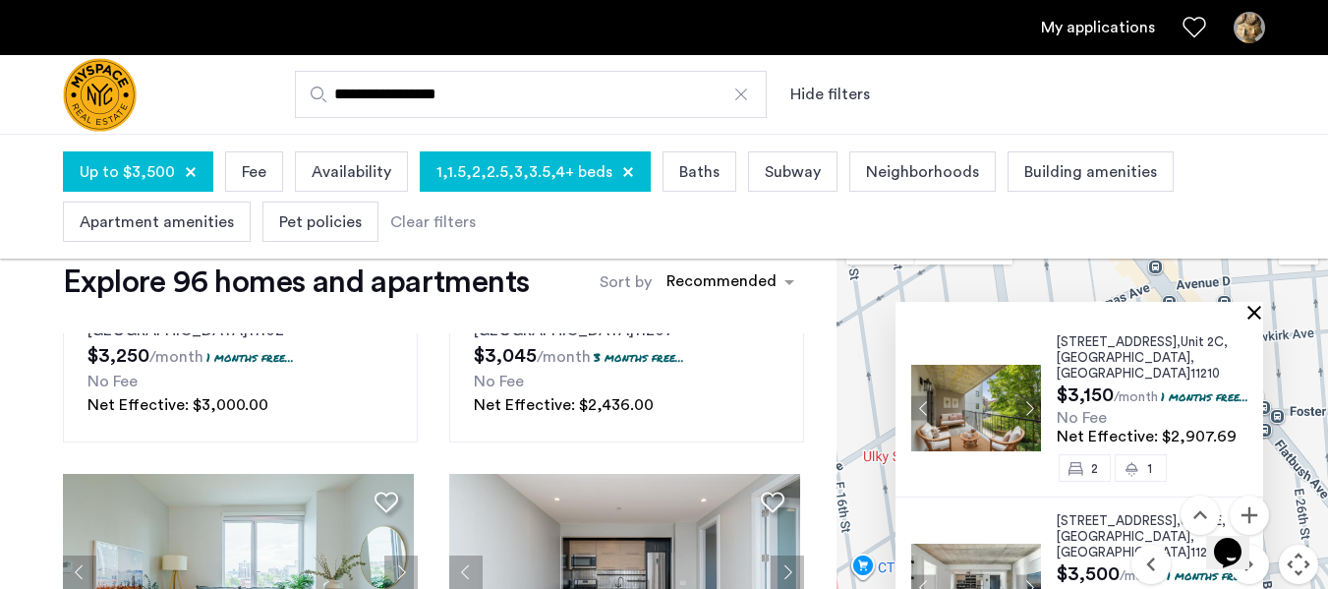
click at [1258, 310] on button "Close" at bounding box center [1259, 312] width 14 height 14
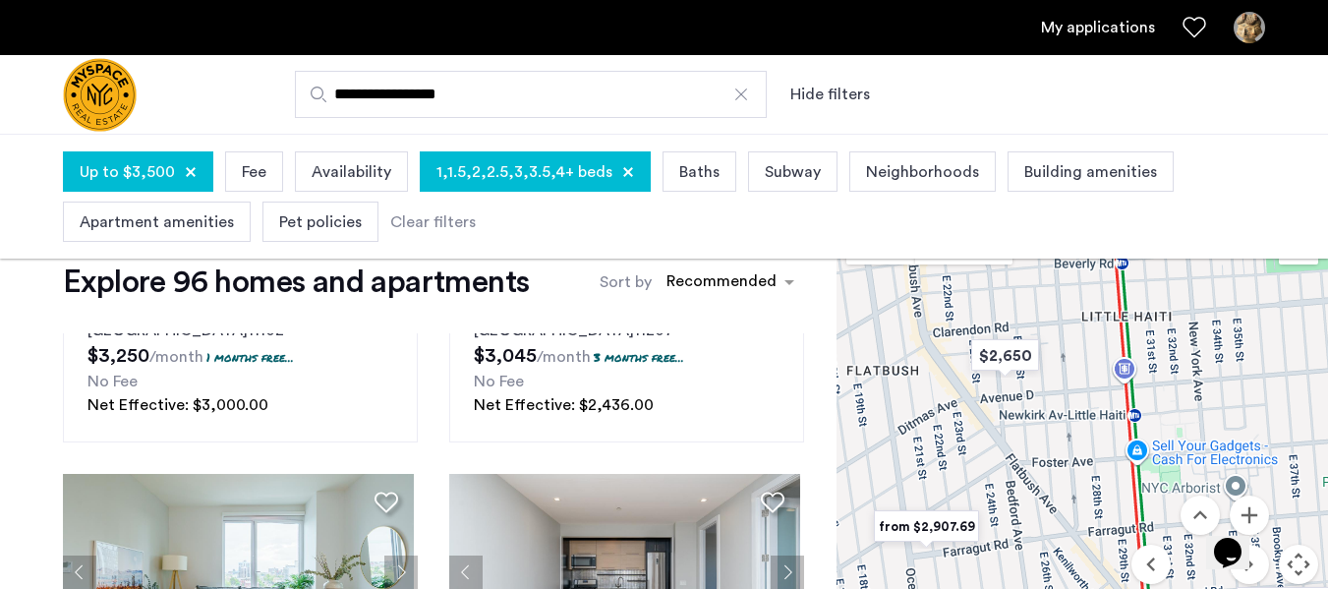
drag, startPoint x: 1172, startPoint y: 402, endPoint x: 963, endPoint y: 470, distance: 220.1
click at [963, 470] on div at bounding box center [1083, 446] width 492 height 463
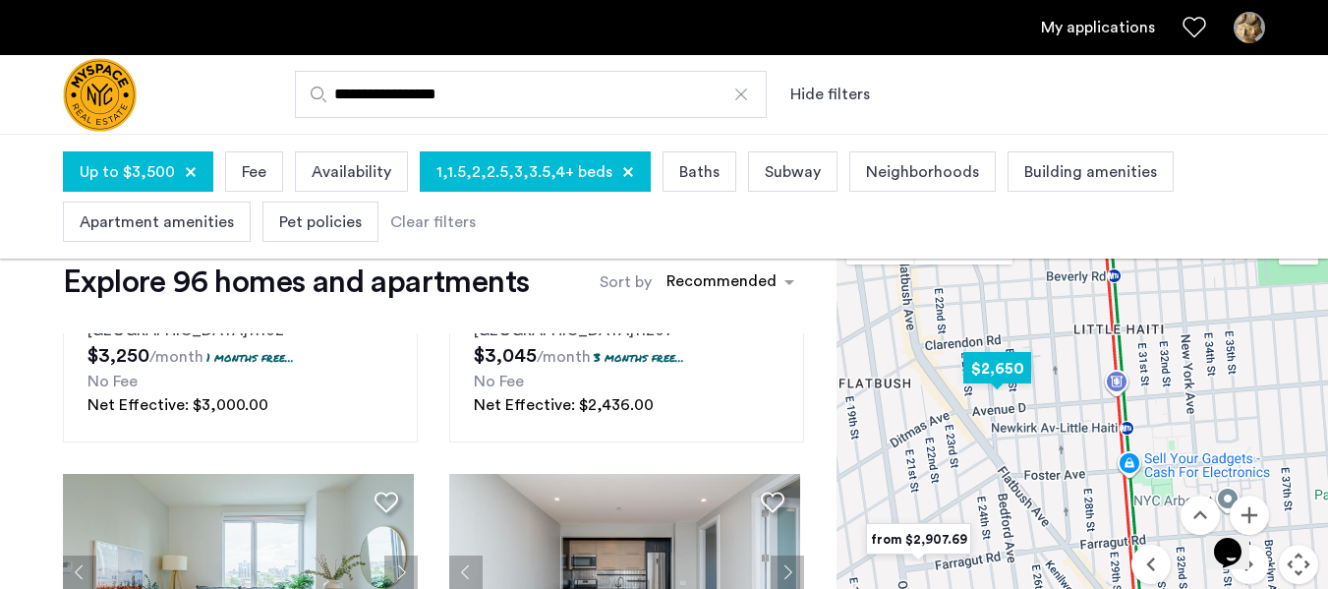
click at [991, 382] on img "$2,650" at bounding box center [998, 368] width 84 height 44
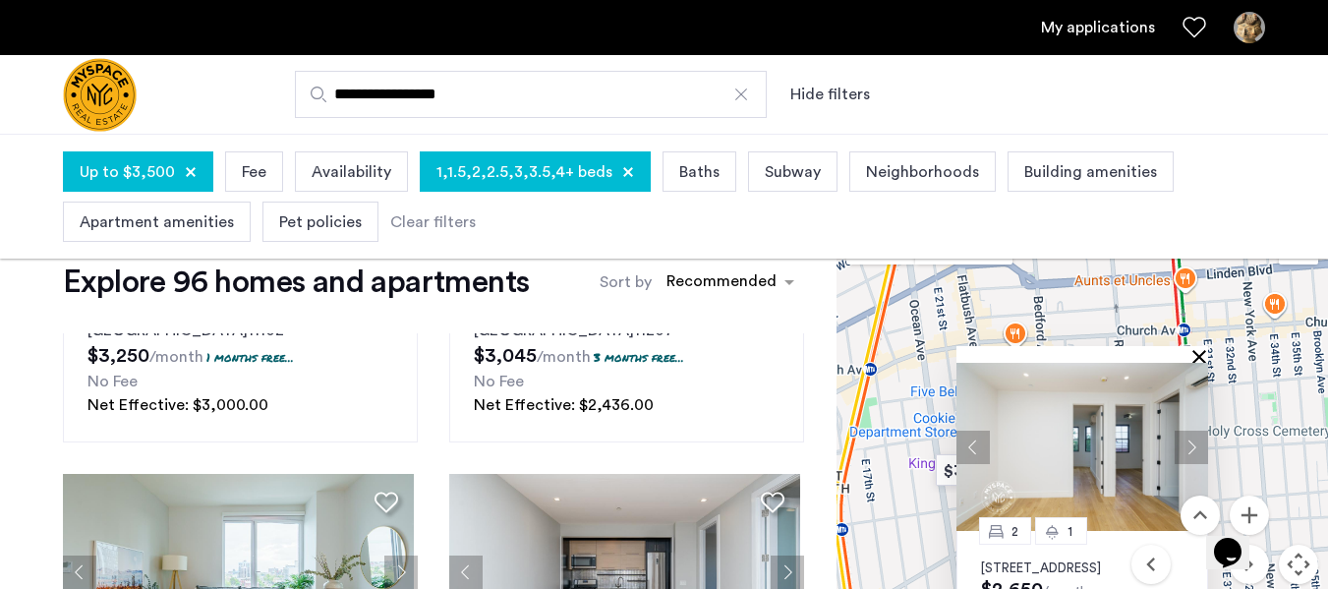
click at [1202, 352] on button "Close" at bounding box center [1204, 356] width 14 height 14
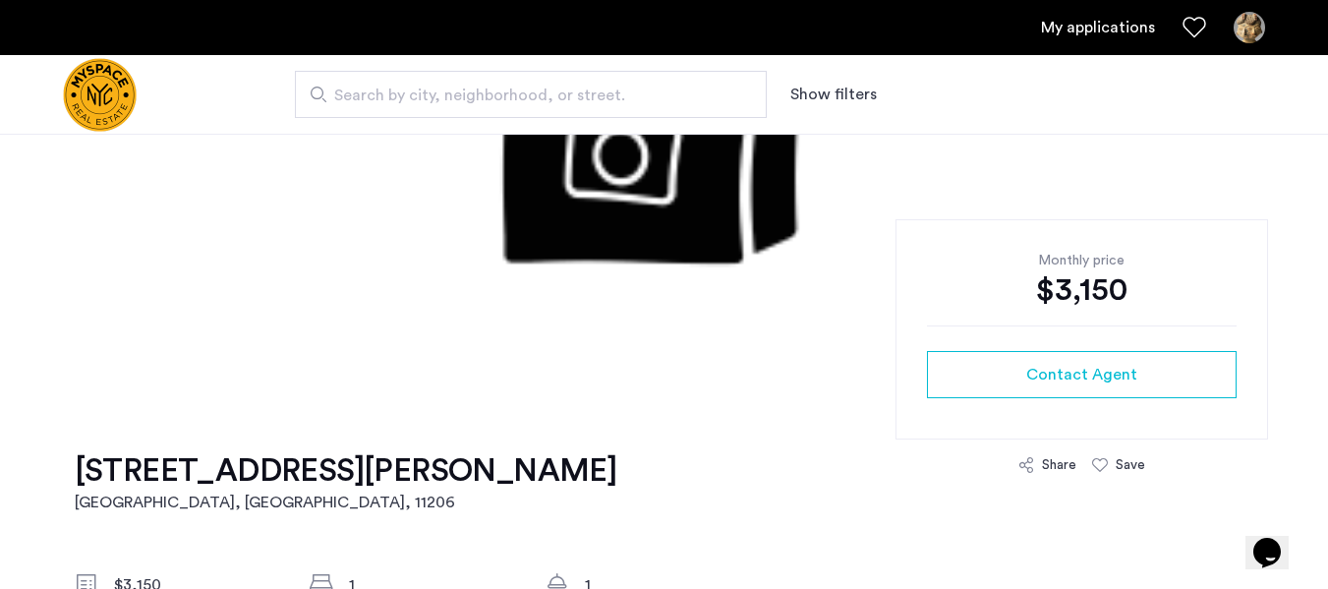
scroll to position [319, 0]
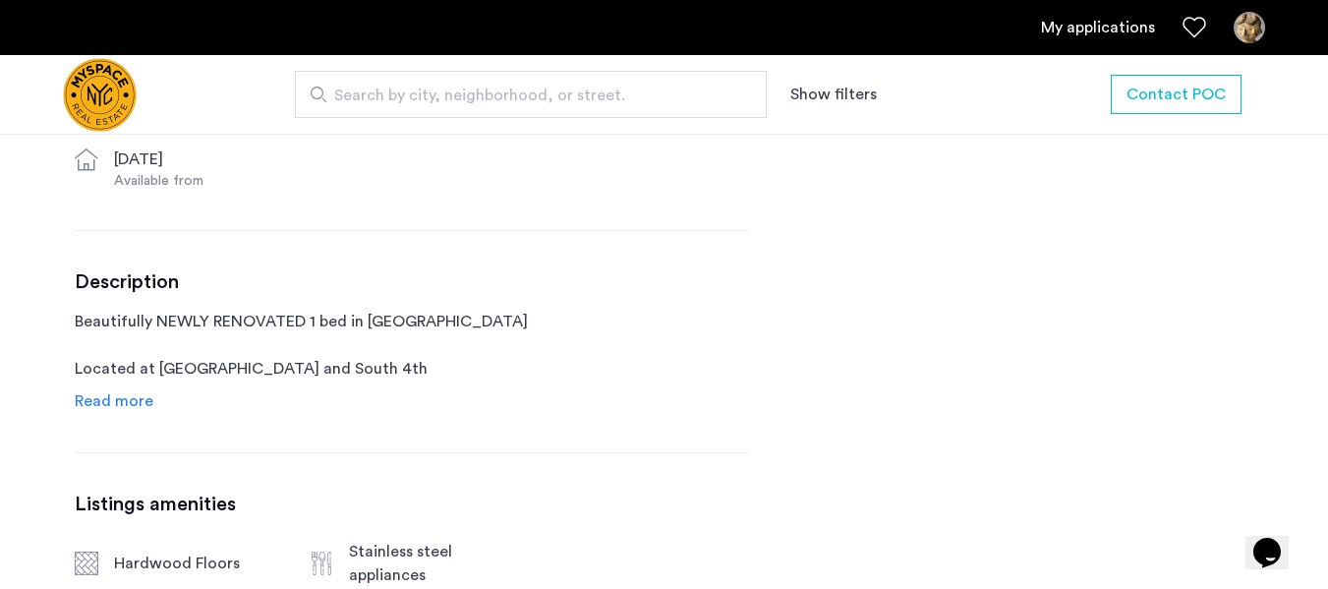
scroll to position [881, 0]
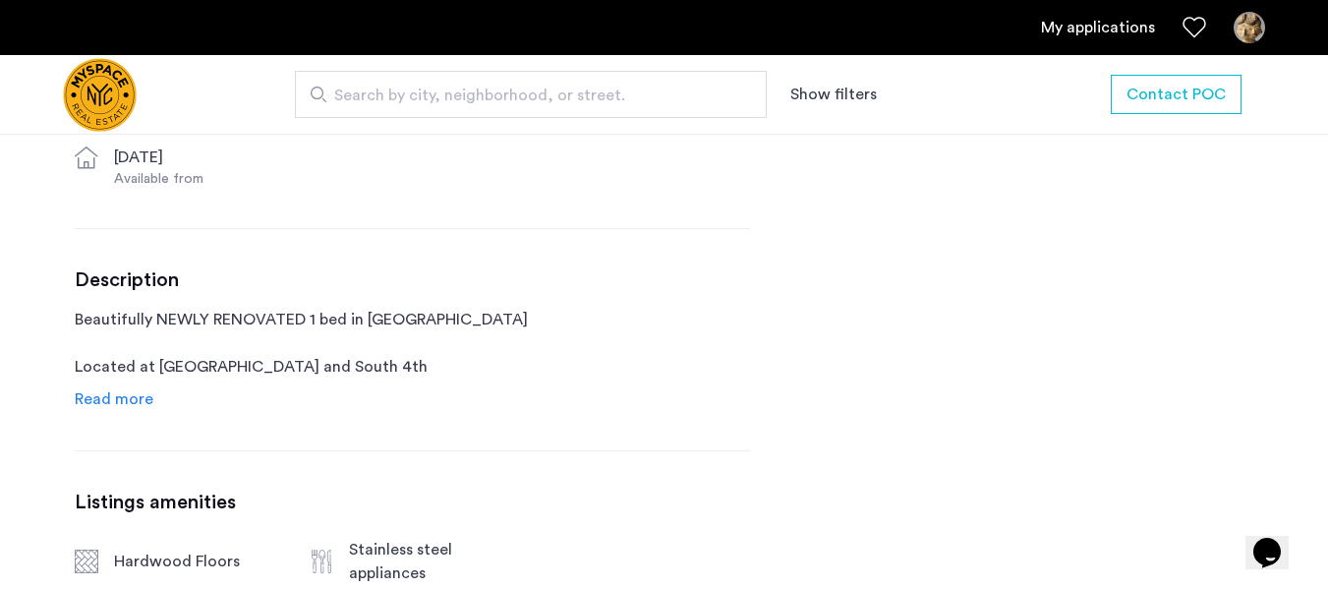
click at [125, 399] on span "Read more" at bounding box center [114, 399] width 79 height 16
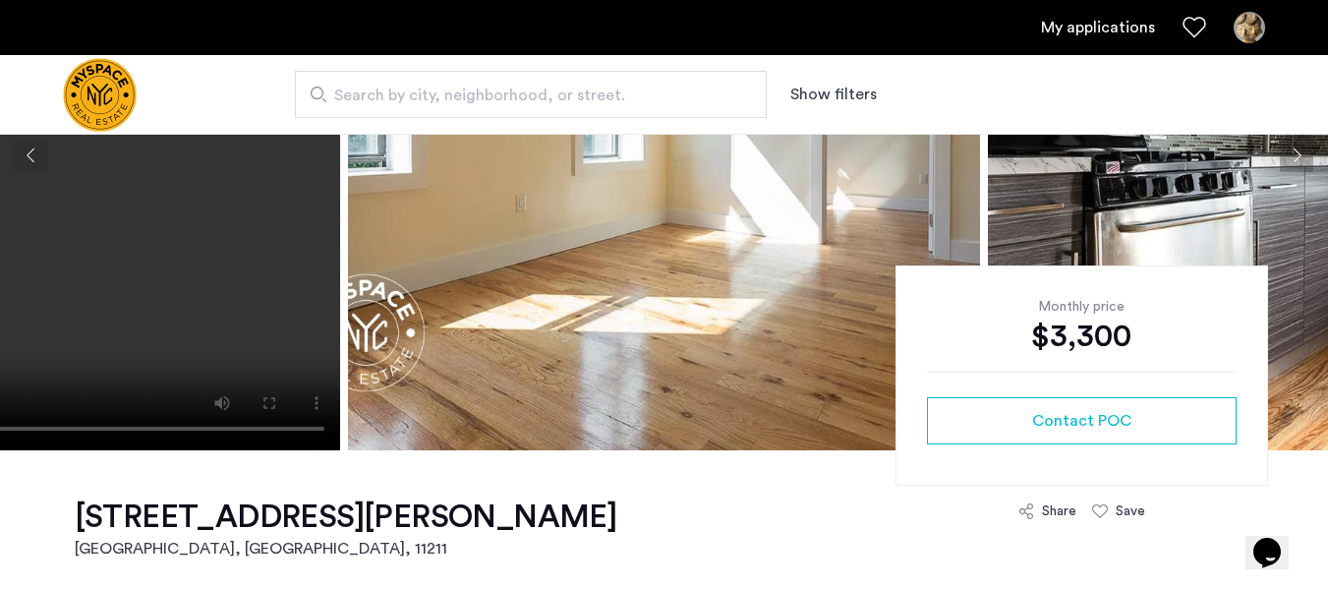
scroll to position [5, 0]
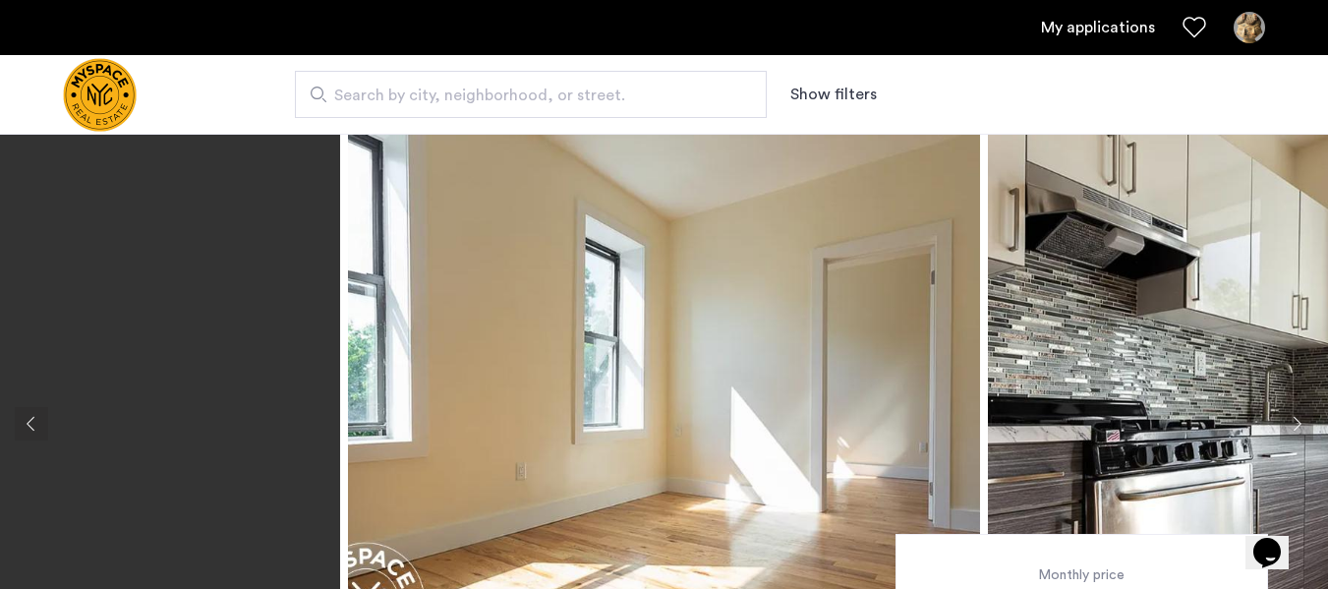
click at [32, 419] on button "Previous apartment" at bounding box center [31, 423] width 33 height 33
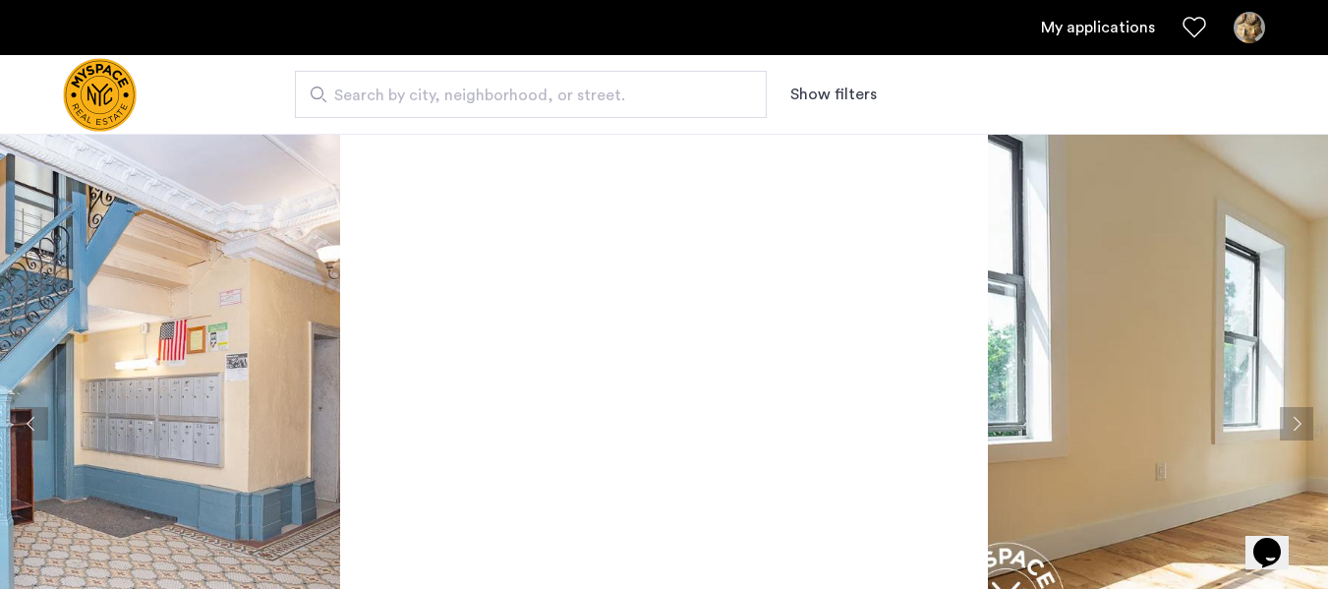
click at [32, 419] on button "Previous apartment" at bounding box center [31, 423] width 33 height 33
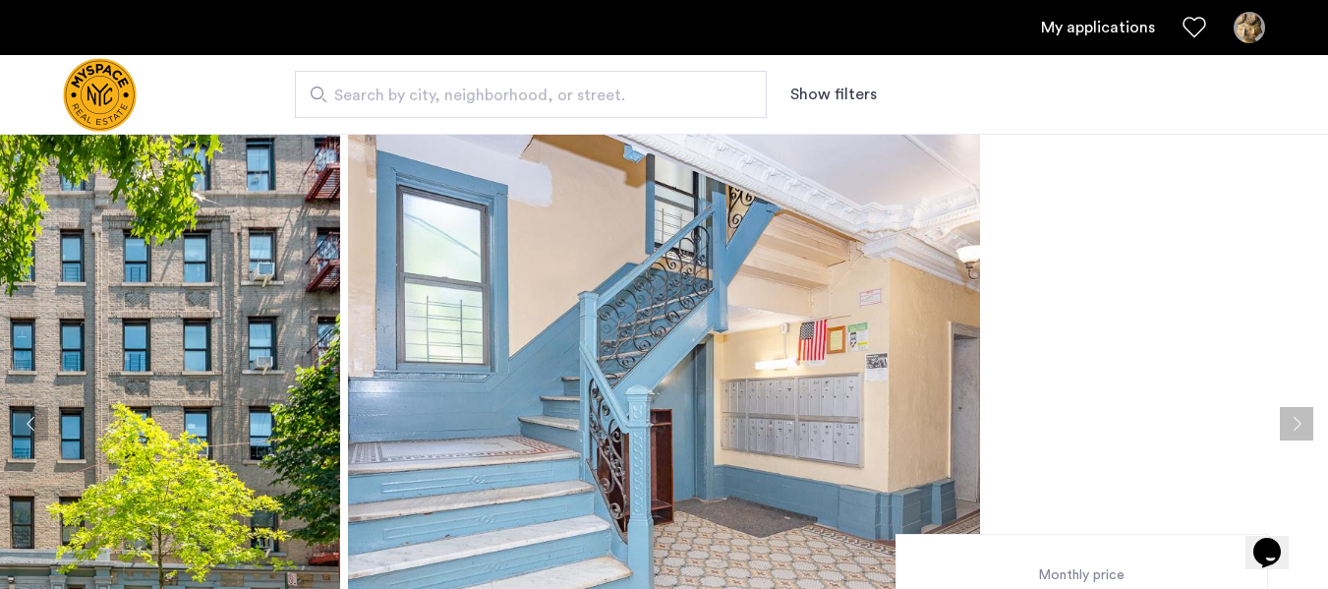
click at [1304, 429] on button "Next apartment" at bounding box center [1296, 423] width 33 height 33
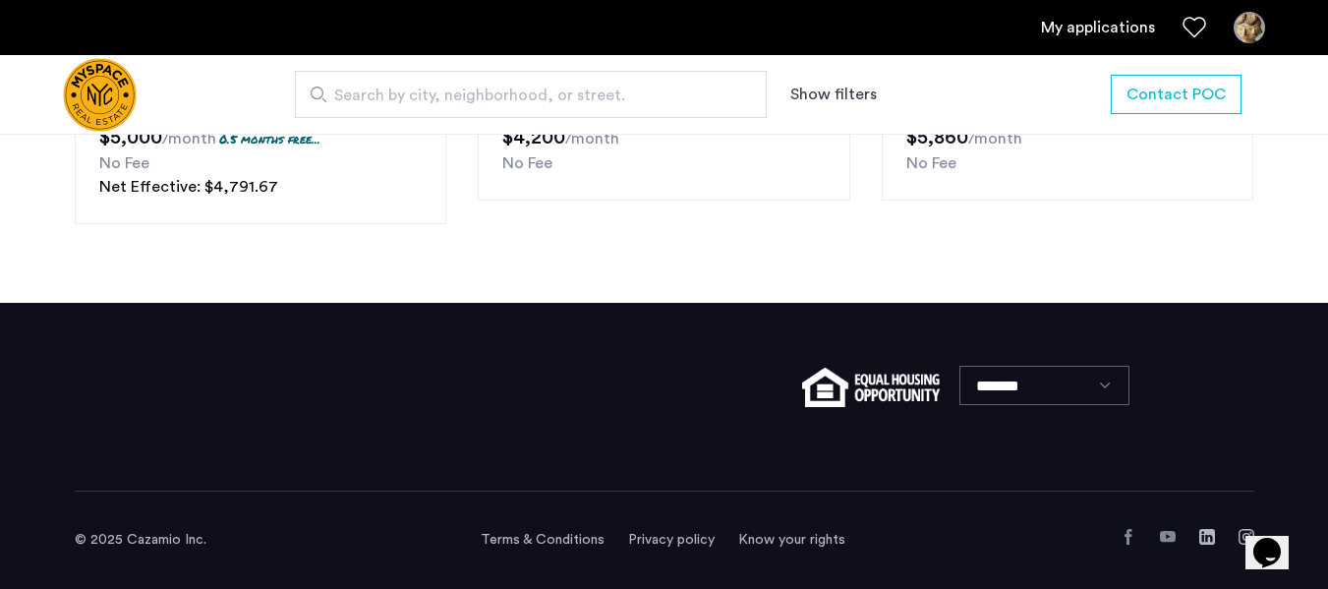
scroll to position [2984, 0]
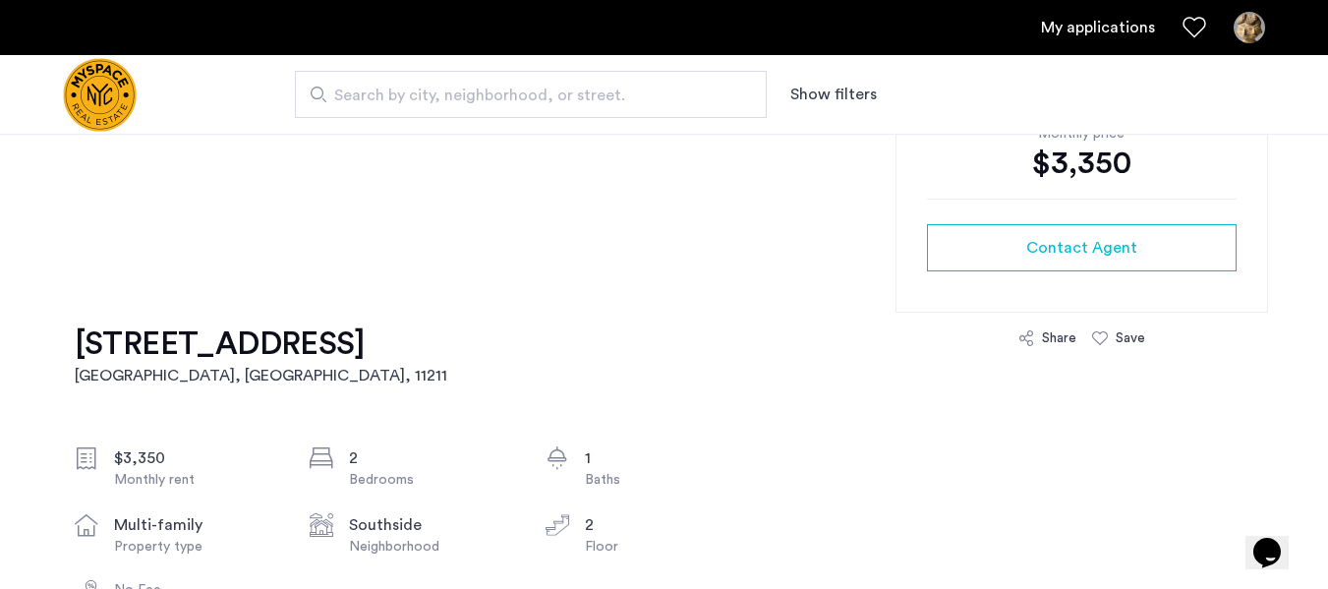
scroll to position [440, 0]
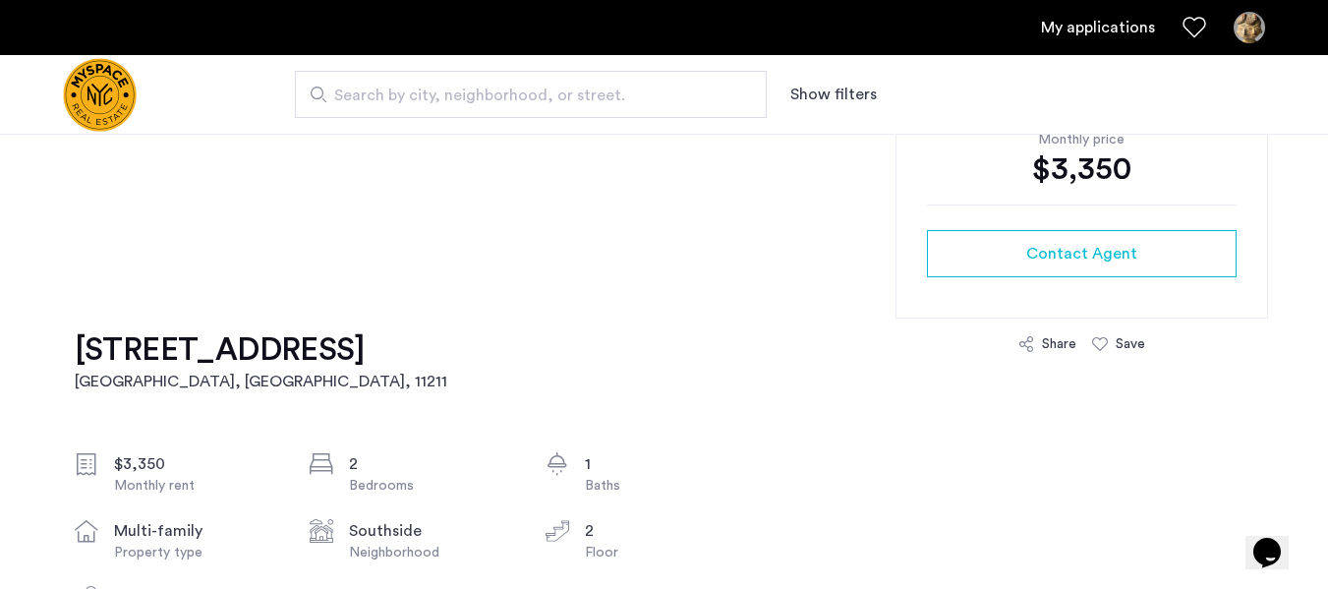
drag, startPoint x: 489, startPoint y: 308, endPoint x: 456, endPoint y: 342, distance: 47.3
click at [456, 342] on div "[STREET_ADDRESS] $3,350 Monthly rent 2 Bedrooms 1 Baths multi-family Property t…" at bounding box center [412, 509] width 675 height 452
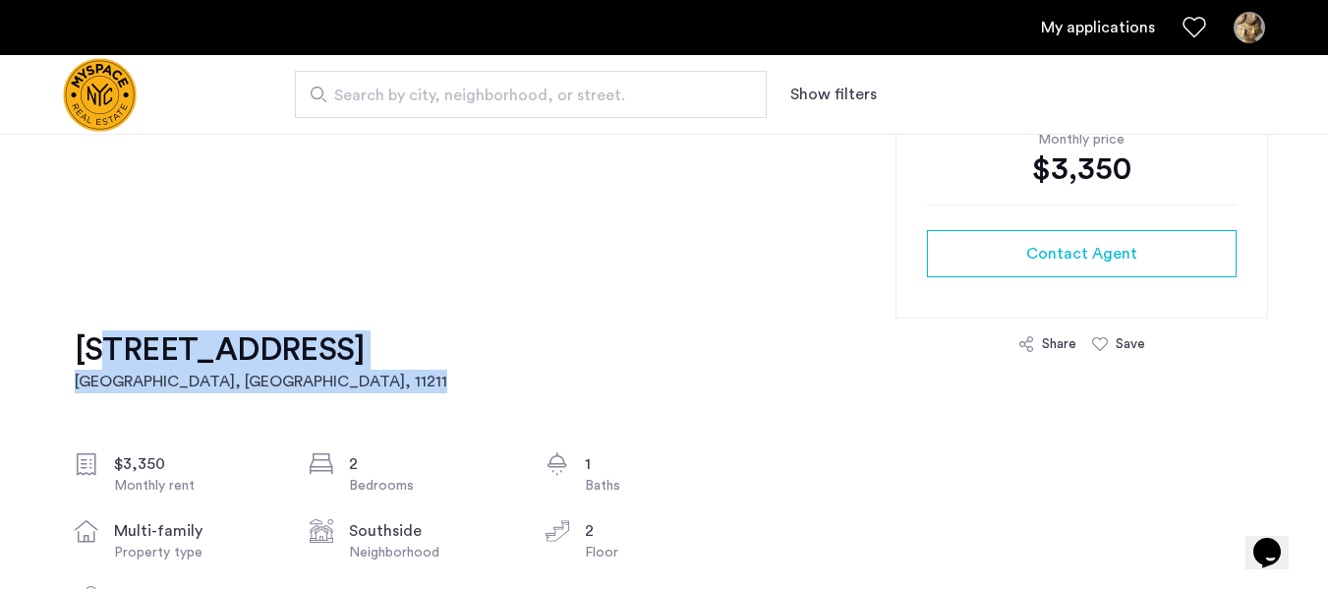
drag, startPoint x: 456, startPoint y: 342, endPoint x: 97, endPoint y: 331, distance: 359.1
click at [97, 331] on div "[STREET_ADDRESS] $3,350 Monthly rent 2 Bedrooms 1 Baths multi-family Property t…" at bounding box center [412, 509] width 675 height 452
click at [97, 331] on h1 "360 Broadway, Unit 2R" at bounding box center [261, 349] width 373 height 39
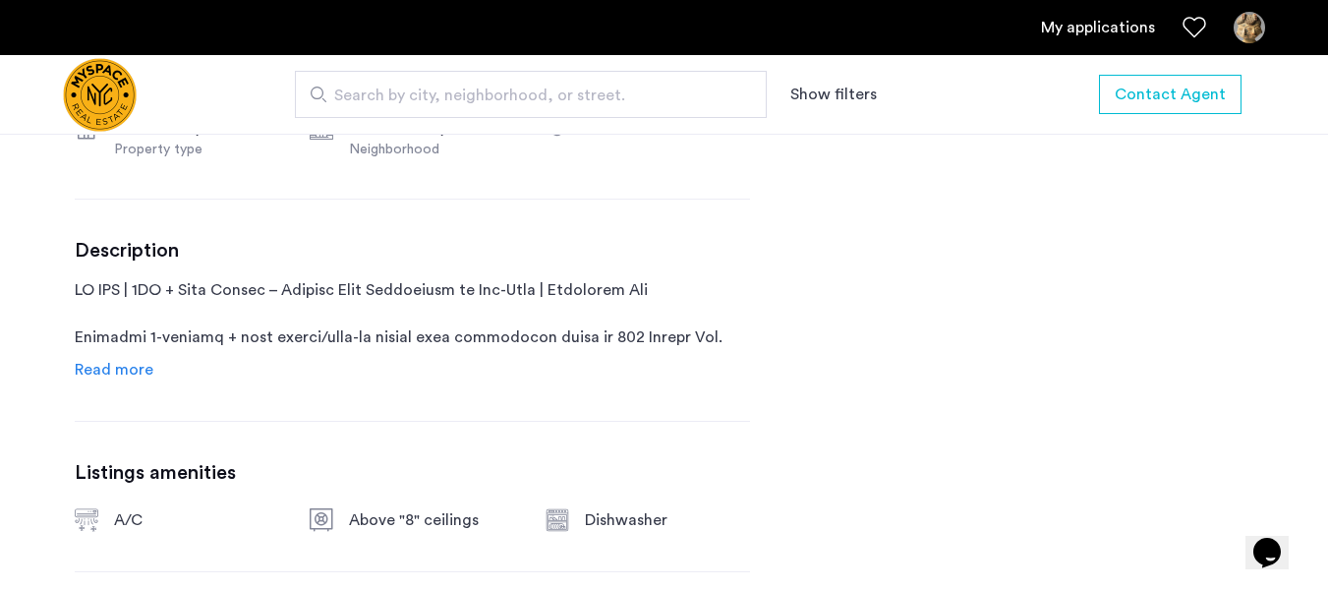
scroll to position [845, 0]
click at [120, 361] on span "Read more" at bounding box center [114, 369] width 79 height 16
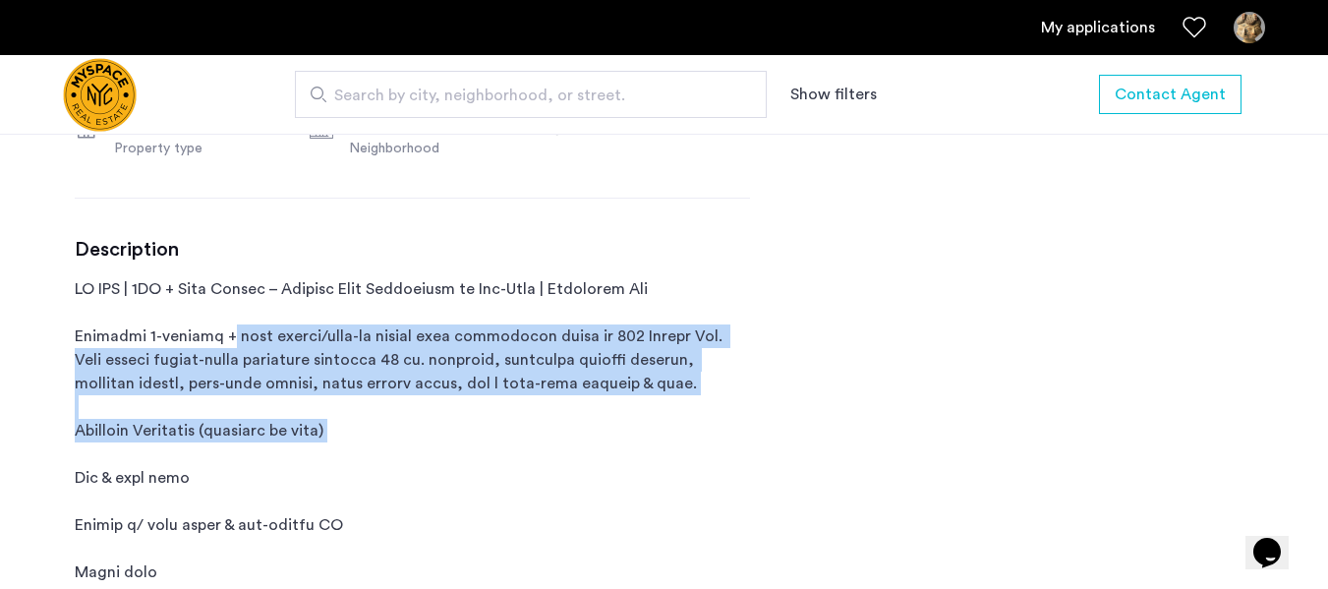
drag, startPoint x: 229, startPoint y: 328, endPoint x: 406, endPoint y: 430, distance: 203.9
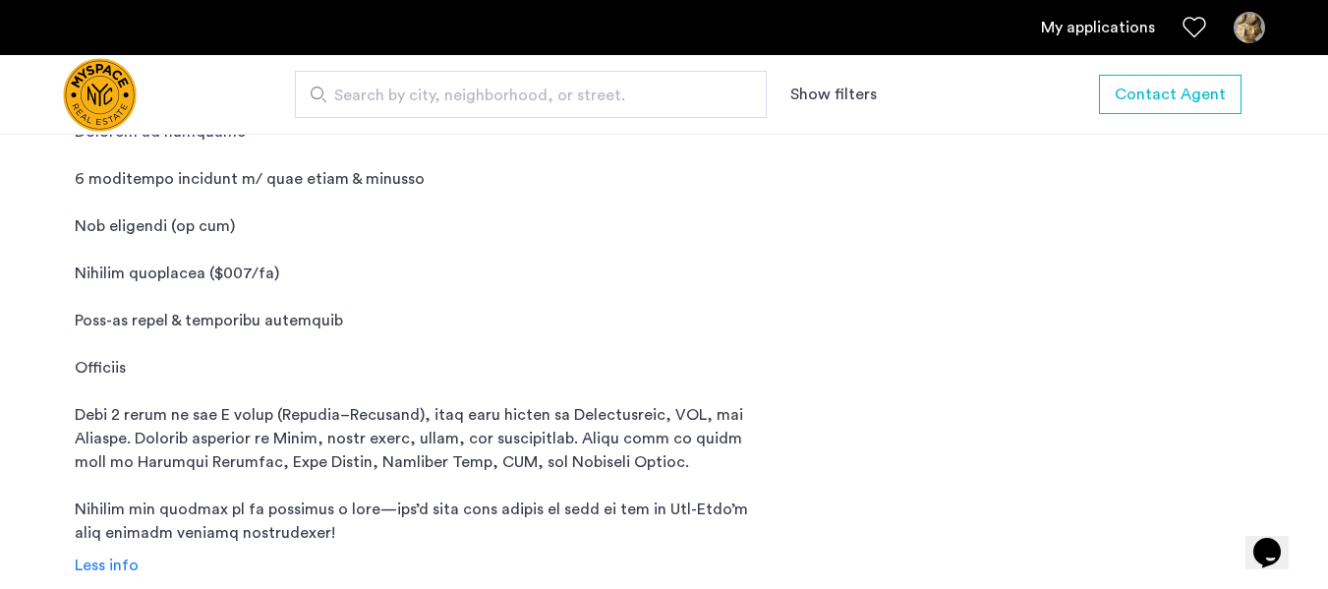
scroll to position [1463, 0]
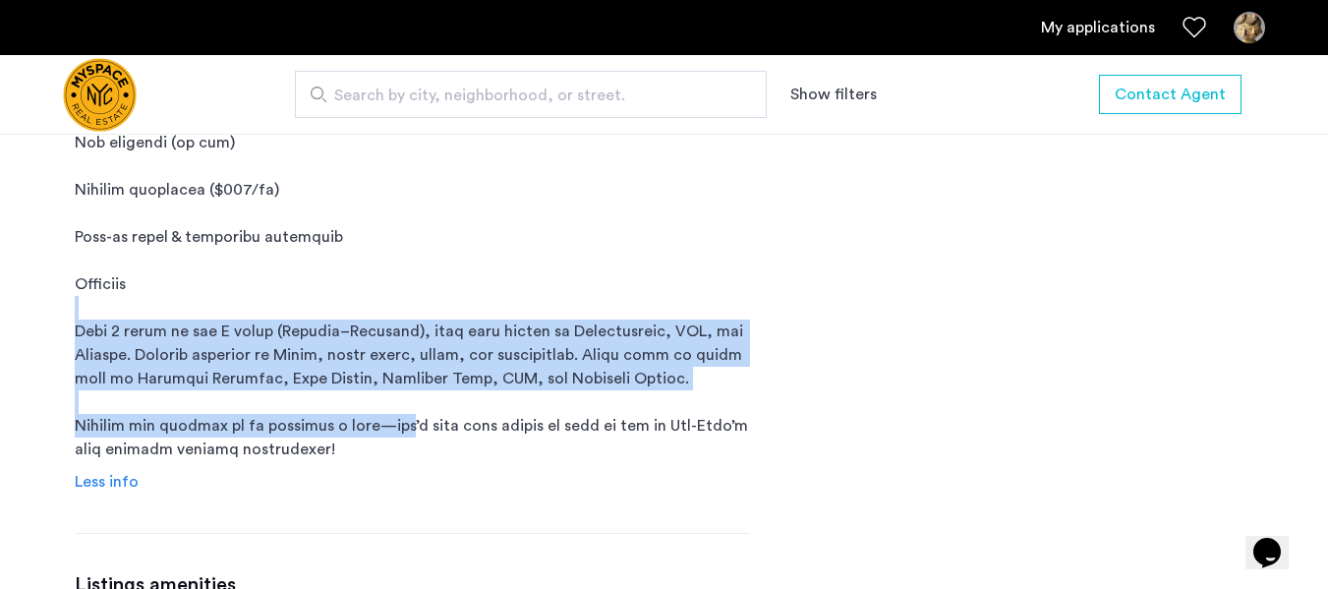
drag, startPoint x: 406, startPoint y: 430, endPoint x: 372, endPoint y: 300, distance: 134.3
click at [372, 300] on p at bounding box center [412, 60] width 675 height 802
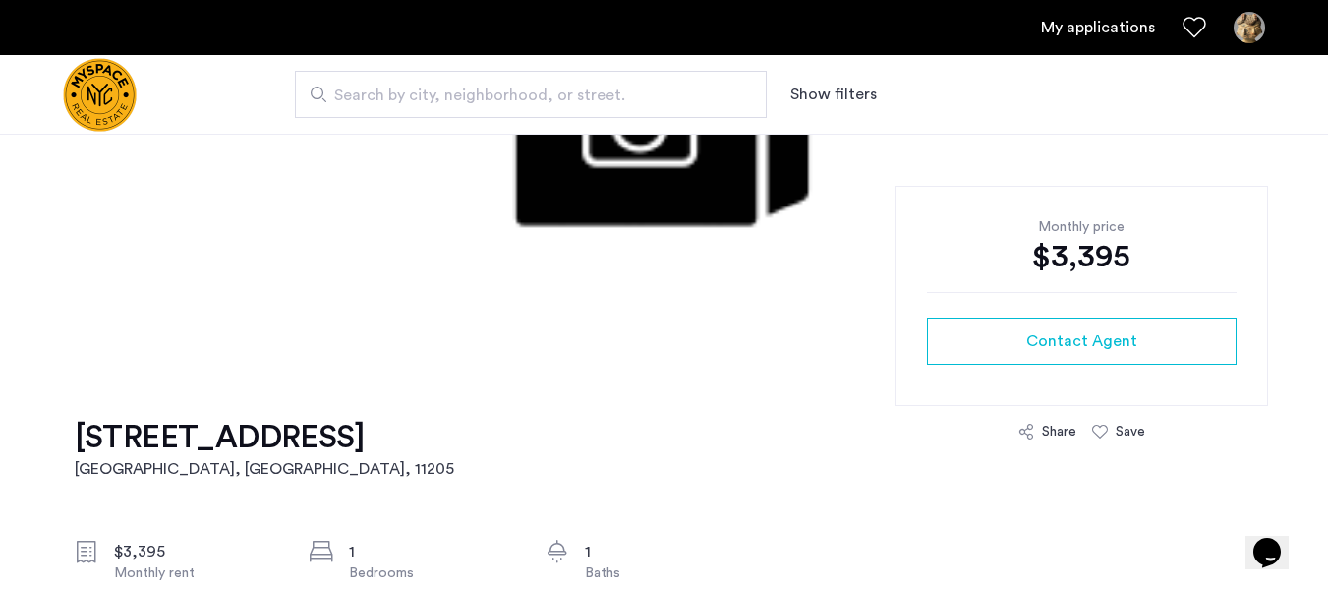
scroll to position [355, 0]
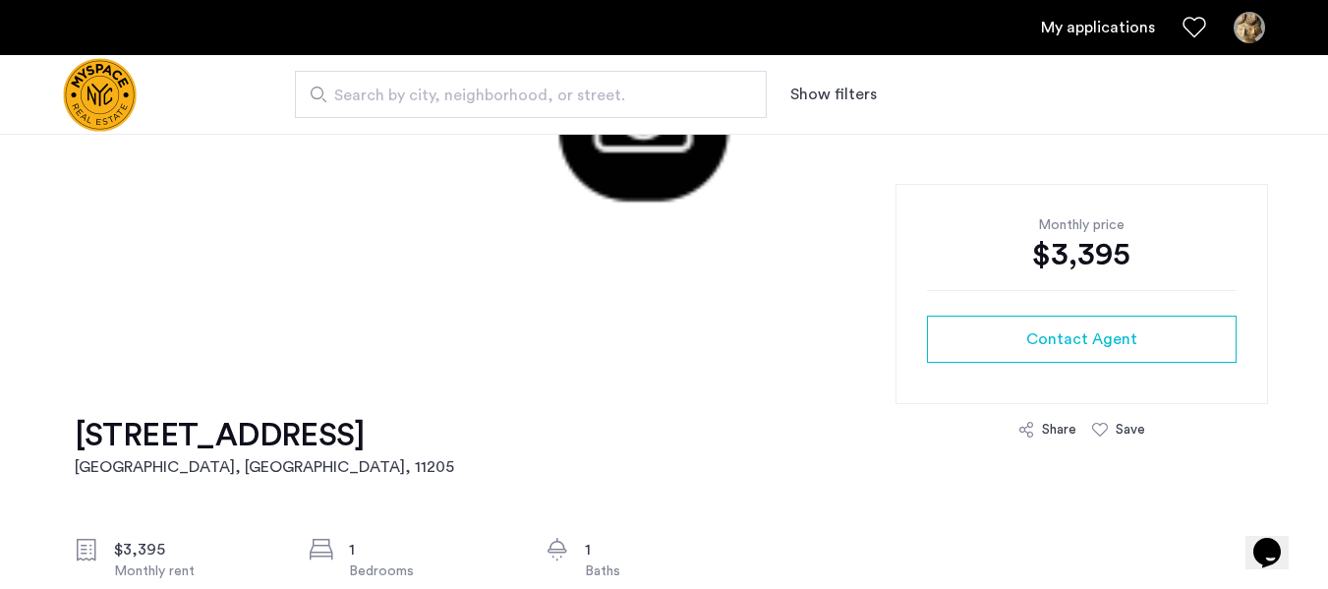
click at [297, 440] on h1 "566 DeKalb Avenue, Unit 1C" at bounding box center [265, 435] width 380 height 39
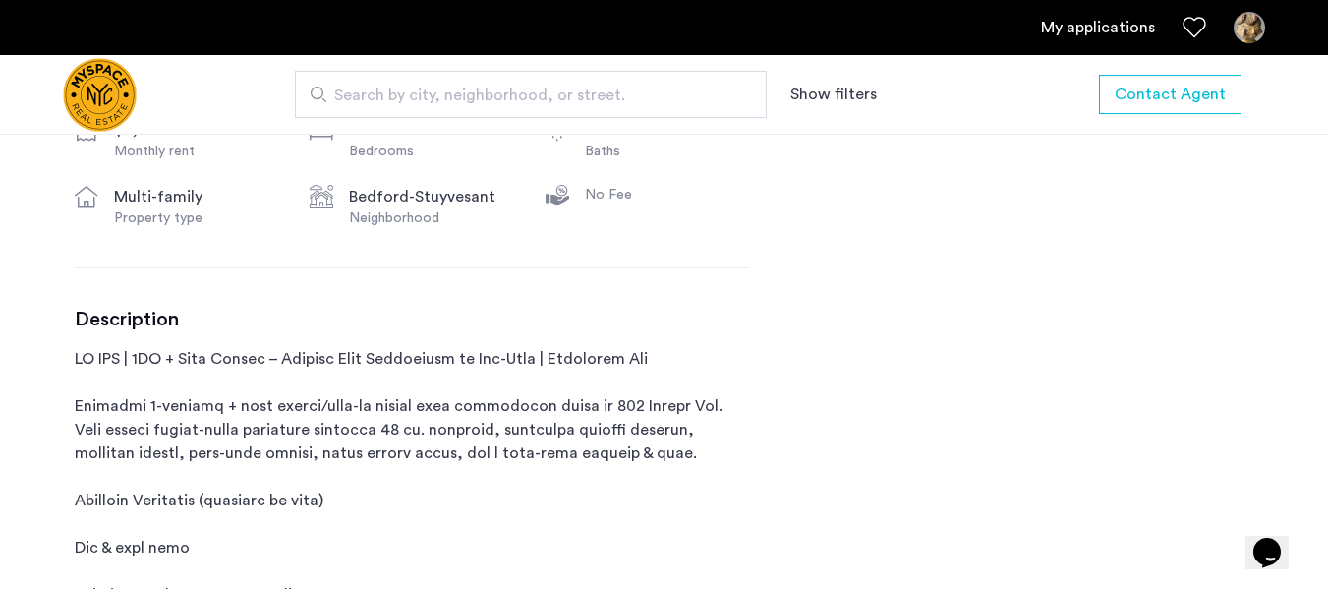
scroll to position [774, 0]
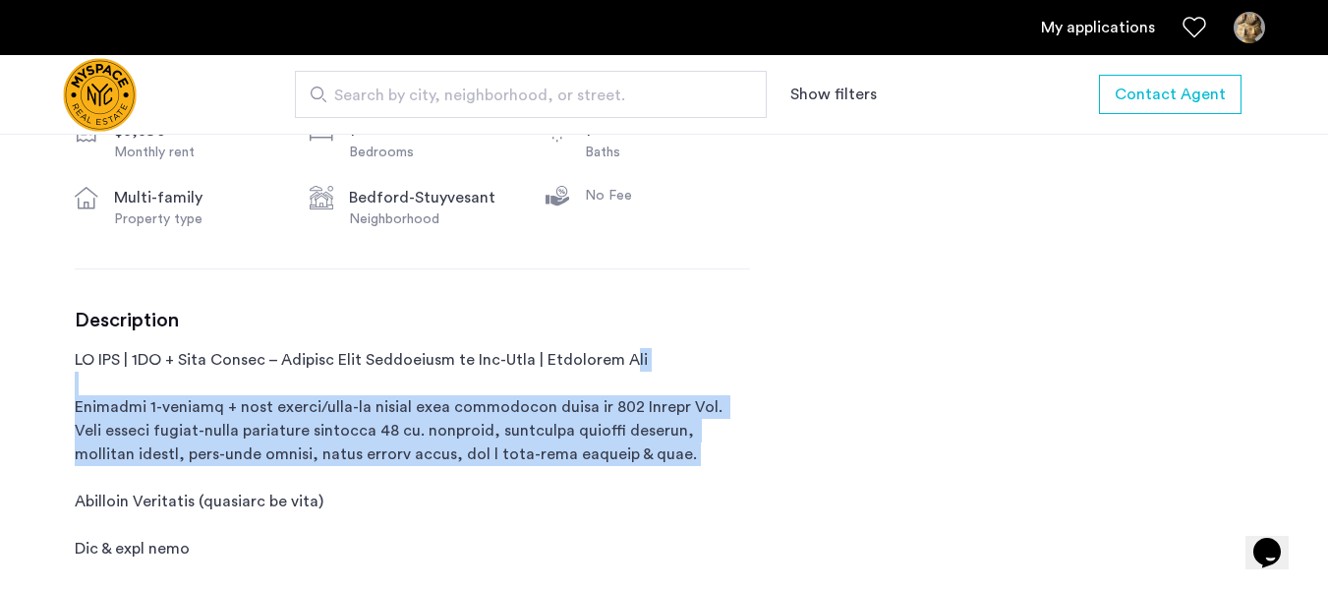
drag, startPoint x: 641, startPoint y: 359, endPoint x: 631, endPoint y: 476, distance: 117.4
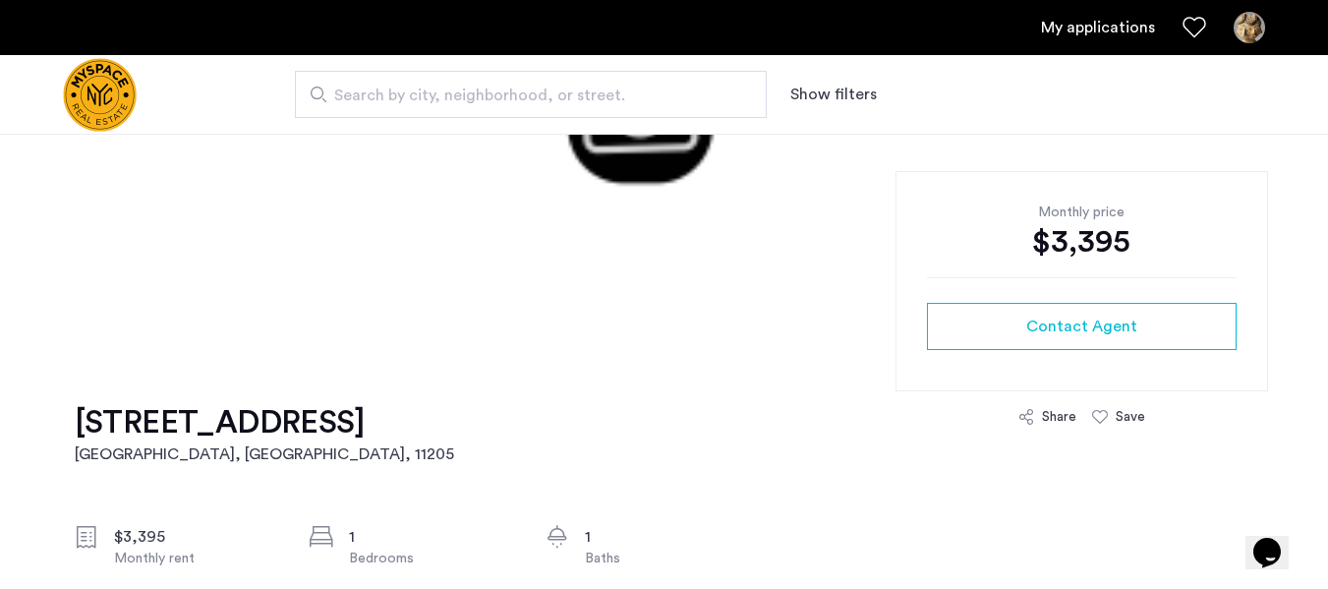
scroll to position [371, 0]
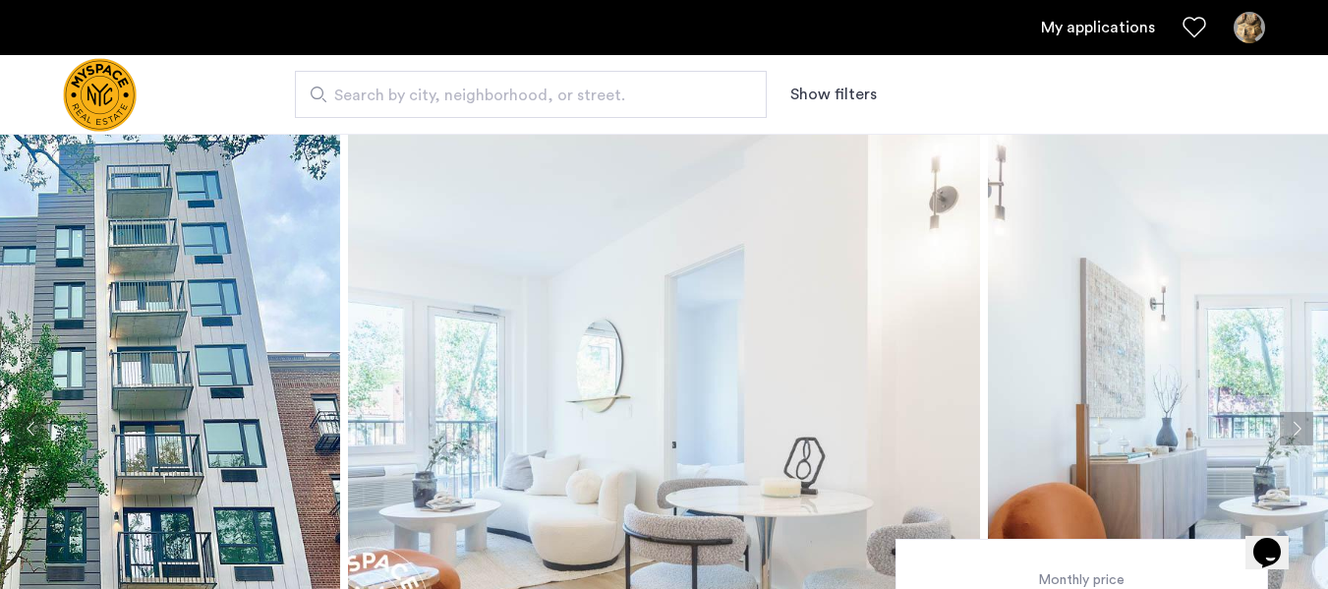
scroll to position [535, 0]
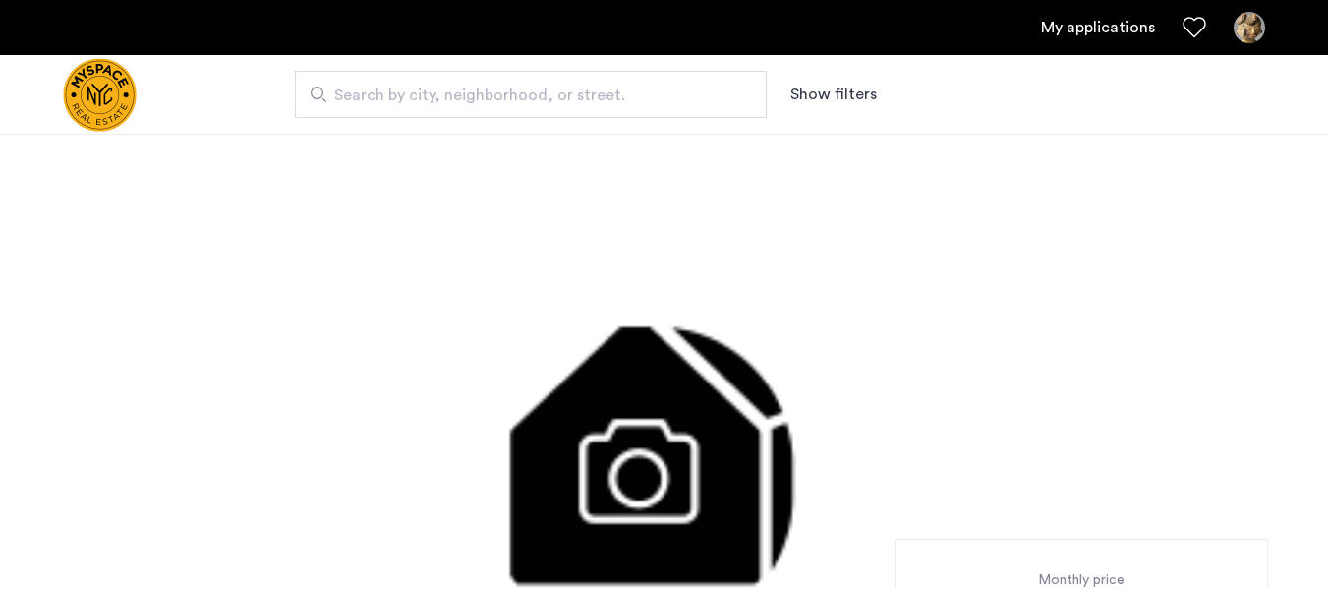
scroll to position [433, 0]
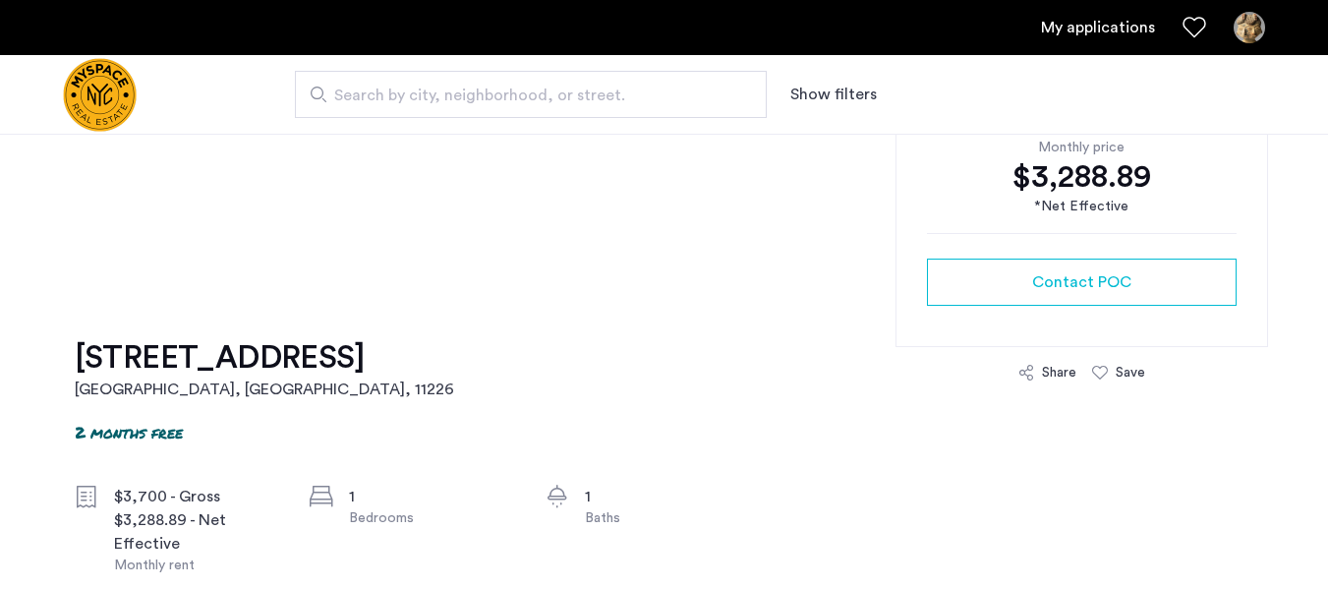
click at [367, 351] on h1 "[STREET_ADDRESS]" at bounding box center [265, 357] width 380 height 39
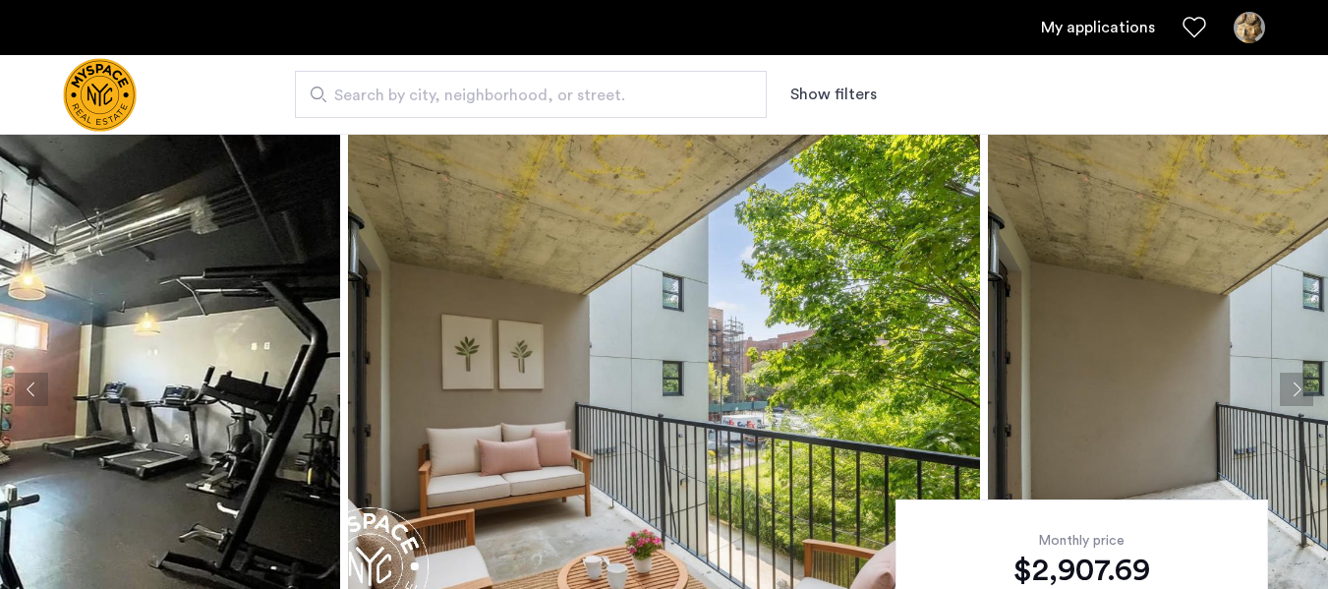
scroll to position [43, 0]
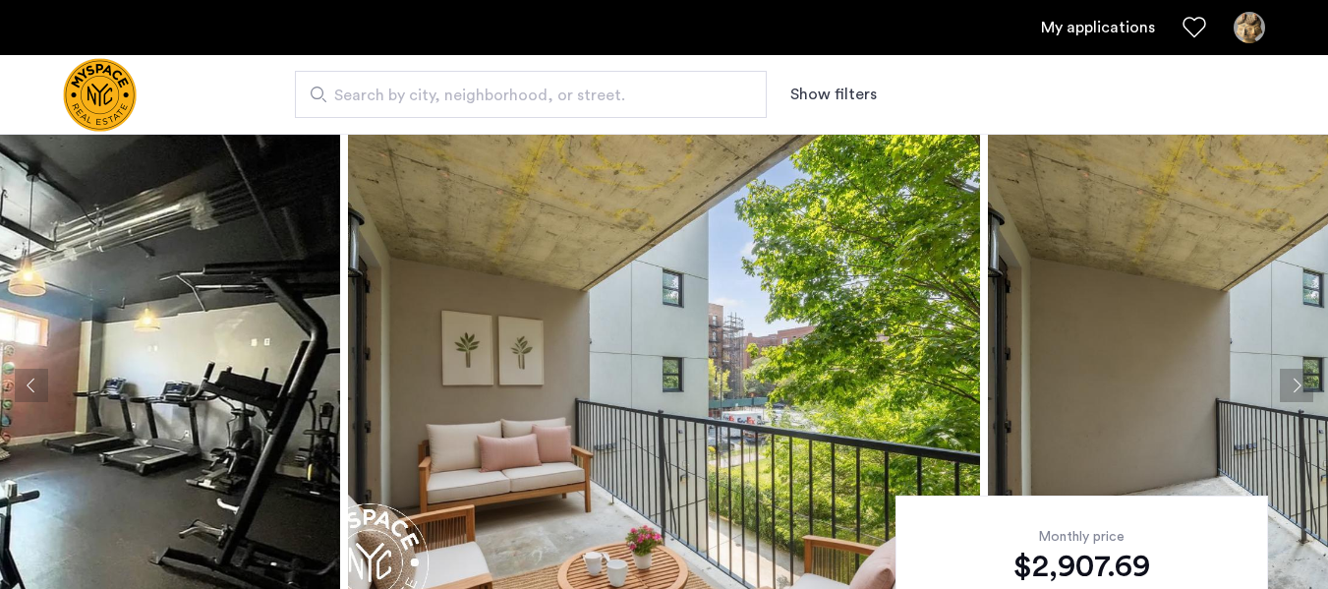
click at [588, 335] on img at bounding box center [664, 385] width 632 height 590
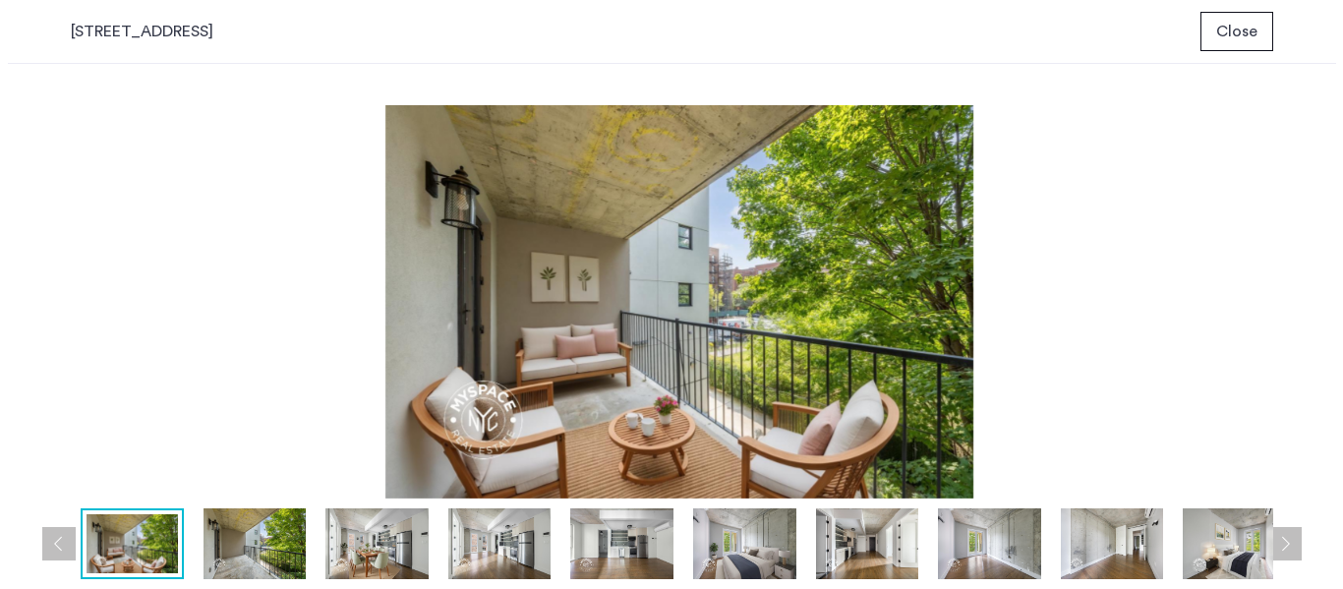
scroll to position [0, 0]
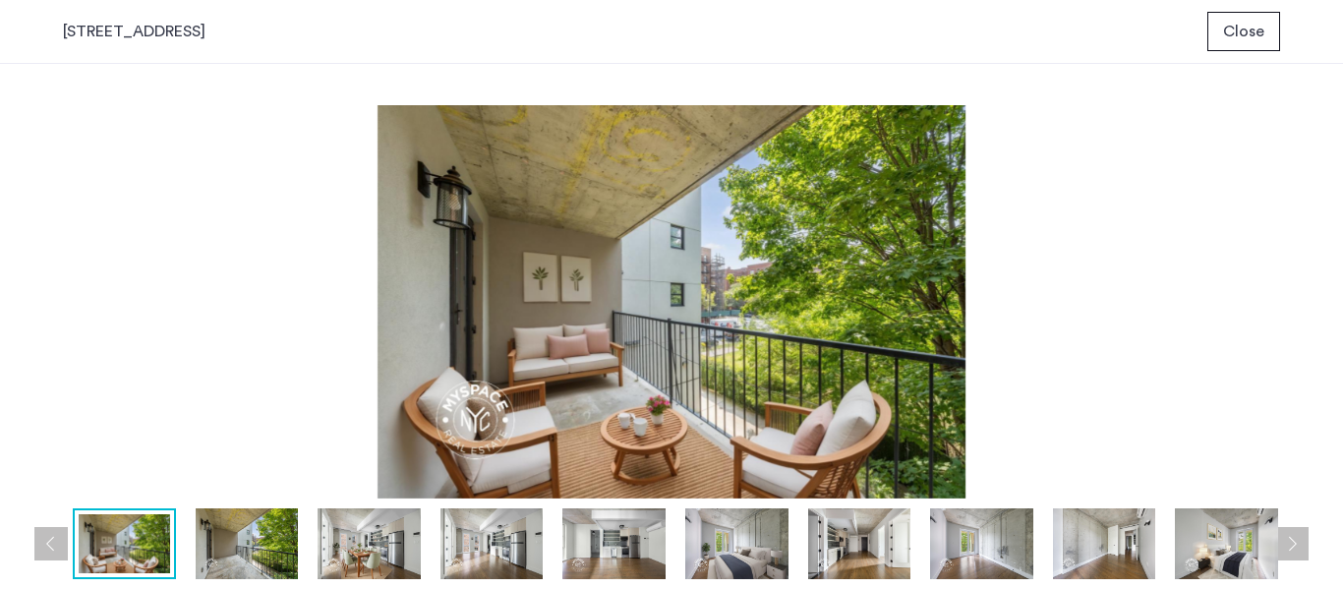
click at [228, 522] on img at bounding box center [247, 543] width 103 height 71
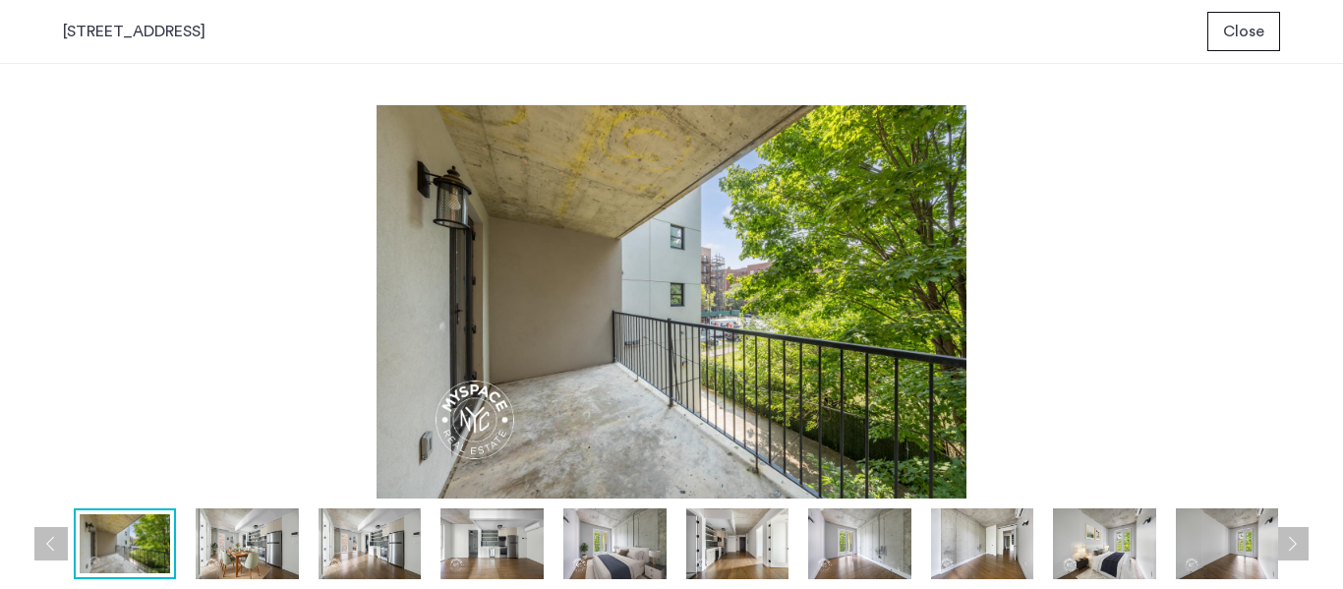
click at [242, 539] on img at bounding box center [247, 543] width 103 height 71
